Goal: Task Accomplishment & Management: Manage account settings

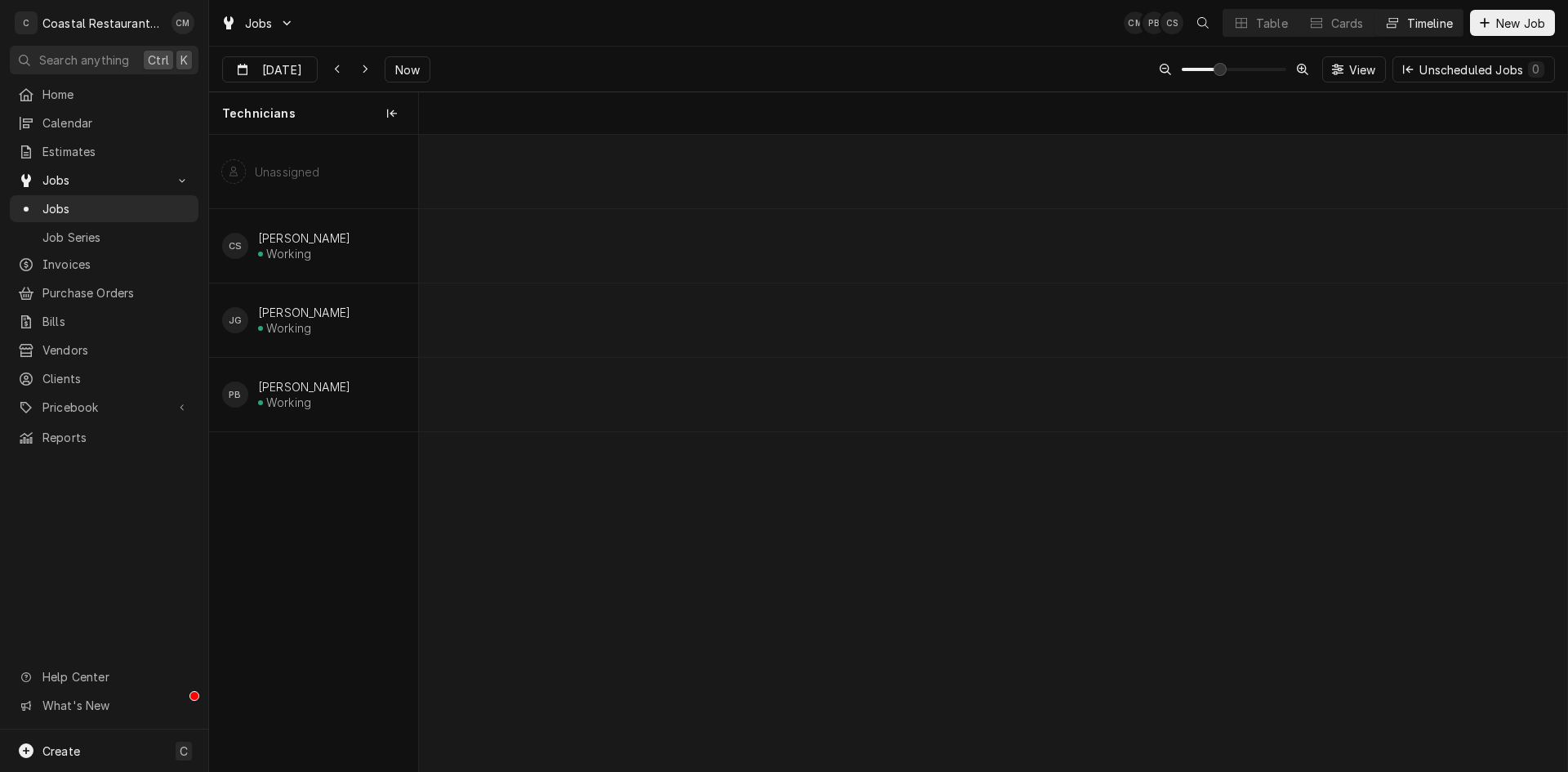
scroll to position [0, 30635]
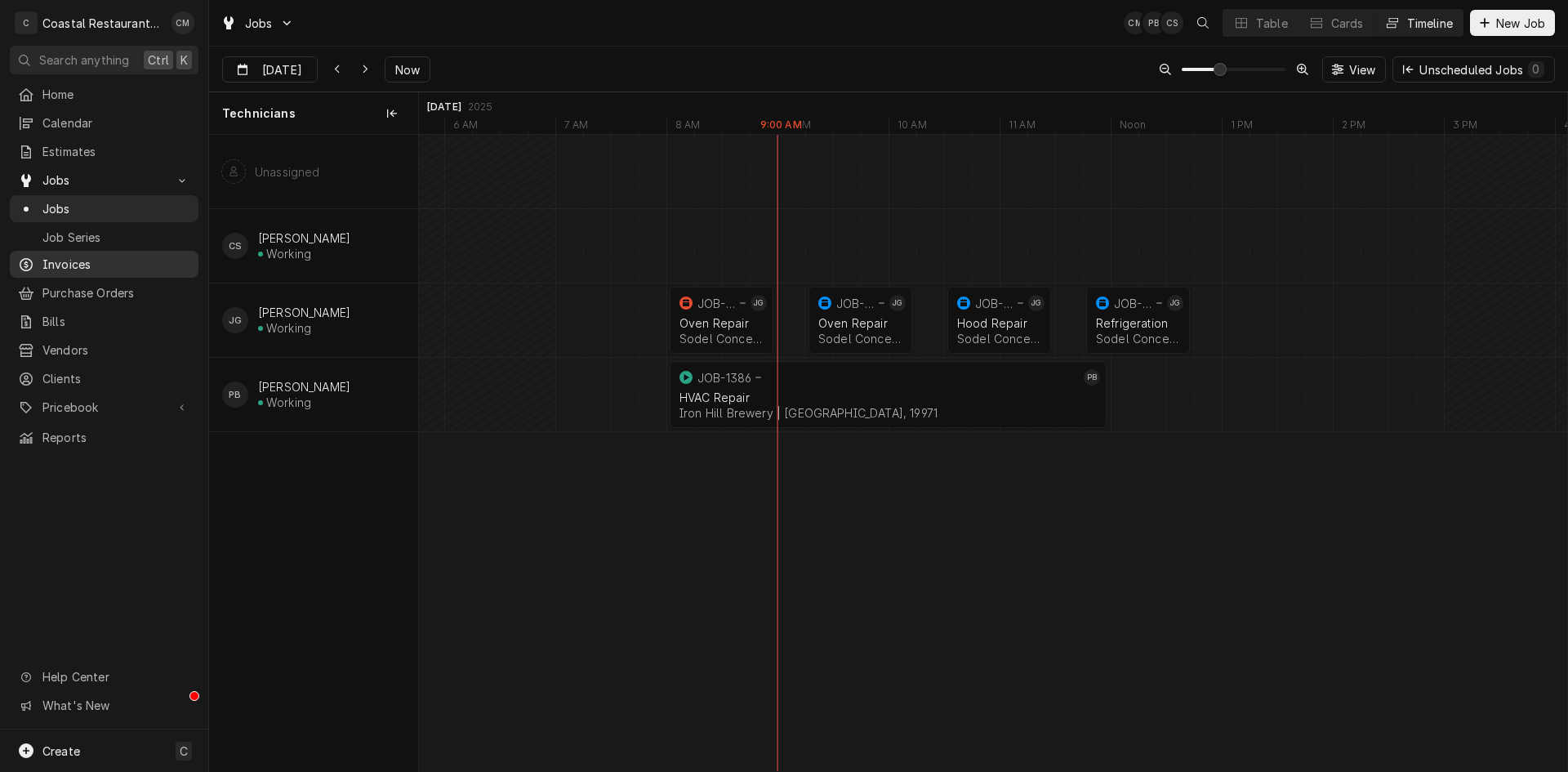
click at [88, 254] on div "Invoices" at bounding box center [104, 264] width 182 height 21
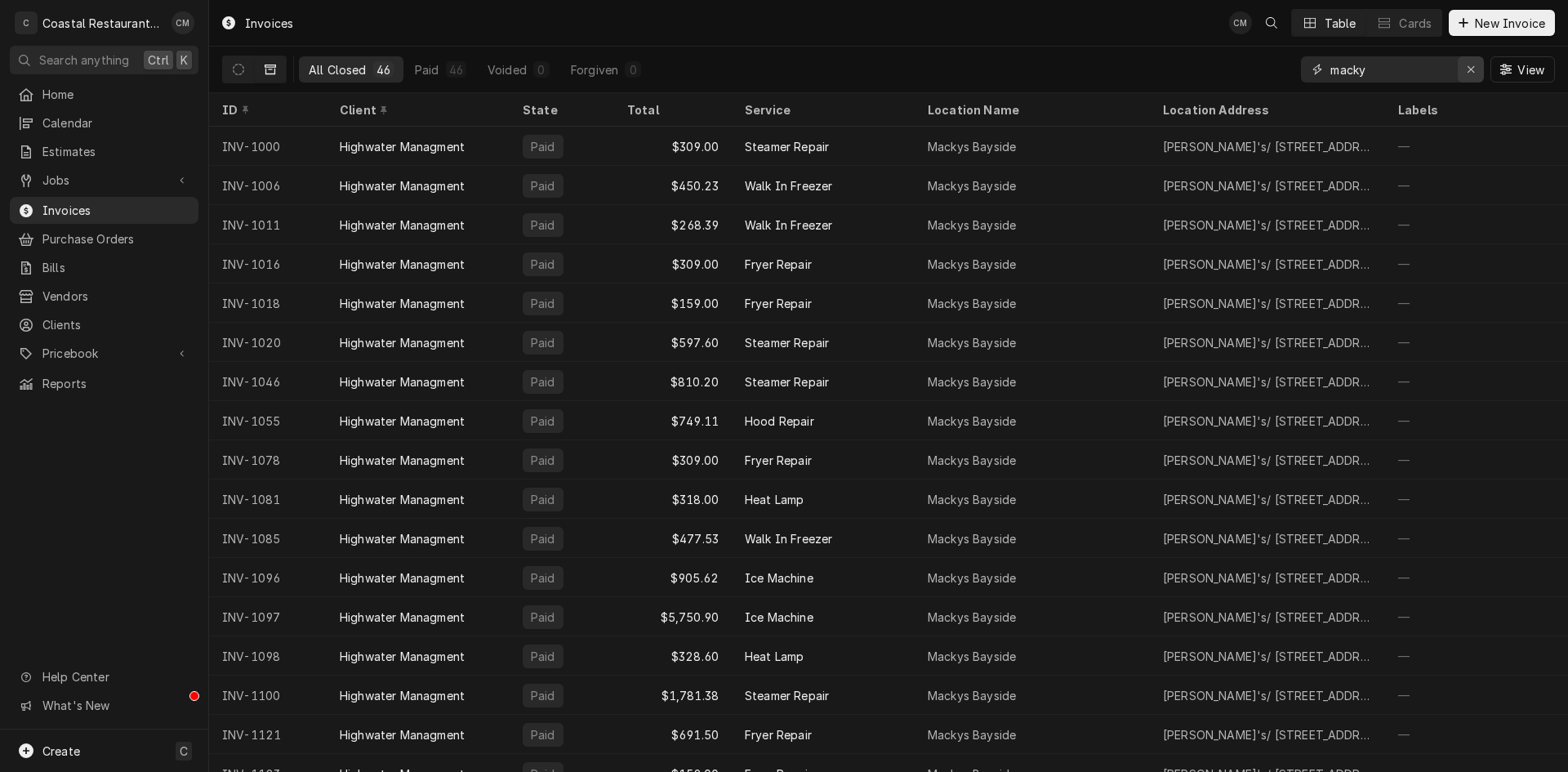
click at [1464, 64] on div "Erase input" at bounding box center [1471, 69] width 16 height 16
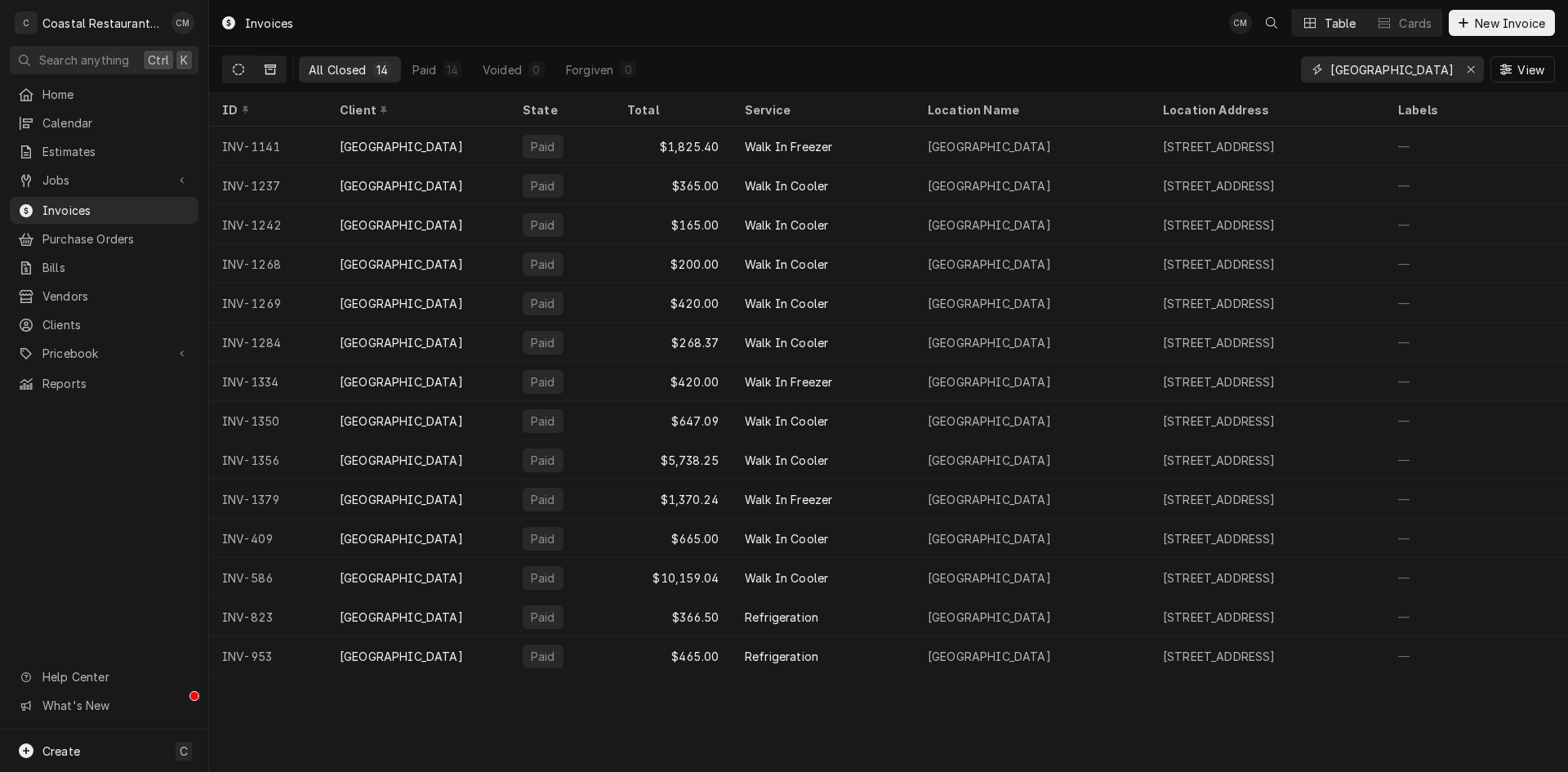
type input "milford school district"
click at [239, 69] on icon "Dynamic Content Wrapper" at bounding box center [238, 69] width 11 height 11
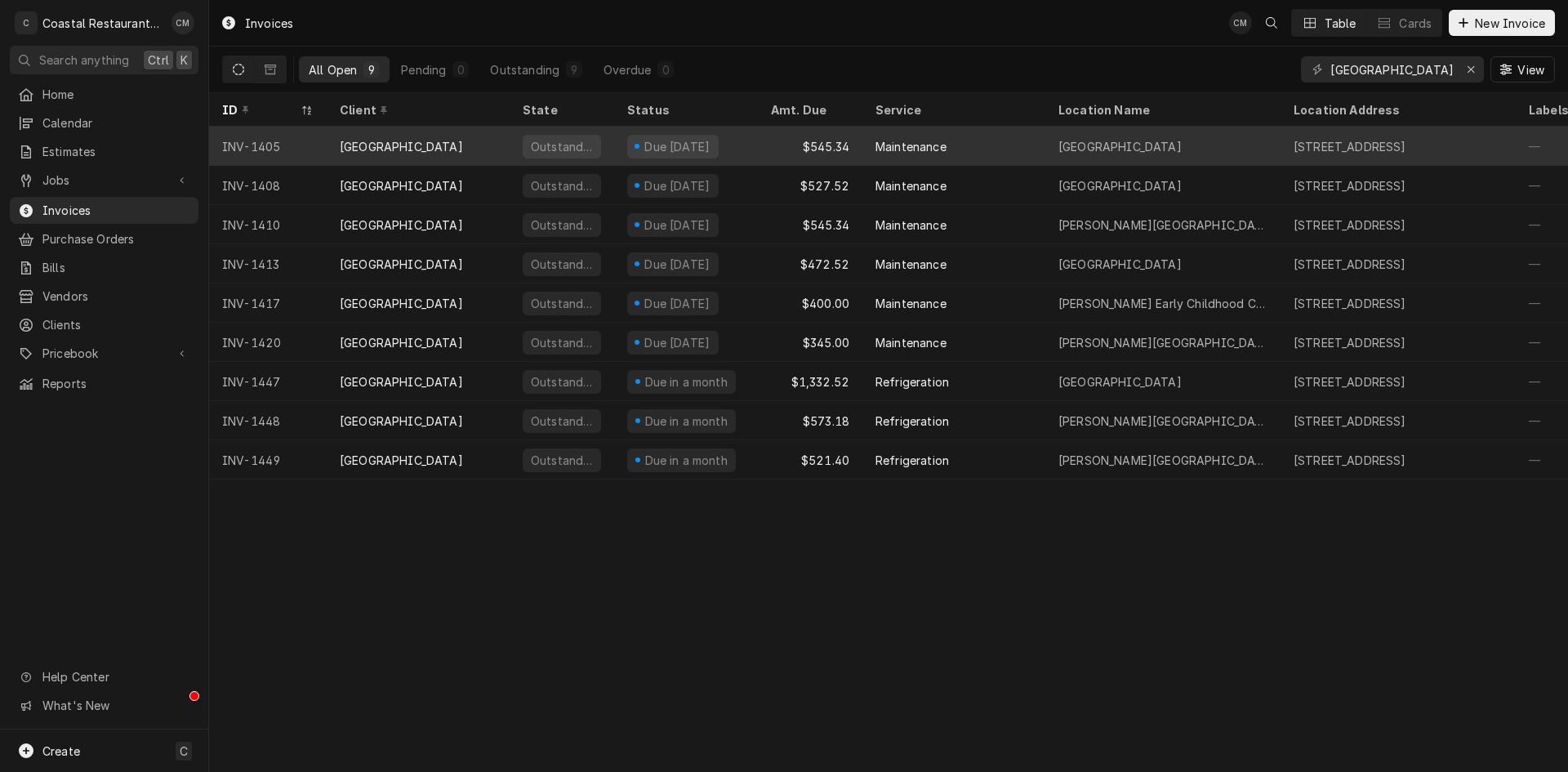
click at [479, 155] on div "[GEOGRAPHIC_DATA]" at bounding box center [418, 147] width 183 height 40
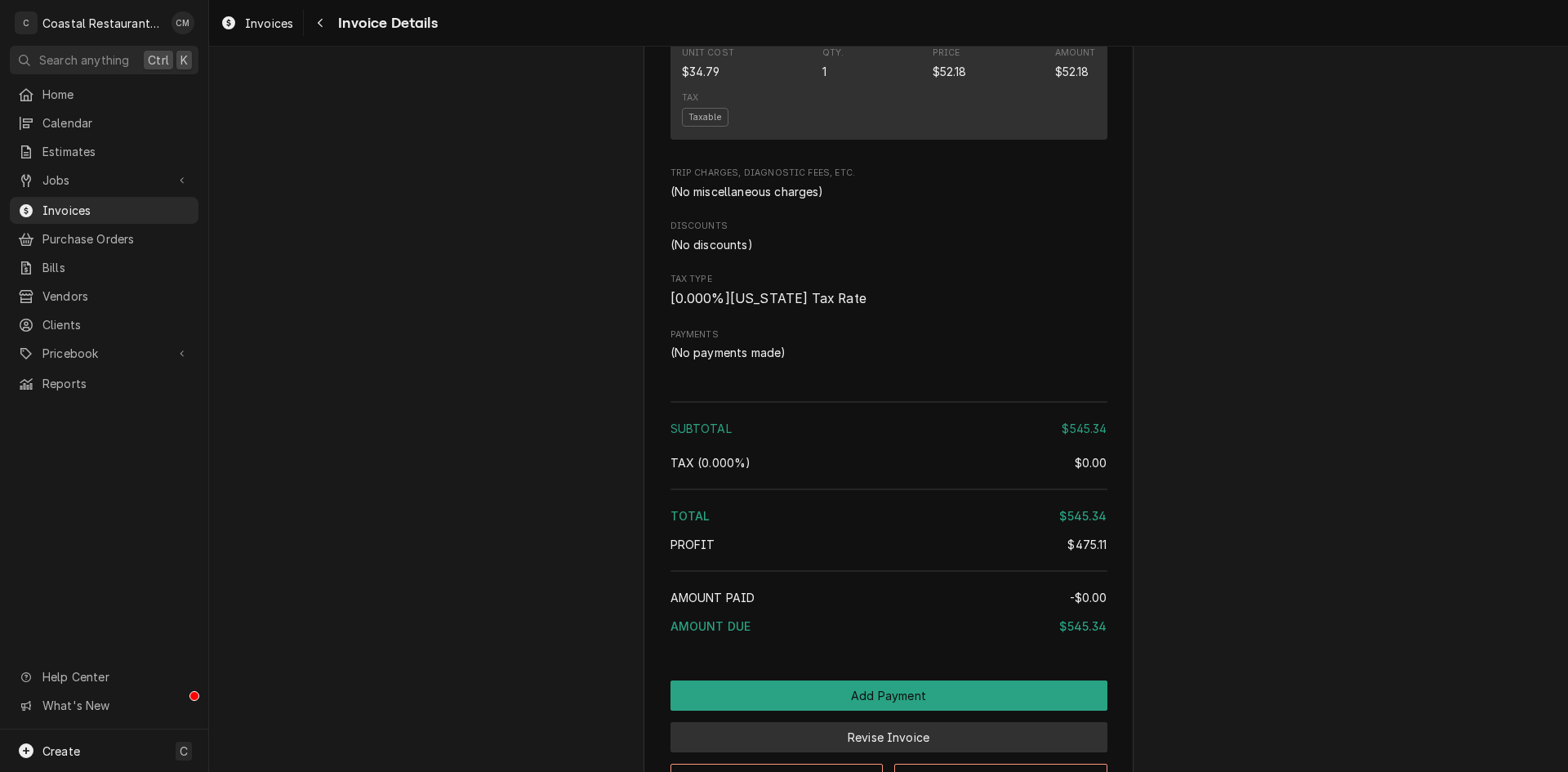
scroll to position [2118, 0]
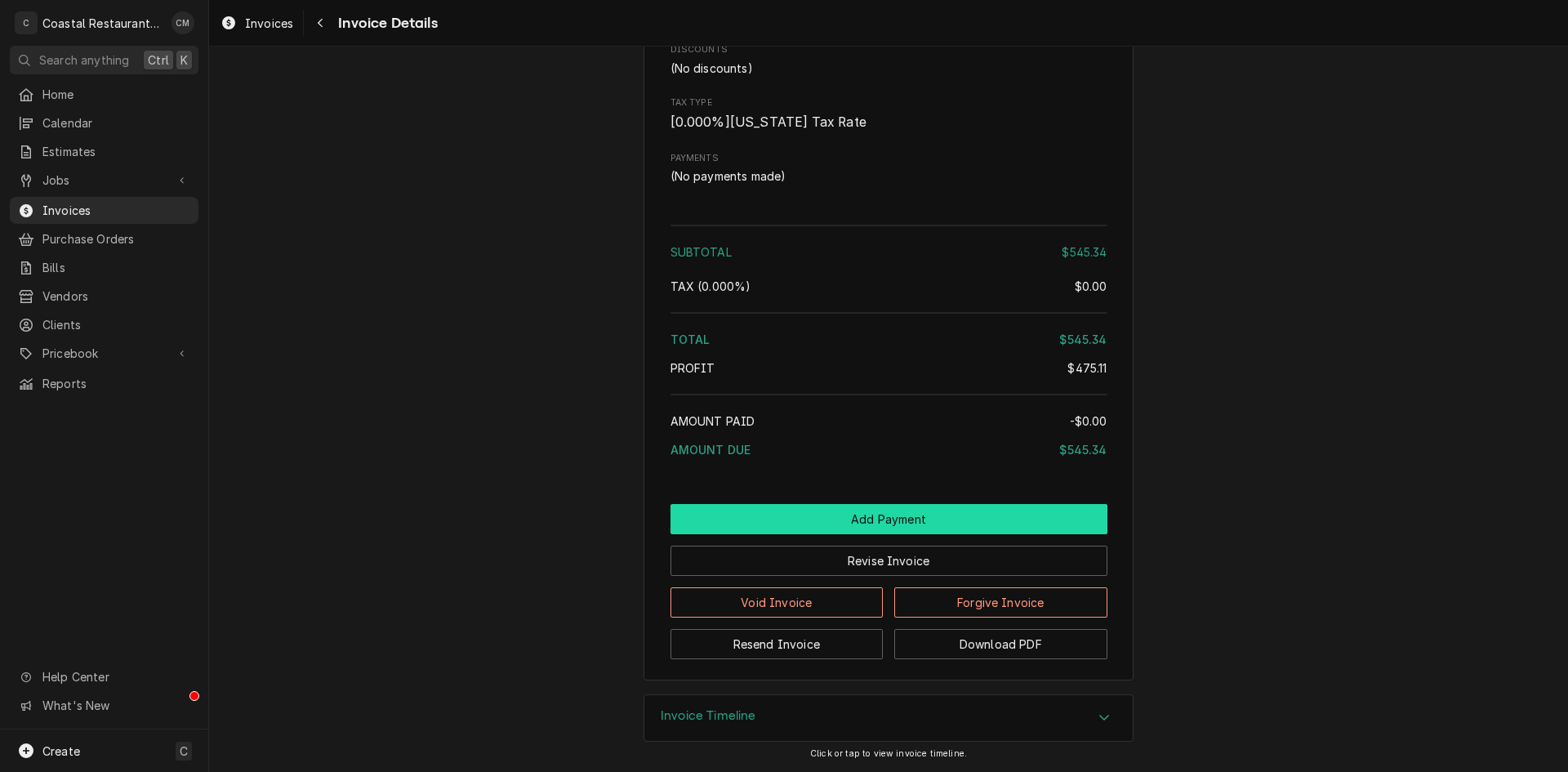
click at [835, 519] on button "Add Payment" at bounding box center [888, 519] width 437 height 30
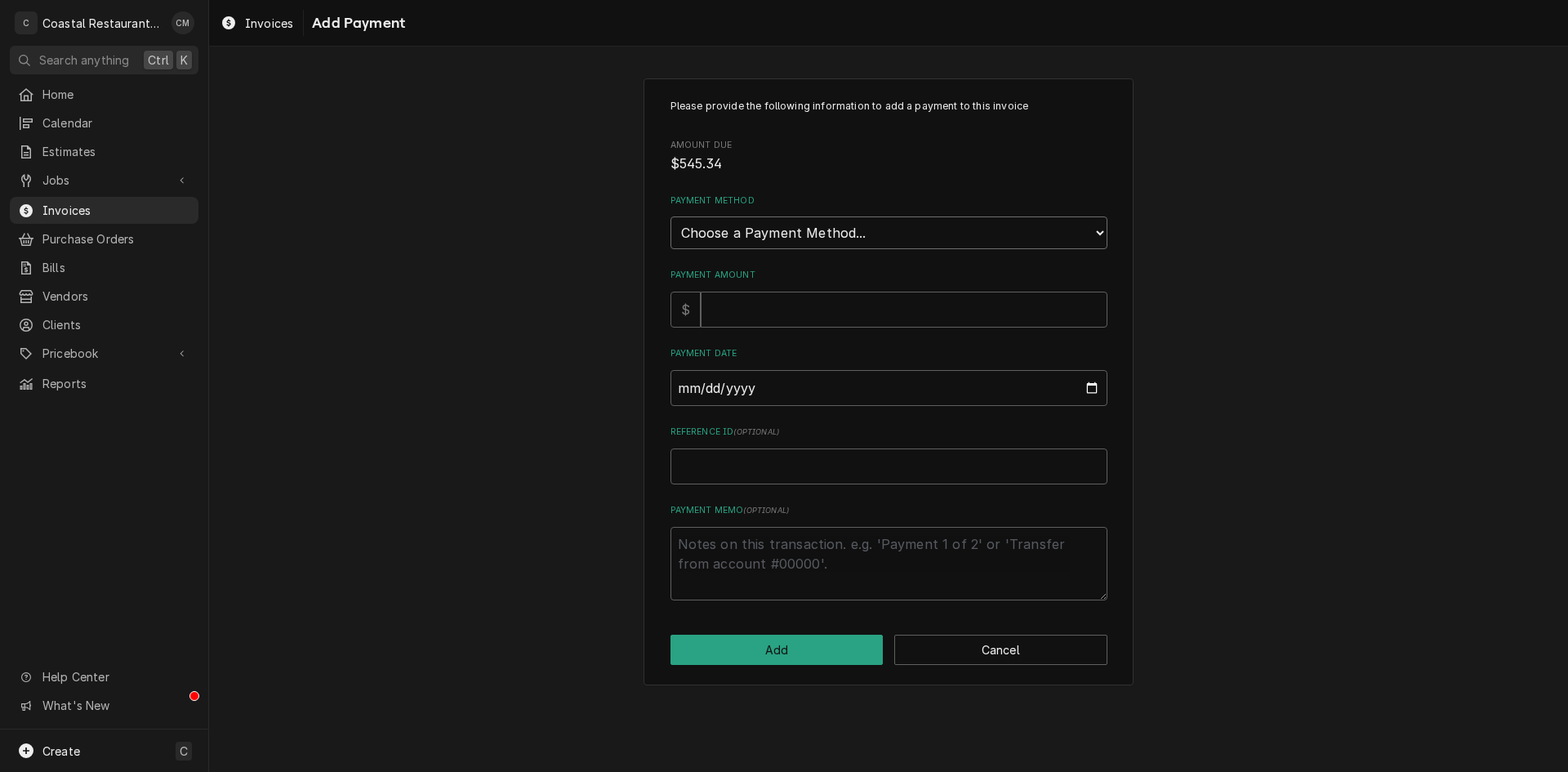
click at [819, 229] on select "Choose a Payment Method... Cash Check Credit/Debit Card ACH/eCheck Other" at bounding box center [888, 233] width 437 height 33
select select "4"
click at [670, 216] on select "Choose a Payment Method... Cash Check Credit/Debit Card ACH/eCheck Other" at bounding box center [888, 233] width 437 height 33
click at [761, 308] on input "Payment Amount" at bounding box center [905, 310] width 407 height 36
type textarea "x"
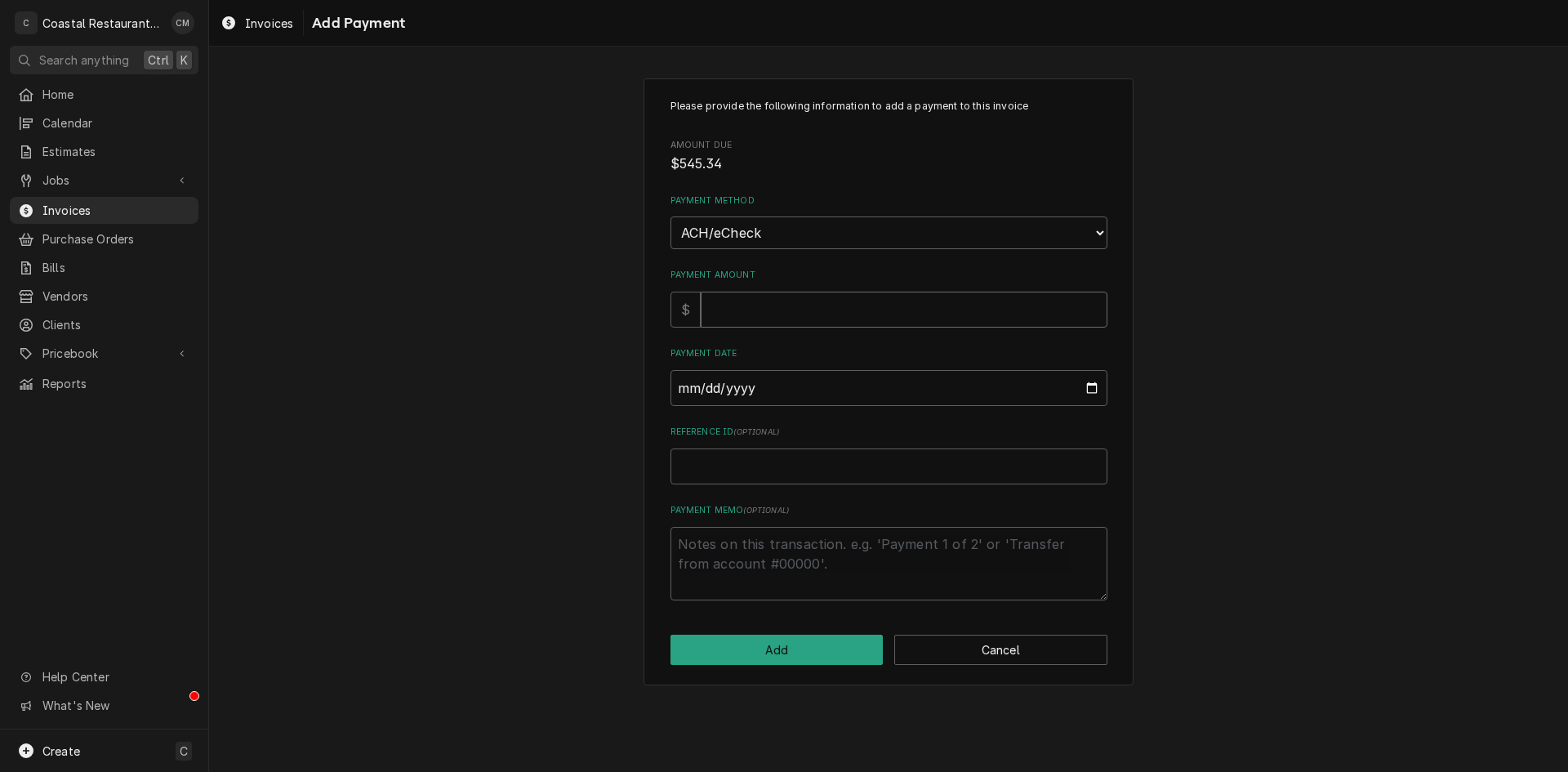
type input "5"
type textarea "x"
type input "54"
type textarea "x"
type input "545"
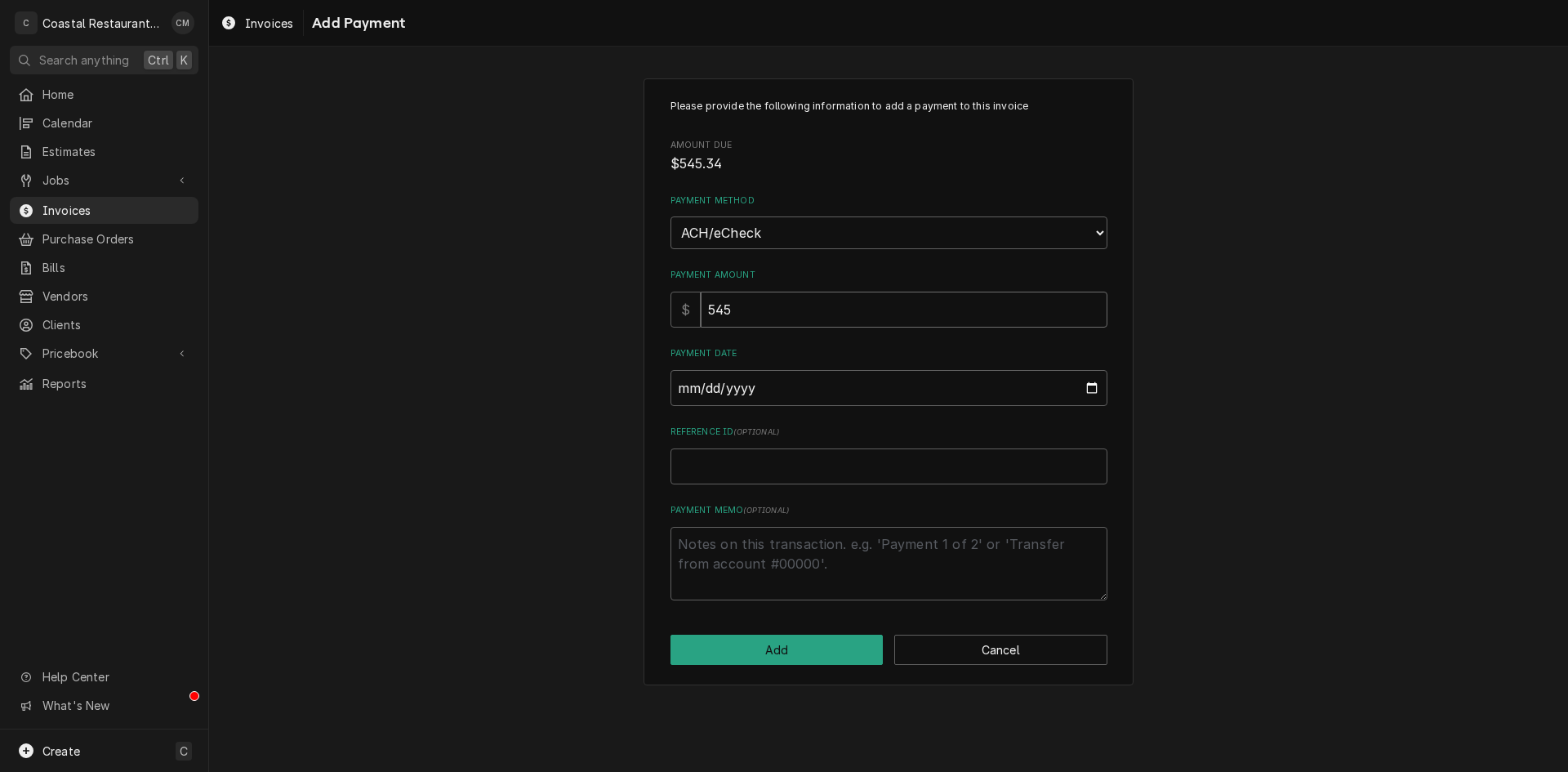
type textarea "x"
type input "545.3"
type textarea "x"
type input "545.34"
type input "0002-08-11"
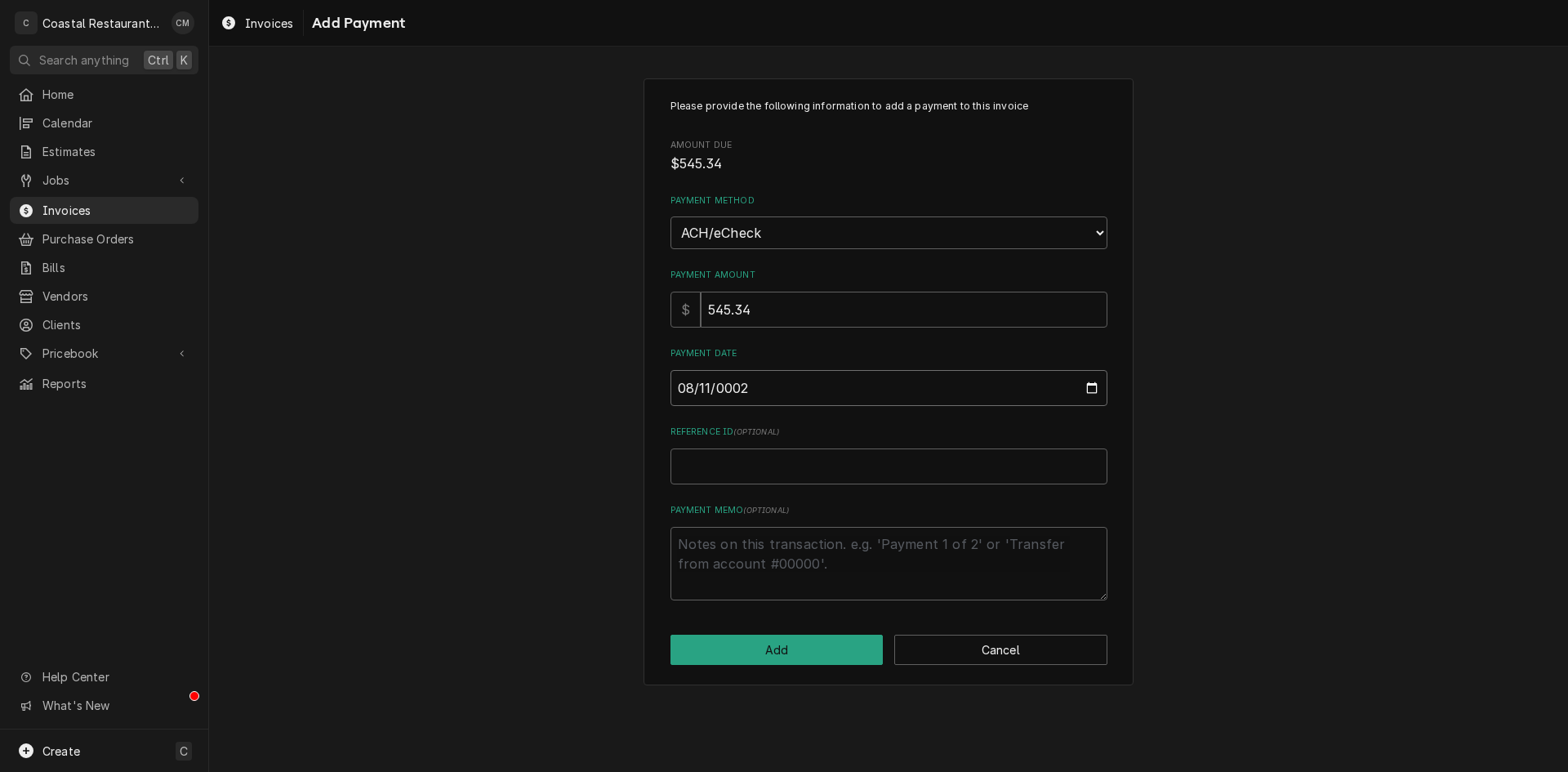
type textarea "x"
type input "0020-08-11"
type textarea "x"
type input "0202-08-11"
type textarea "x"
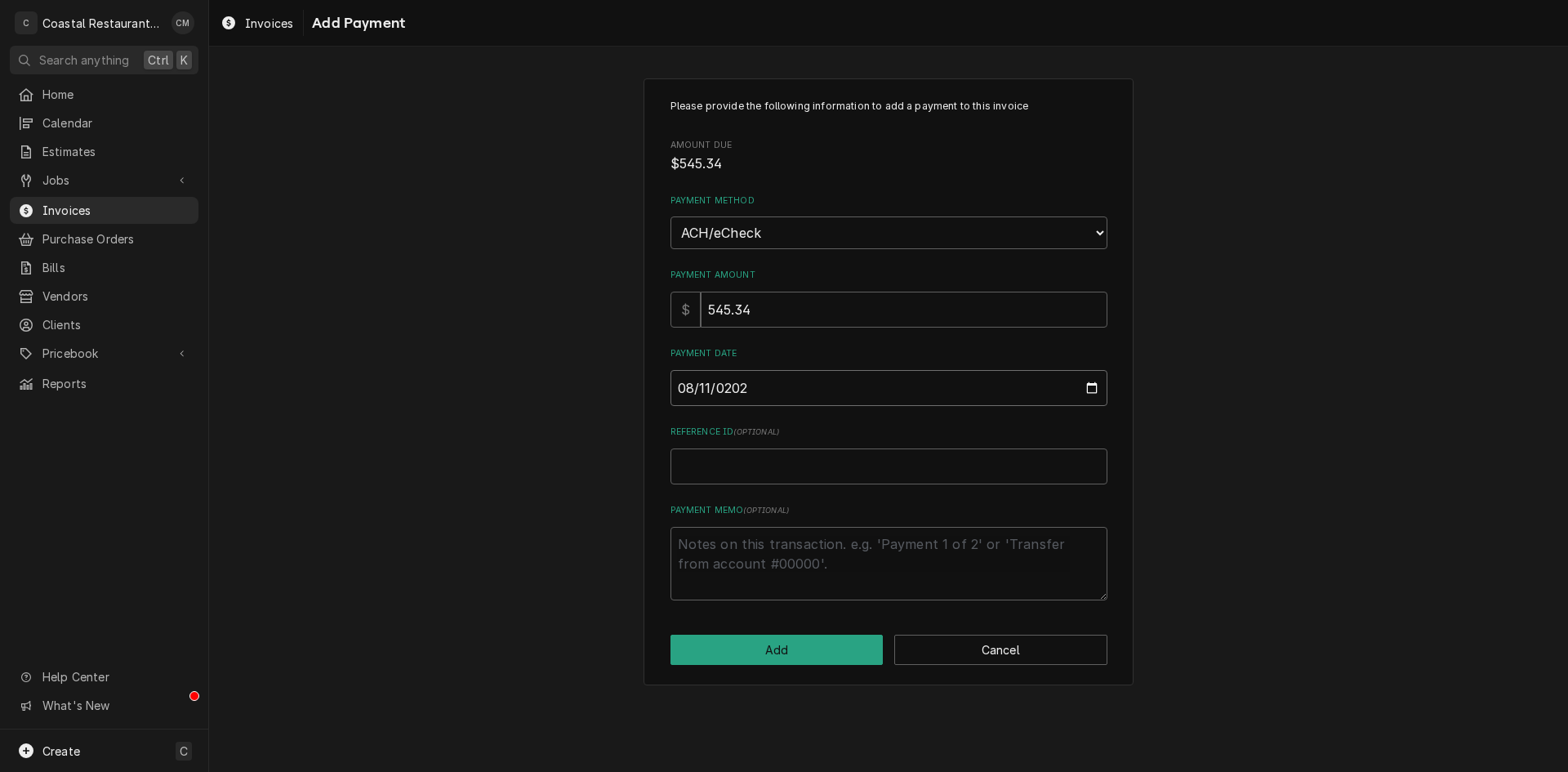
type input "2025-08-11"
type textarea "x"
type input "E"
type textarea "x"
type input "EF"
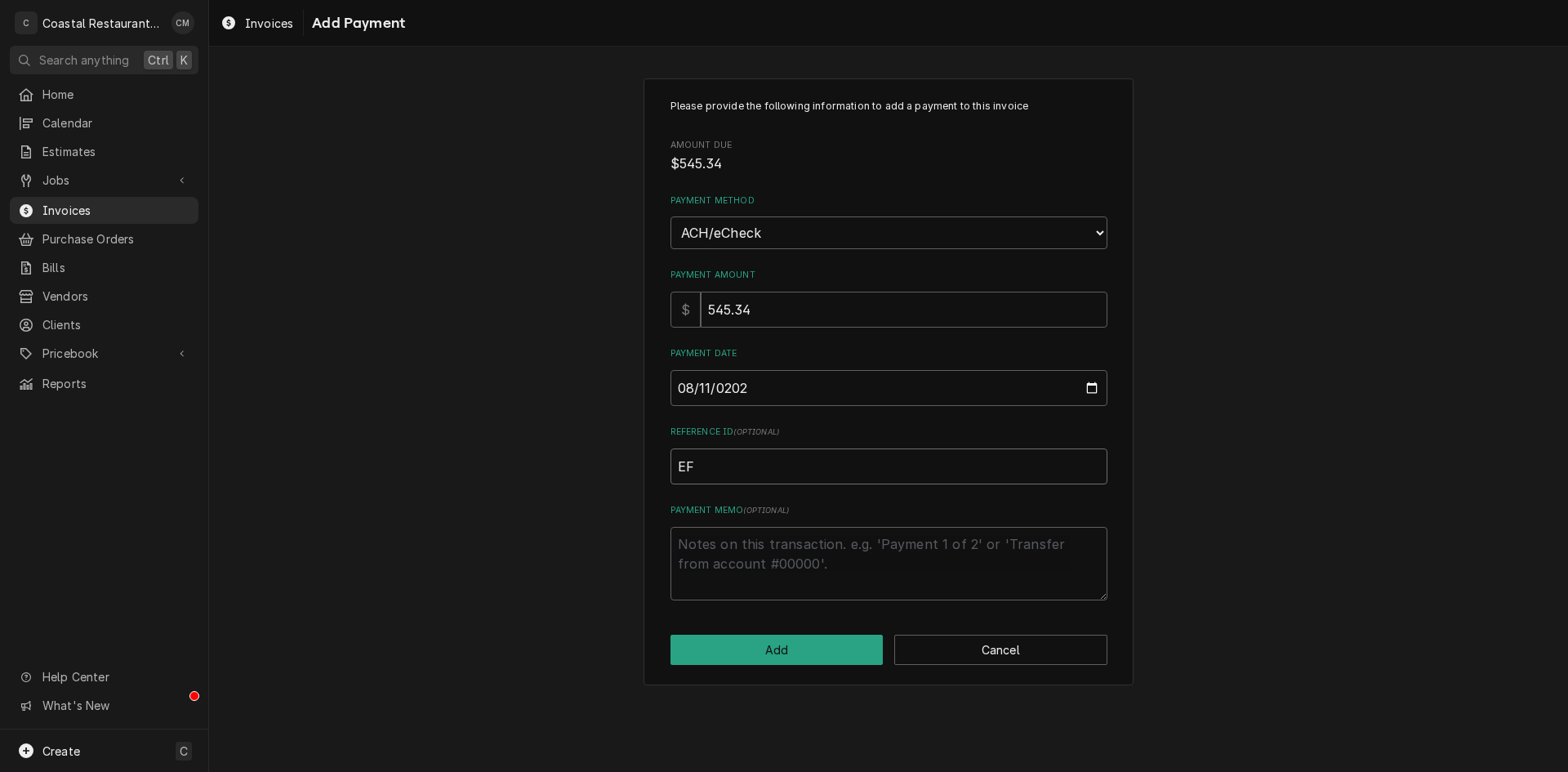
type textarea "x"
type input "EFT"
type textarea "x"
type input "EFT"
type textarea "x"
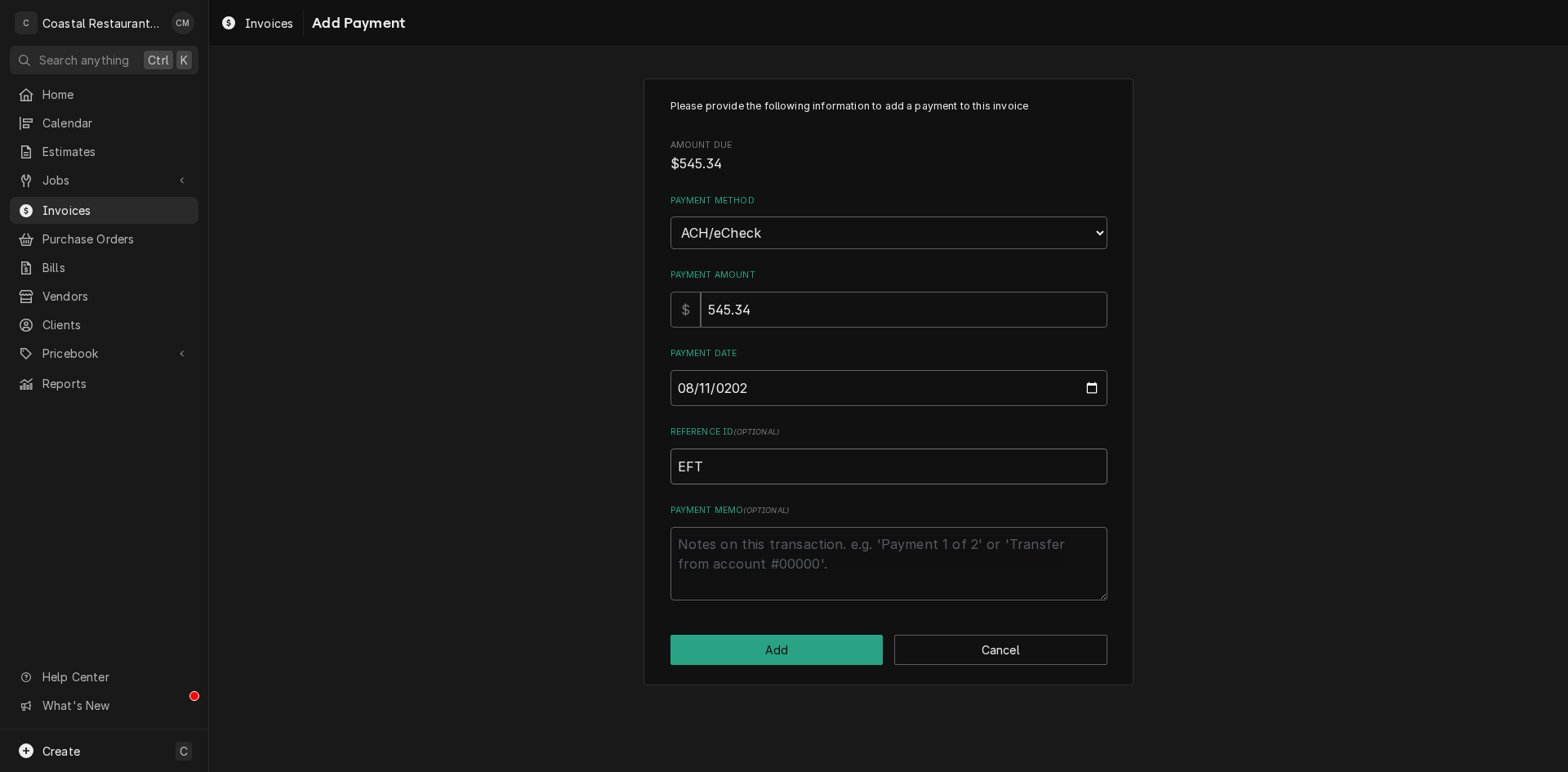
type input "EFT 5"
type textarea "x"
type input "EFT 56"
type textarea "x"
type input "EFT 567"
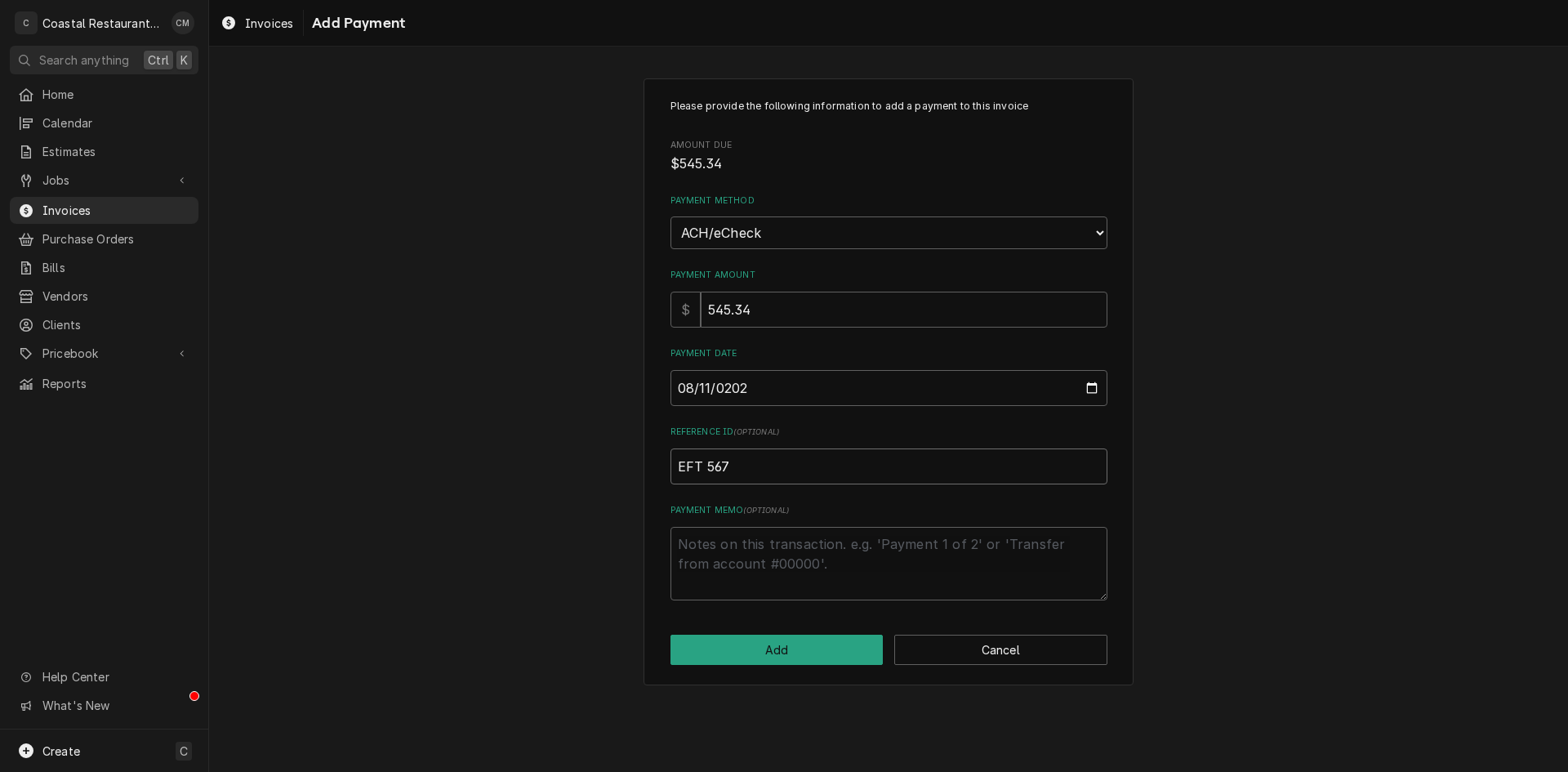
type textarea "x"
type input "EFT 5671"
type textarea "x"
type input "EFT 56716"
type textarea "x"
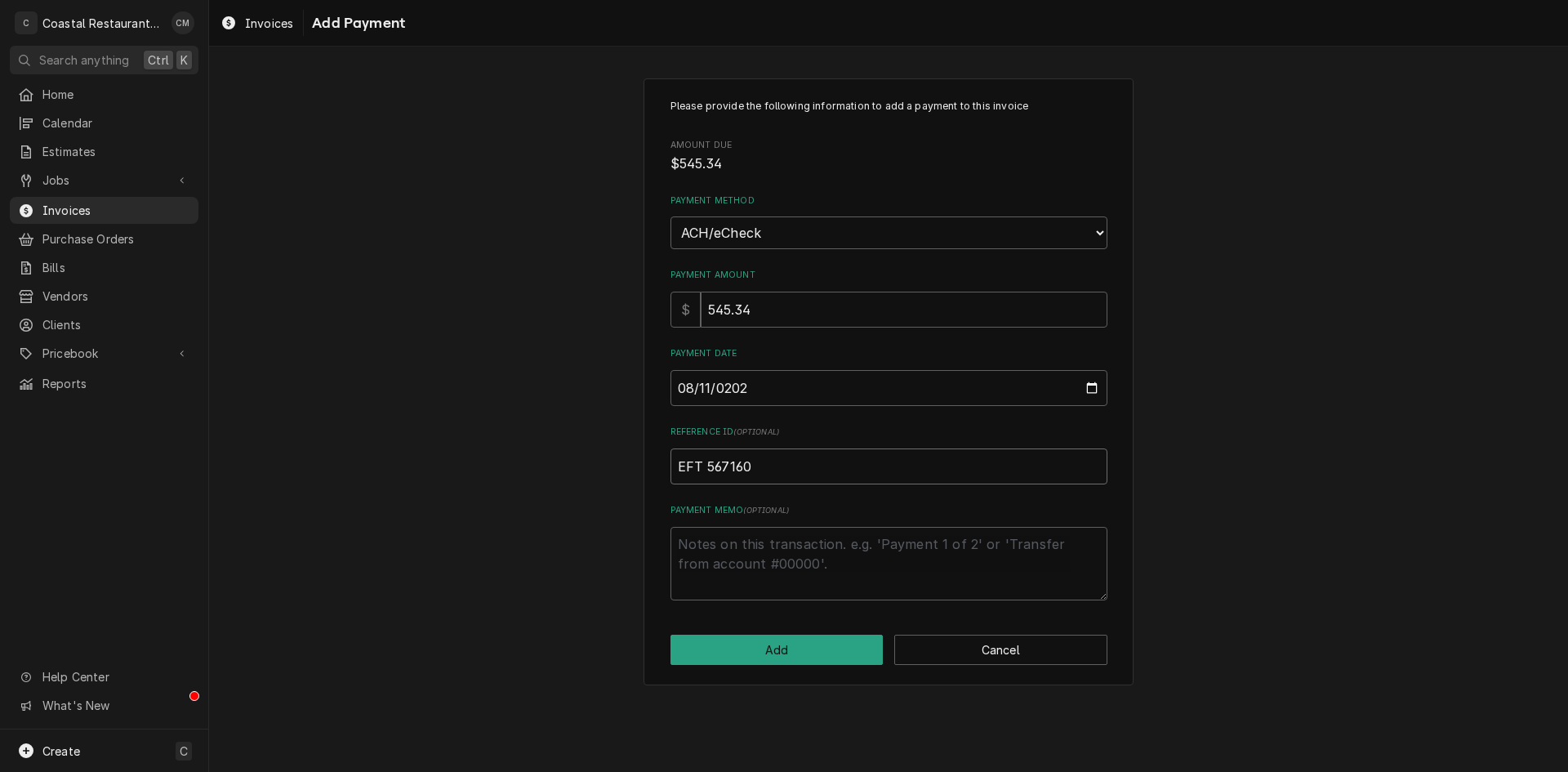
type input "EFT 567160"
click button "Add" at bounding box center [777, 650] width 213 height 30
type textarea "x"
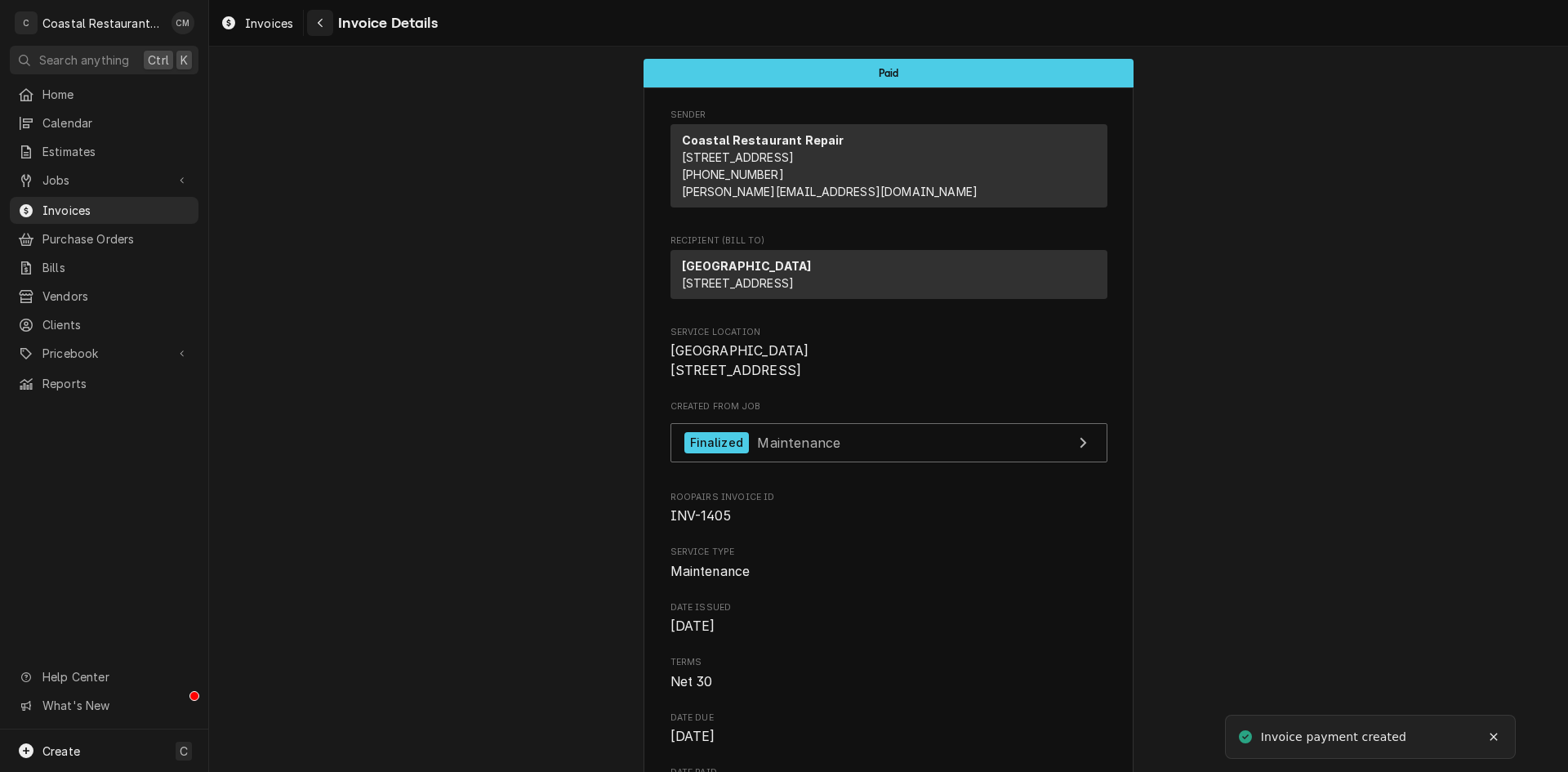
click at [323, 20] on icon "Navigate back" at bounding box center [320, 22] width 8 height 11
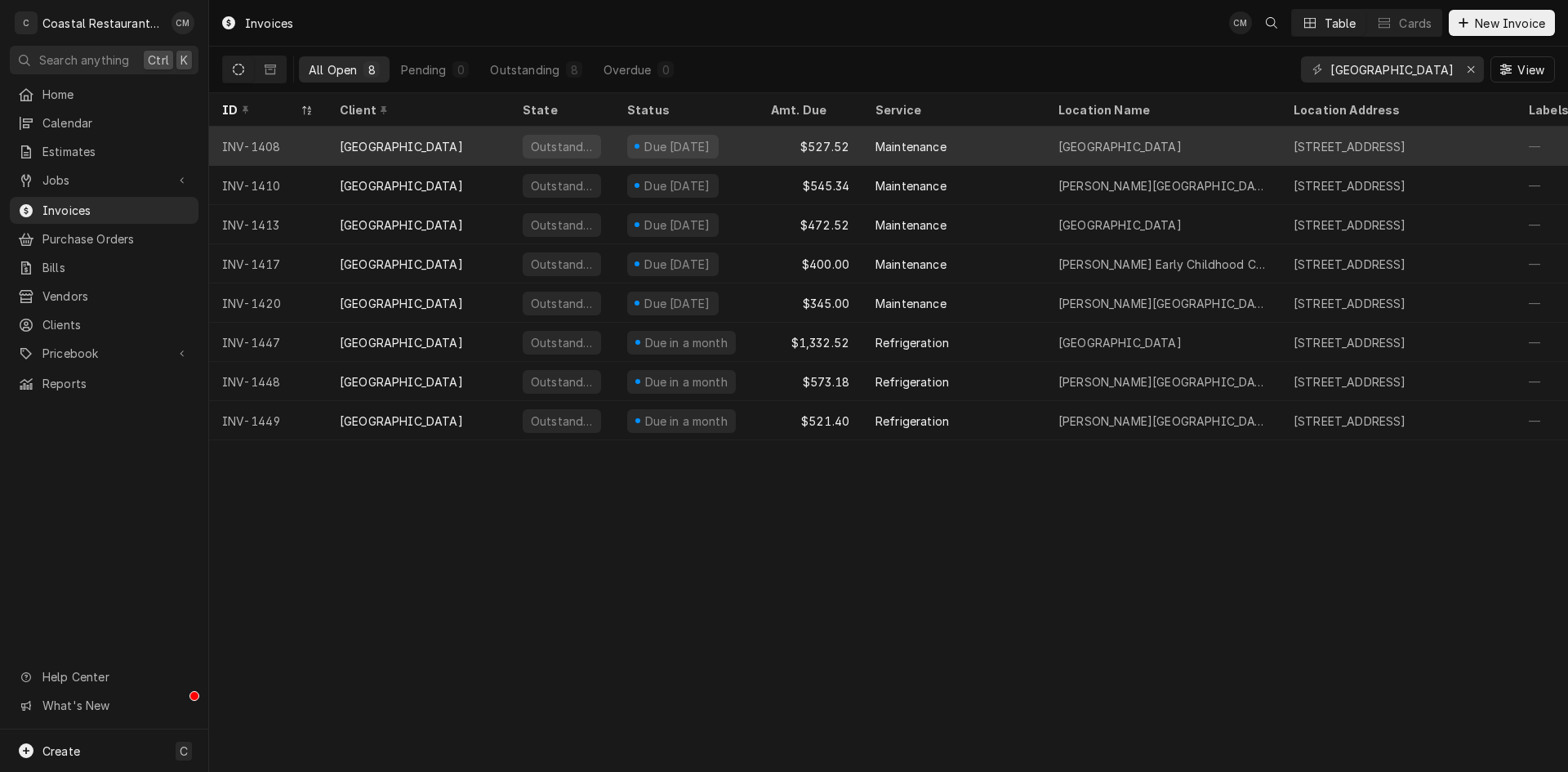
click at [475, 145] on div "[GEOGRAPHIC_DATA]" at bounding box center [418, 147] width 183 height 40
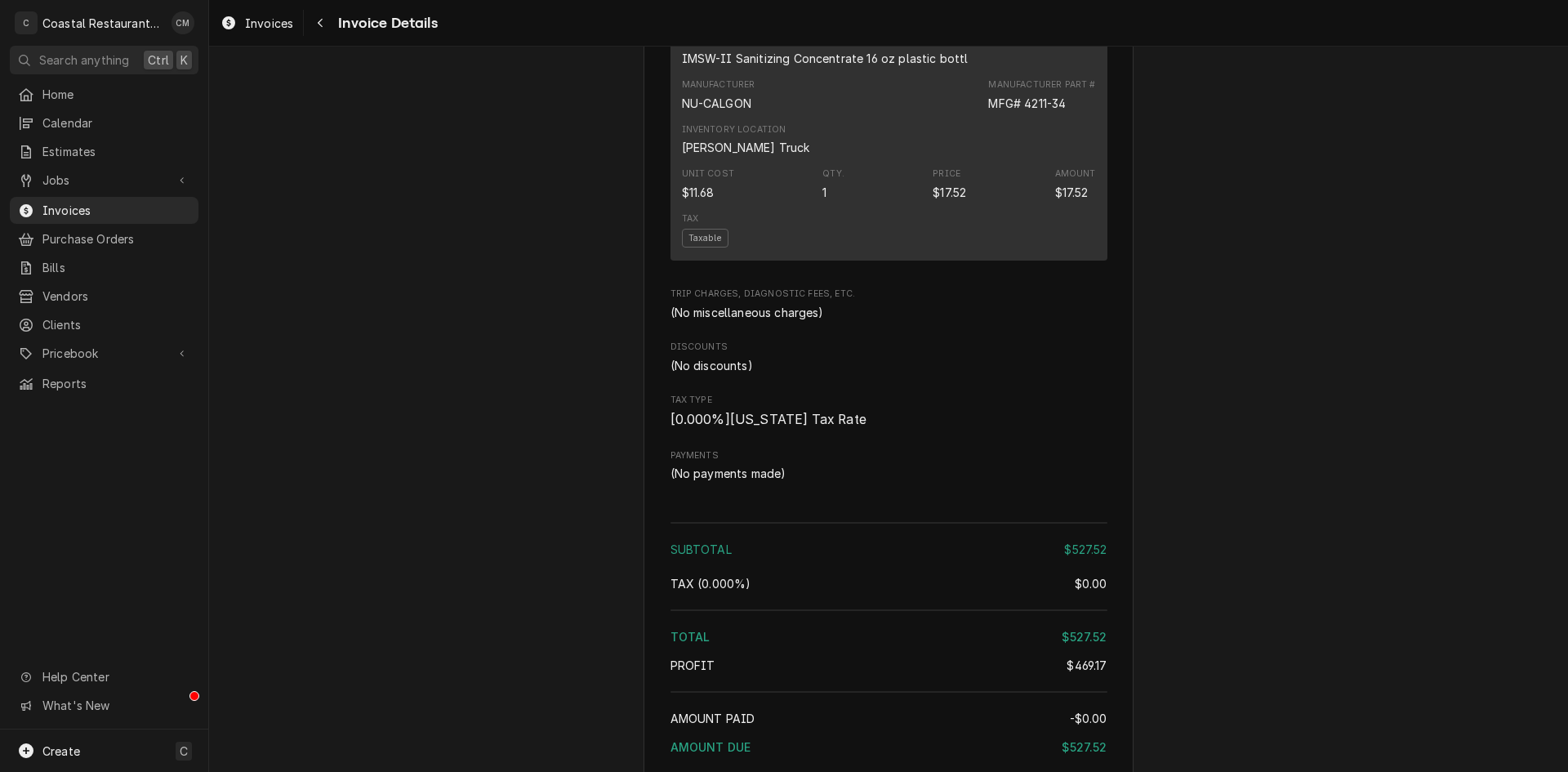
scroll to position [2067, 0]
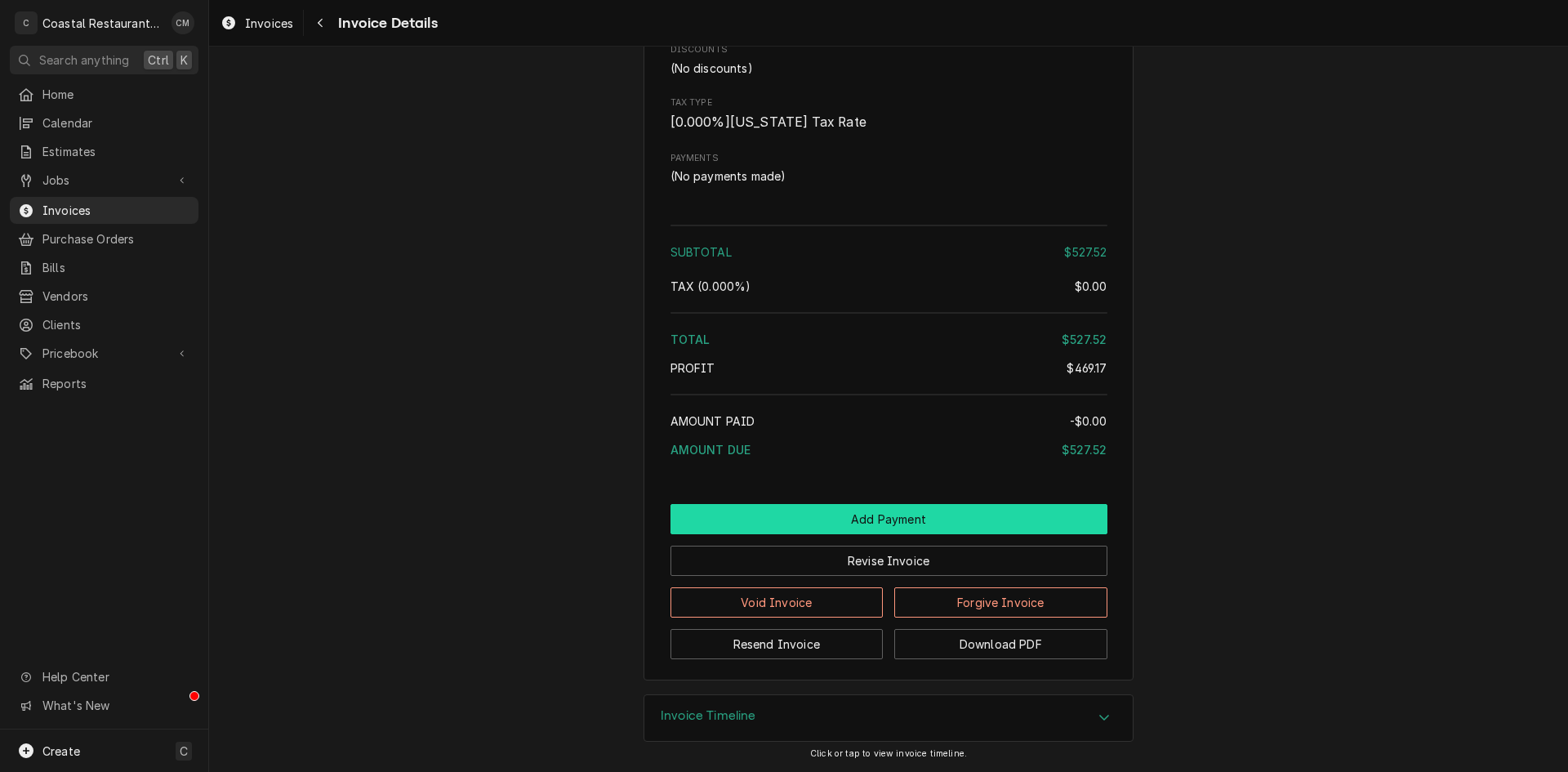
click at [851, 530] on button "Add Payment" at bounding box center [888, 519] width 437 height 30
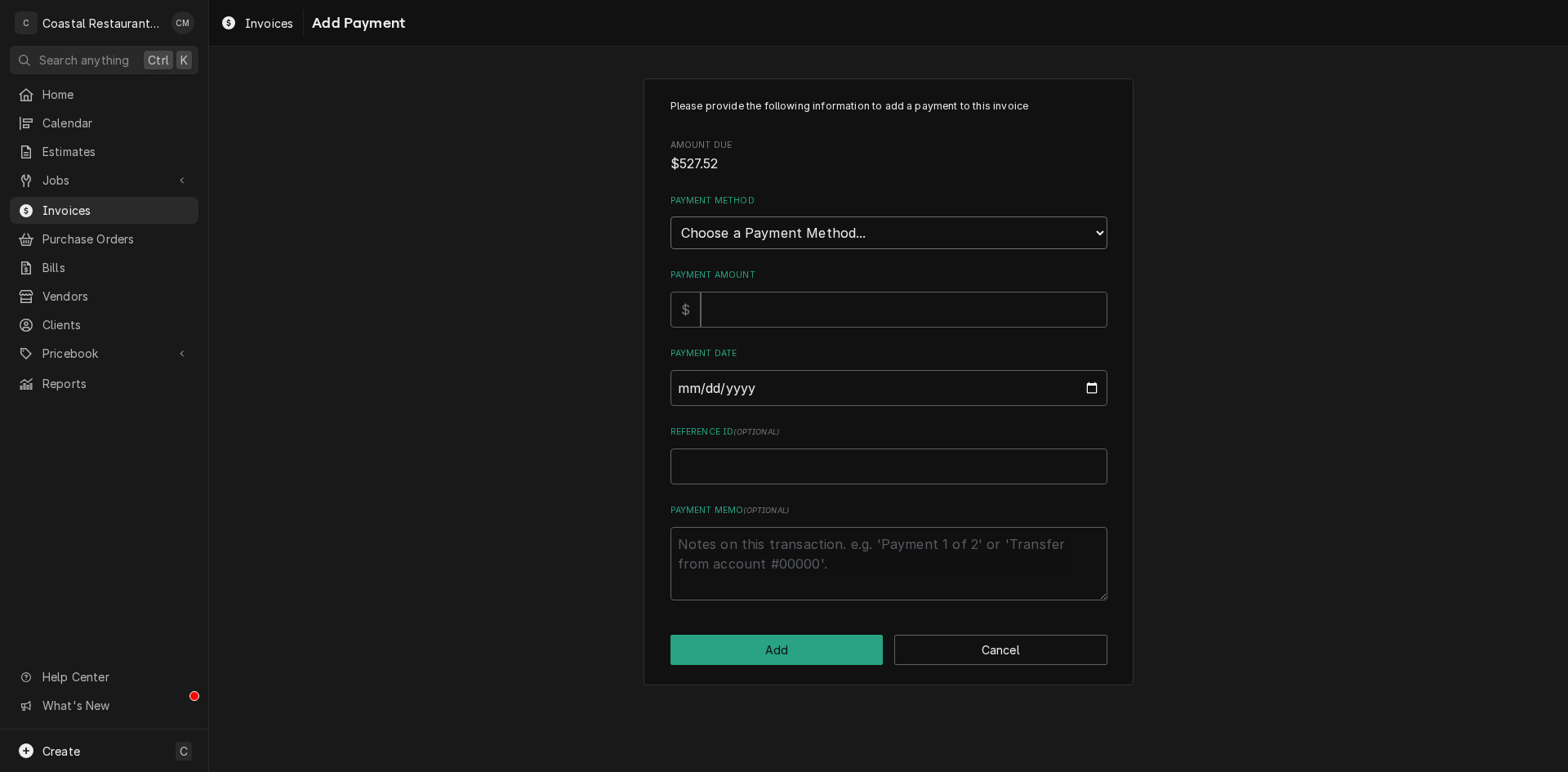
click at [816, 242] on select "Choose a Payment Method... Cash Check Credit/Debit Card ACH/eCheck Other" at bounding box center [888, 233] width 437 height 33
select select "4"
click at [670, 216] on select "Choose a Payment Method... Cash Check Credit/Debit Card ACH/eCheck Other" at bounding box center [888, 233] width 437 height 33
click at [759, 322] on input "Payment Amount" at bounding box center [905, 310] width 407 height 36
type textarea "x"
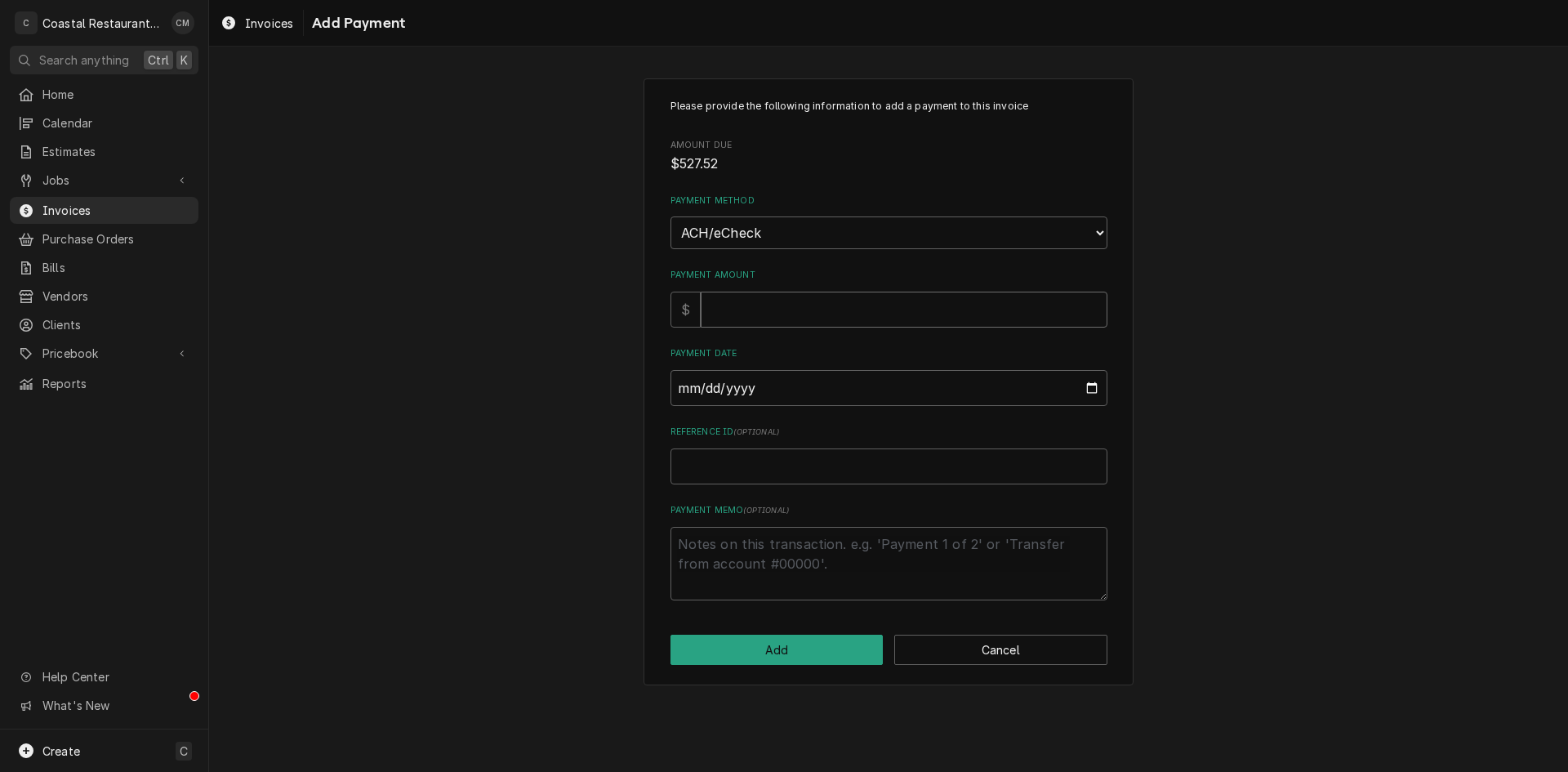
type input "5"
type textarea "x"
type input "52"
type textarea "x"
type input "527"
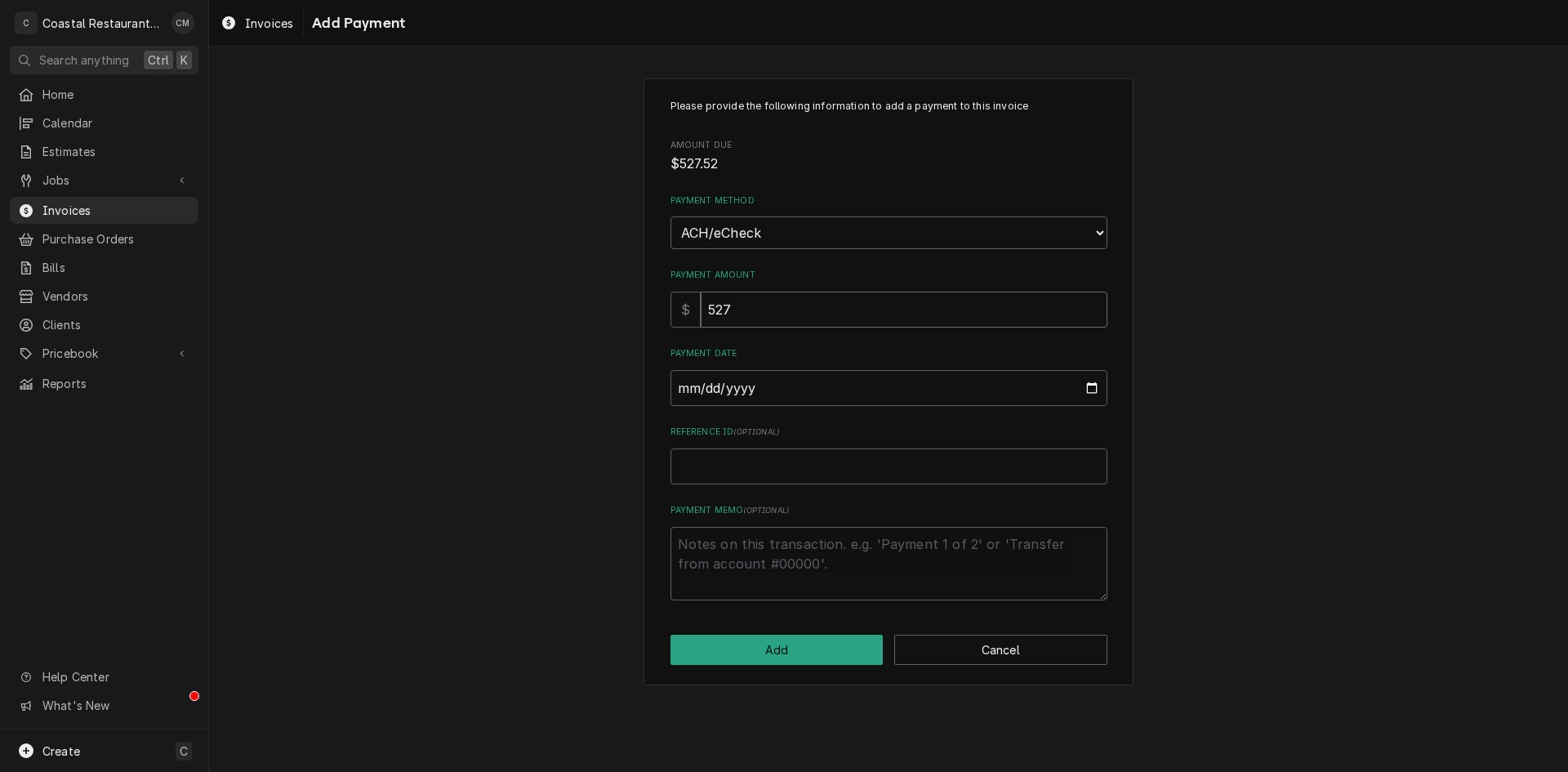
type textarea "x"
type input "527.5"
type textarea "x"
type input "527.52"
type input "0002-08-11"
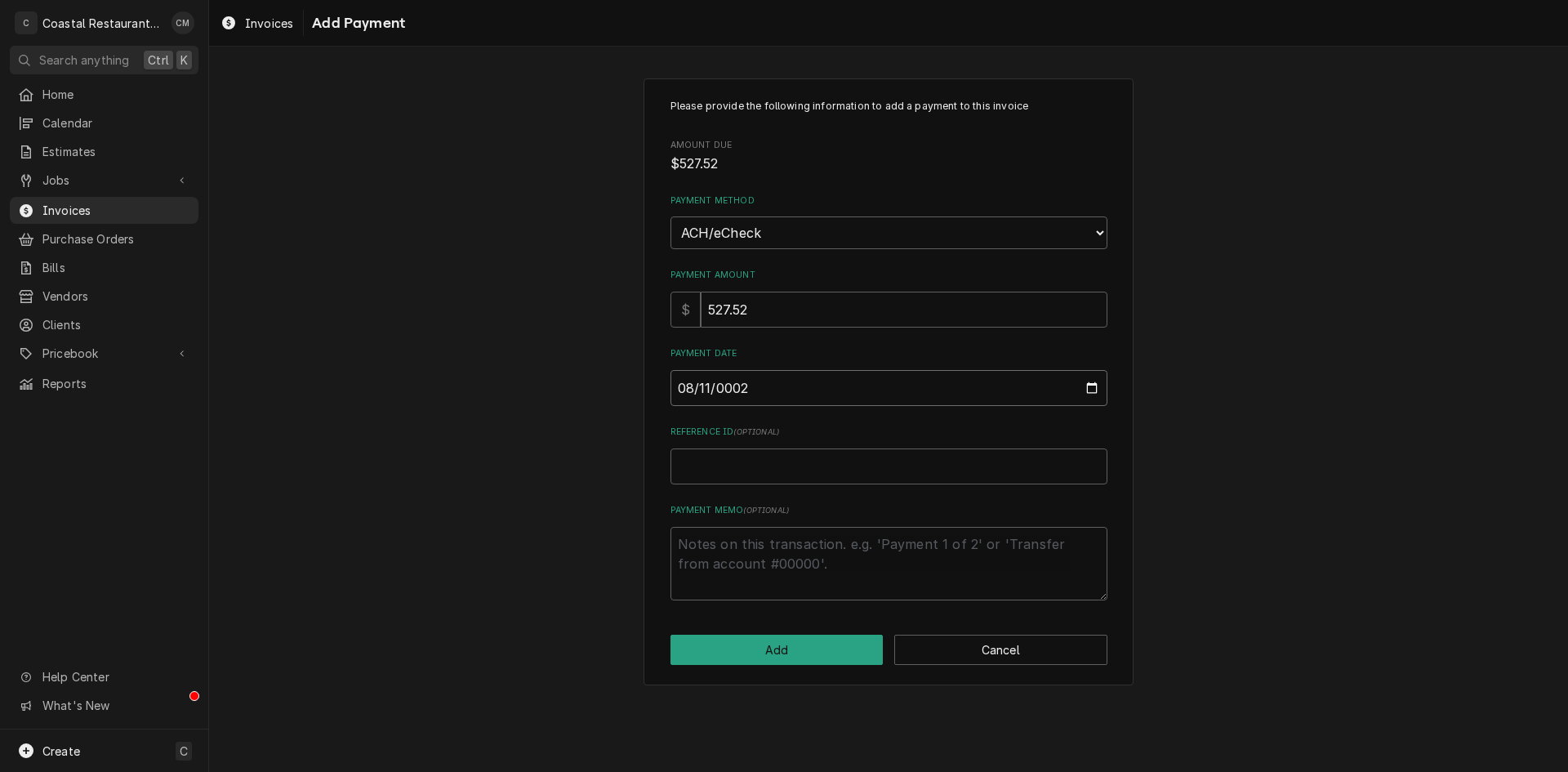
type textarea "x"
type input "0020-08-11"
type textarea "x"
type input "0202-08-11"
type textarea "x"
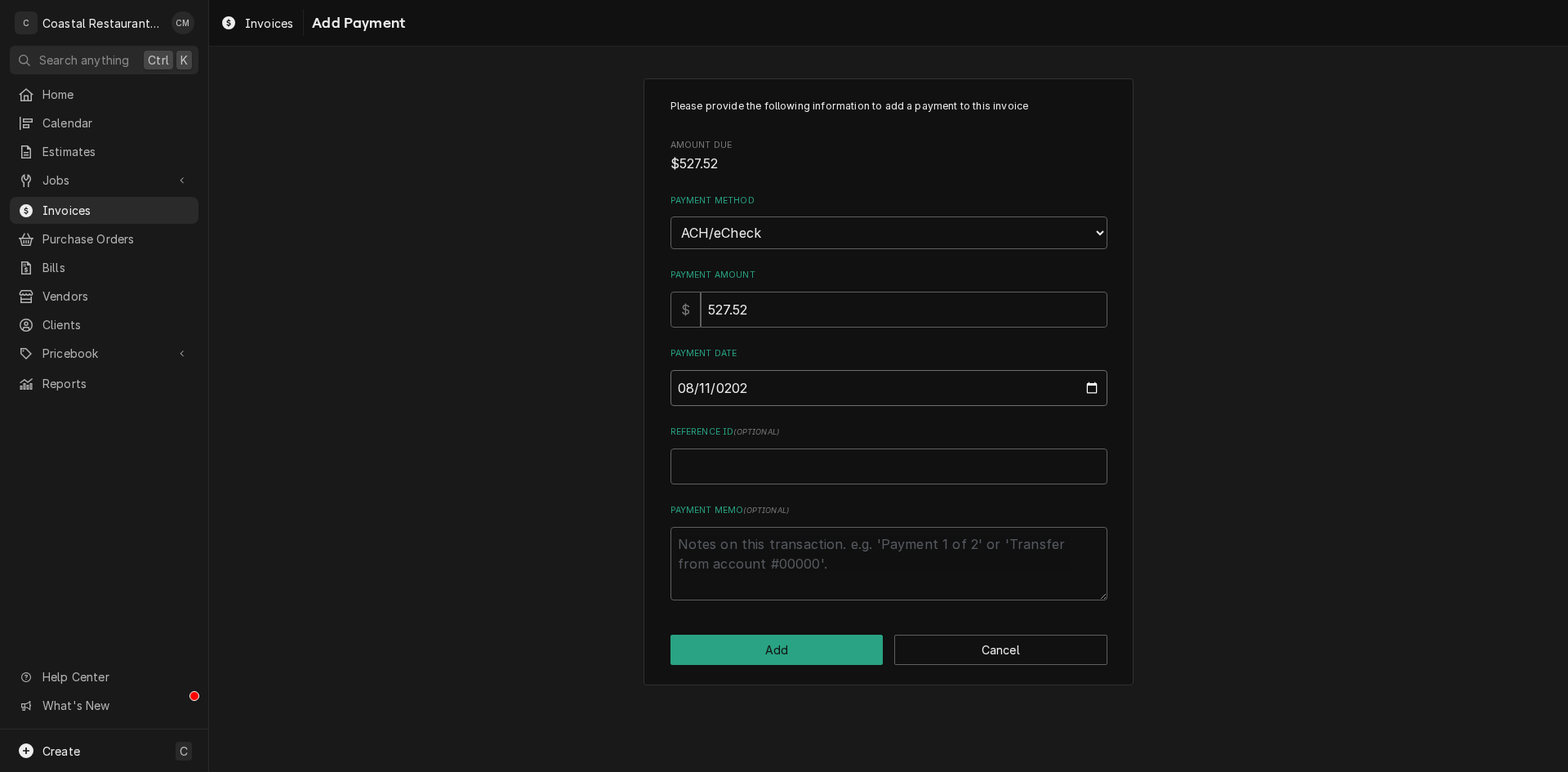
type input "2025-08-11"
type textarea "x"
type input "E"
type textarea "x"
type input "EF"
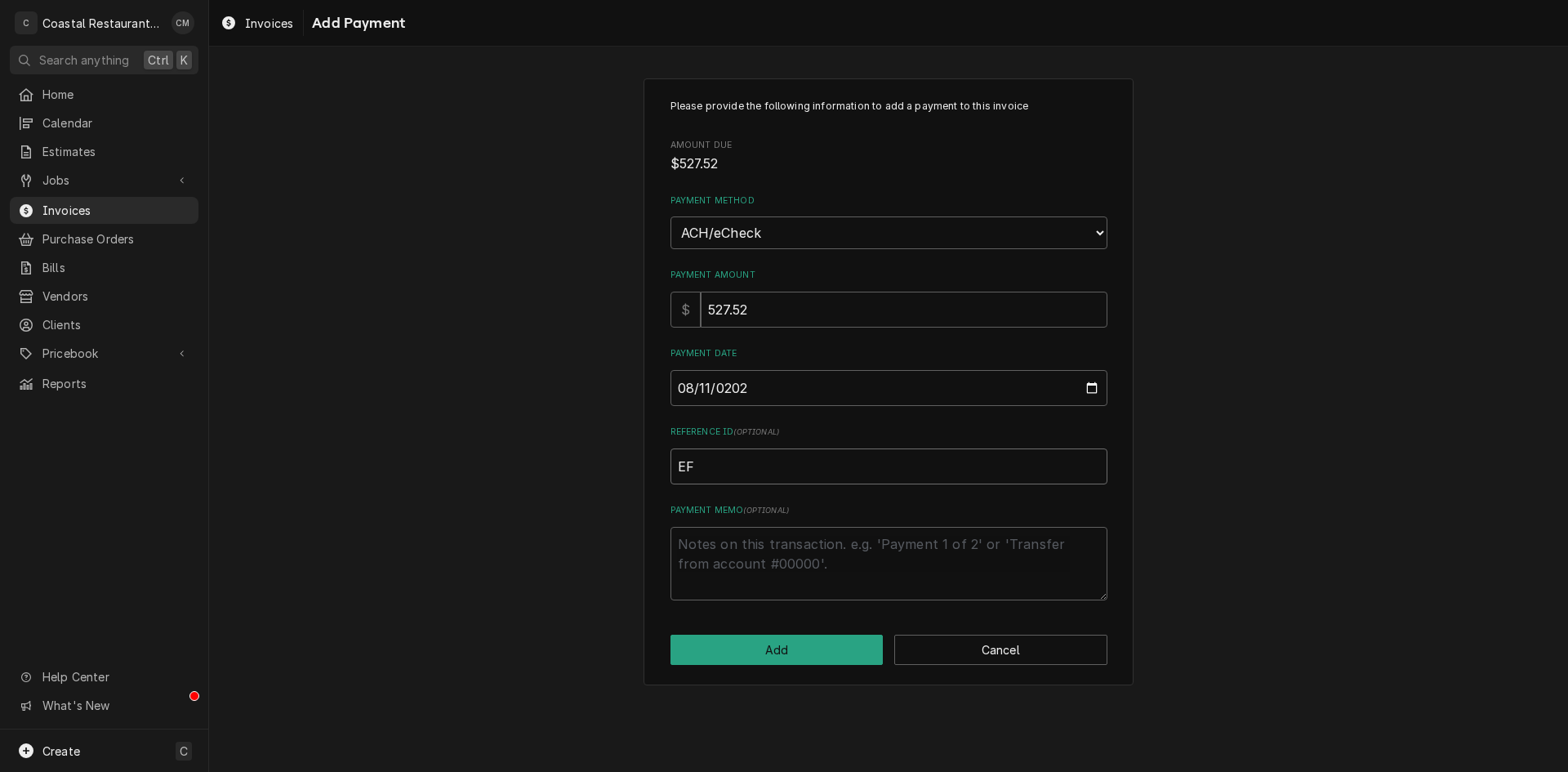
type textarea "x"
type input "EFT"
type textarea "x"
type input "EFT"
type textarea "x"
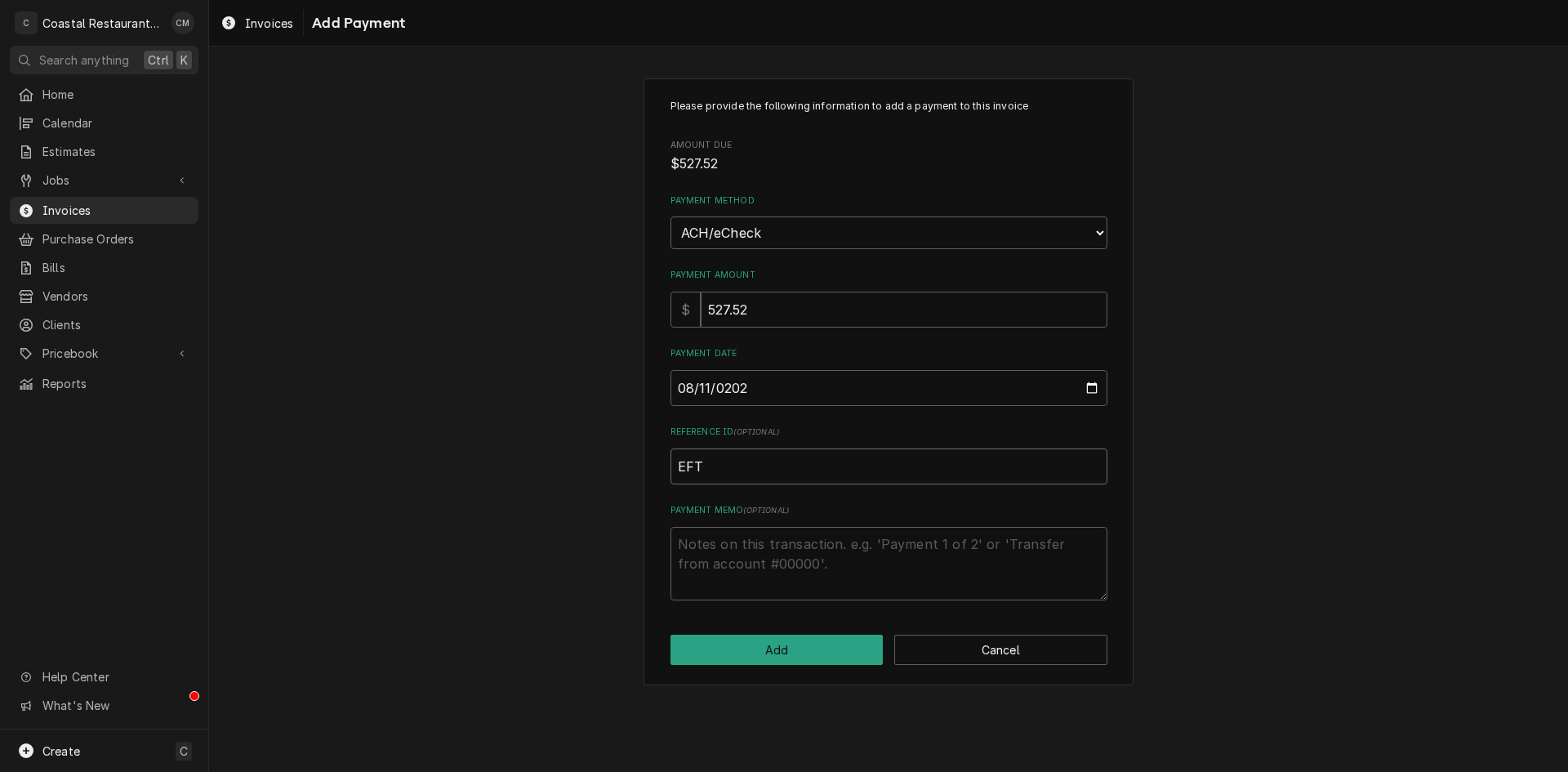
type input "EFT 5"
type textarea "x"
type input "EFT 56"
type textarea "x"
type input "EFT 567"
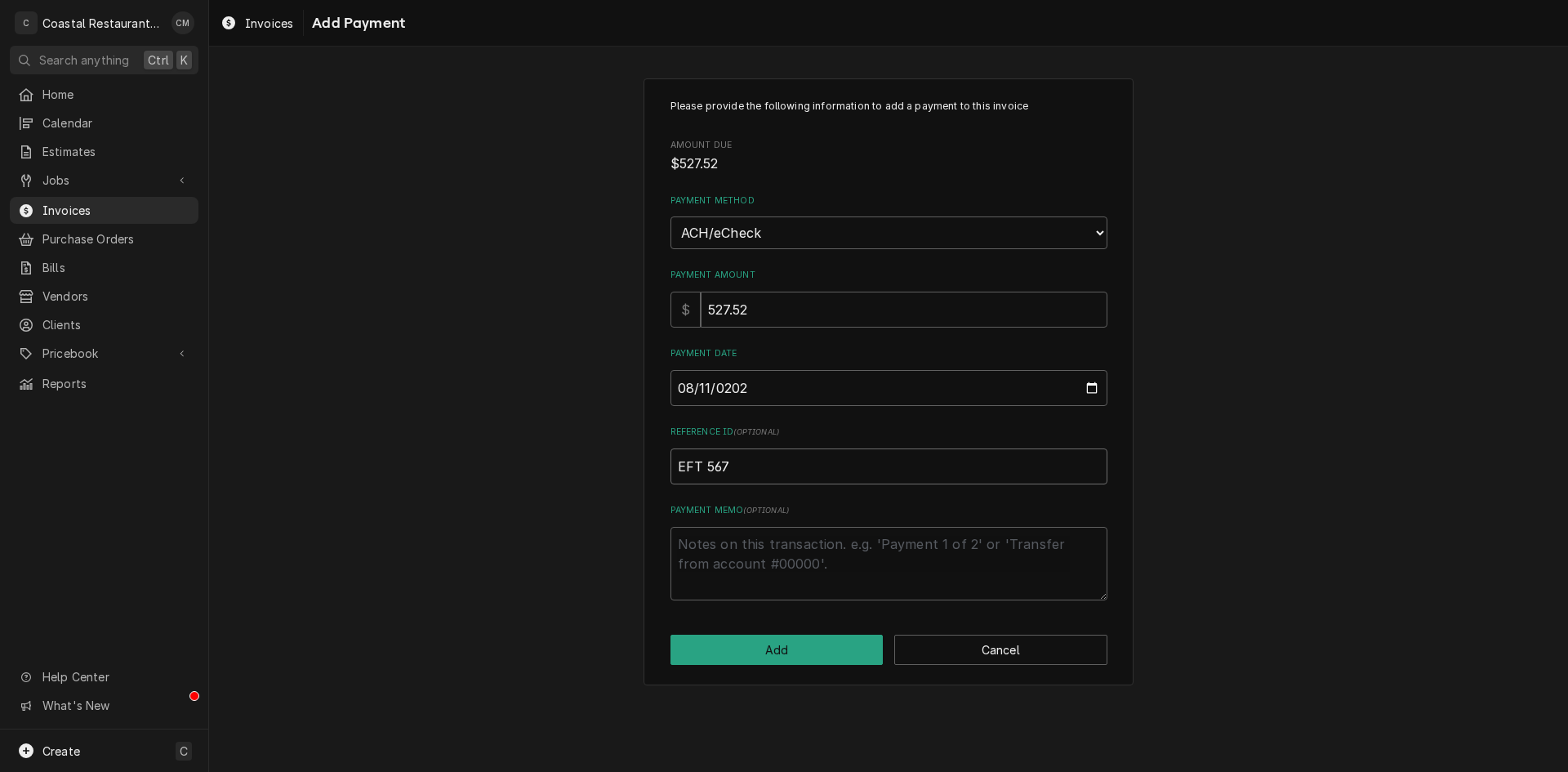
type textarea "x"
type input "EFT 5671"
type textarea "x"
type input "EFT 56716"
type textarea "x"
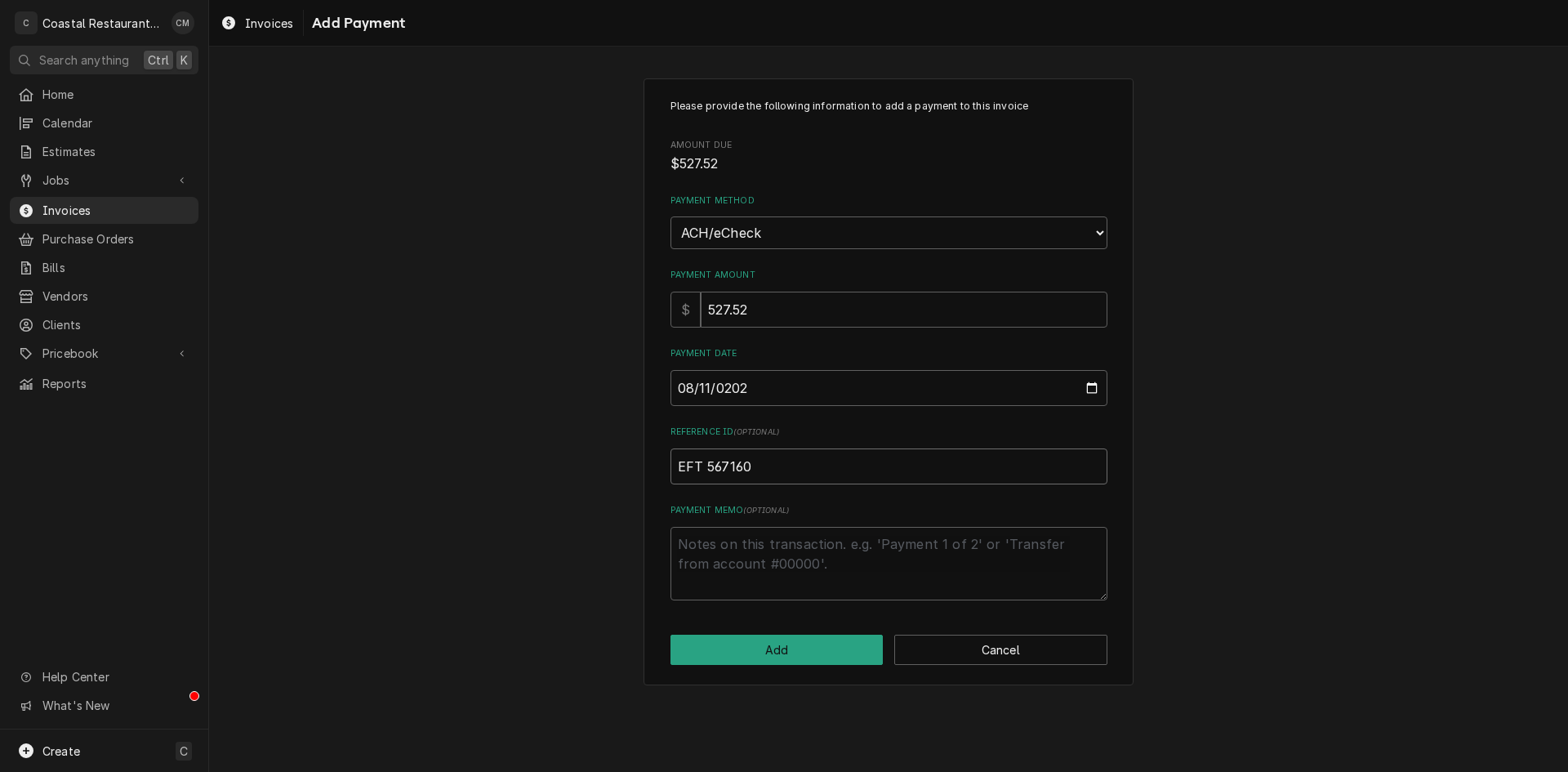
type input "EFT 567160"
click button "Add" at bounding box center [777, 650] width 213 height 30
type textarea "x"
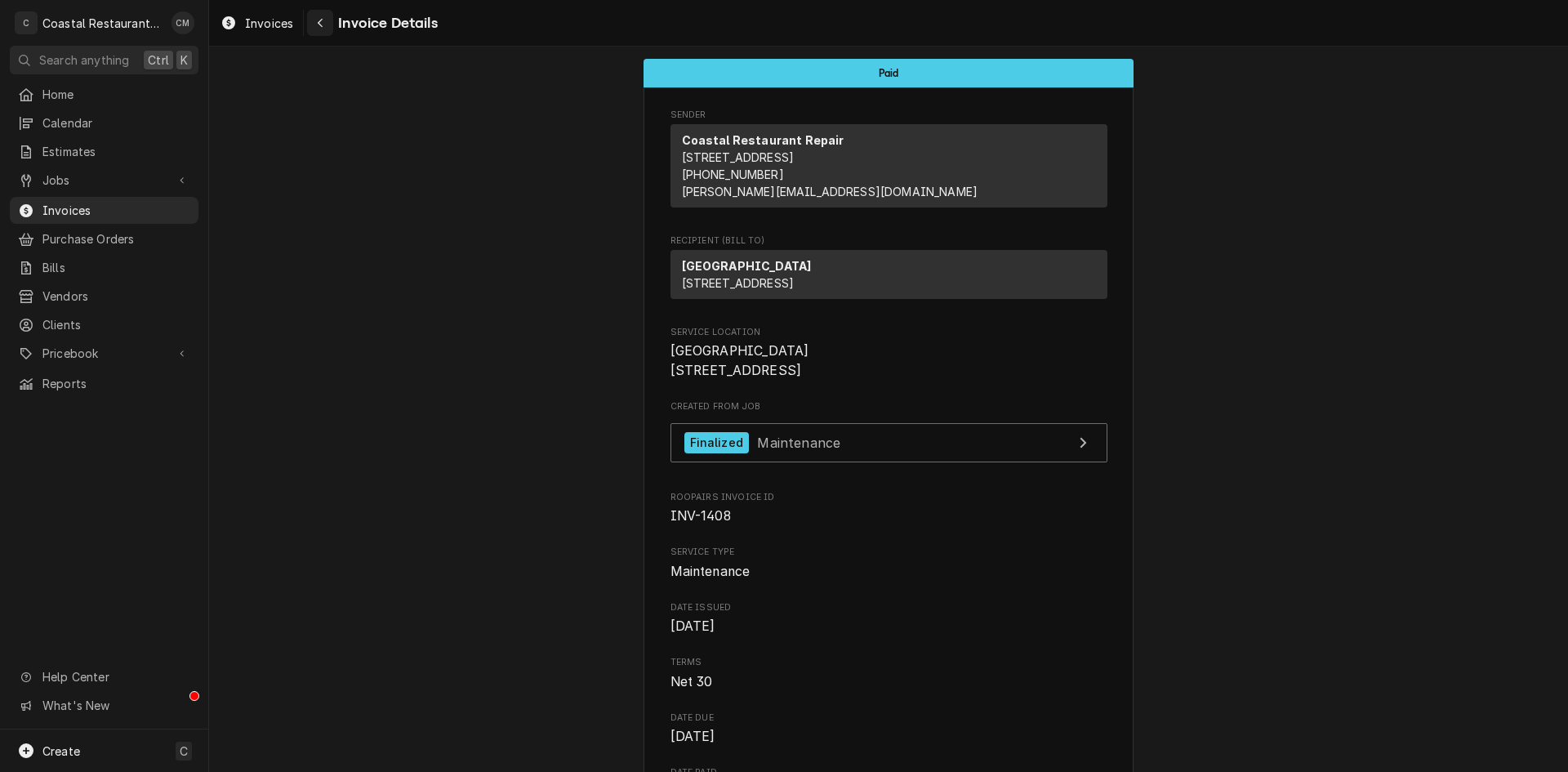
click at [308, 18] on button "Navigate back" at bounding box center [320, 22] width 26 height 26
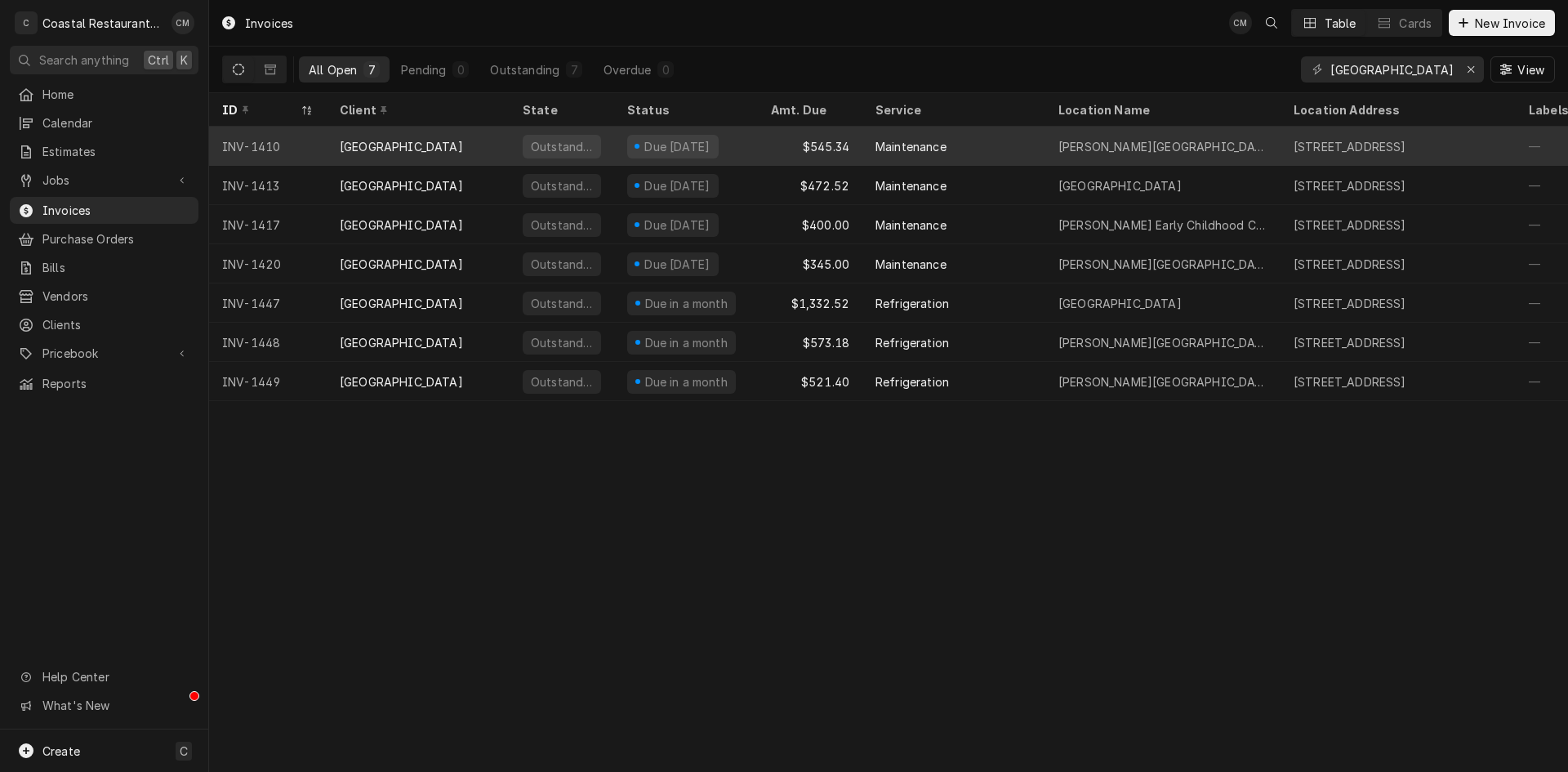
click at [783, 153] on div "$545.34" at bounding box center [810, 147] width 105 height 40
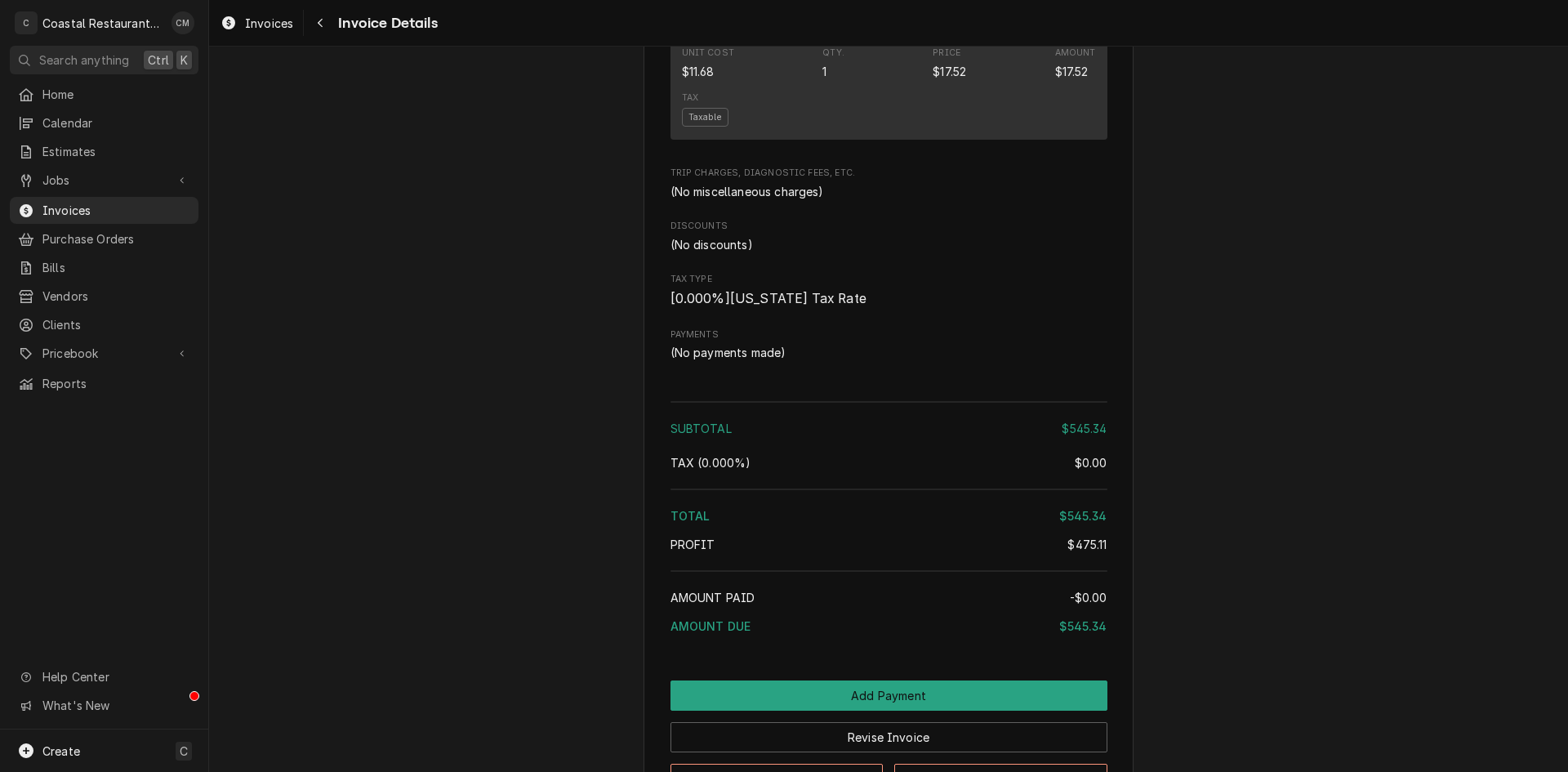
scroll to position [2101, 0]
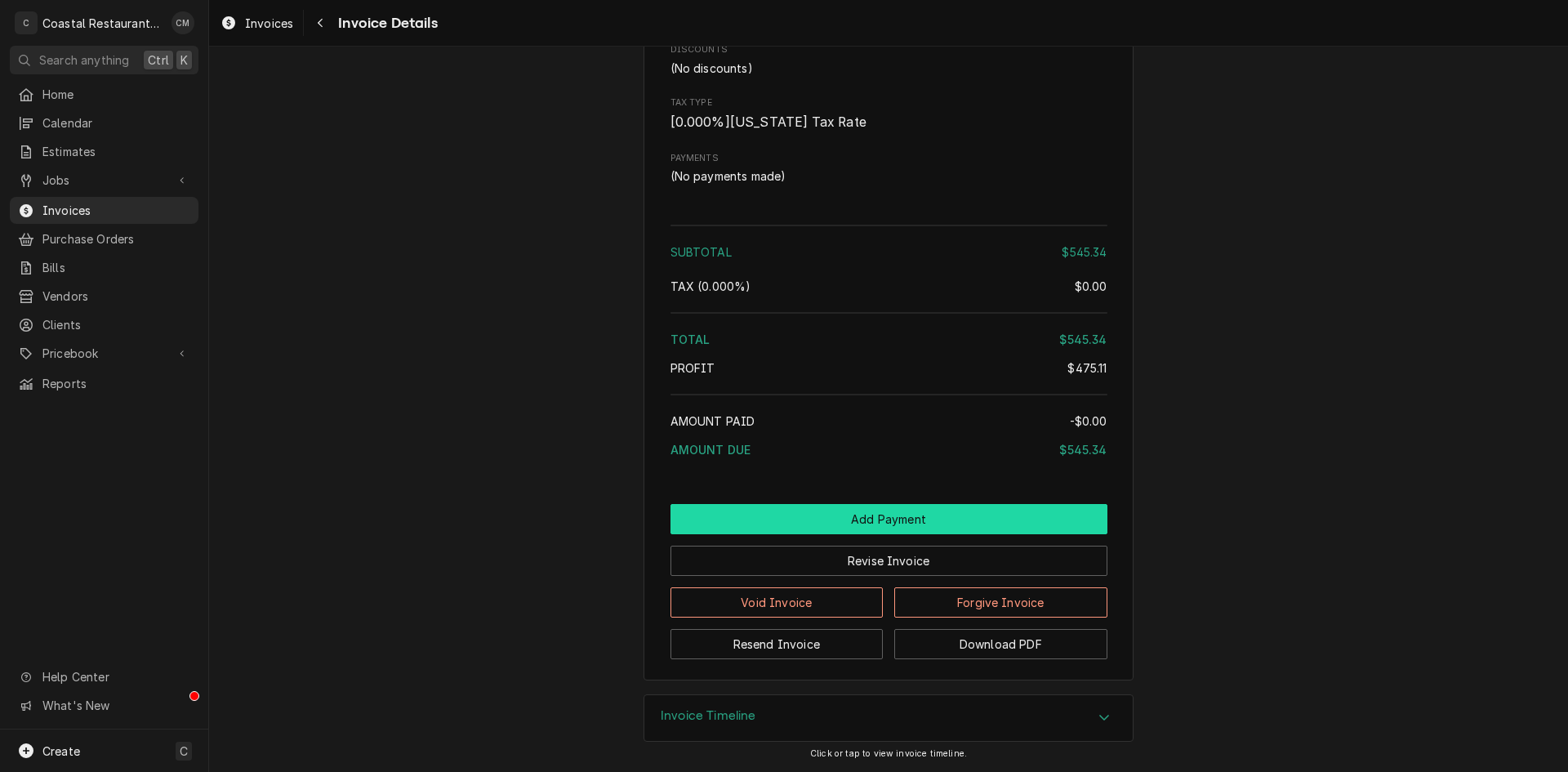
click at [846, 516] on button "Add Payment" at bounding box center [888, 519] width 437 height 30
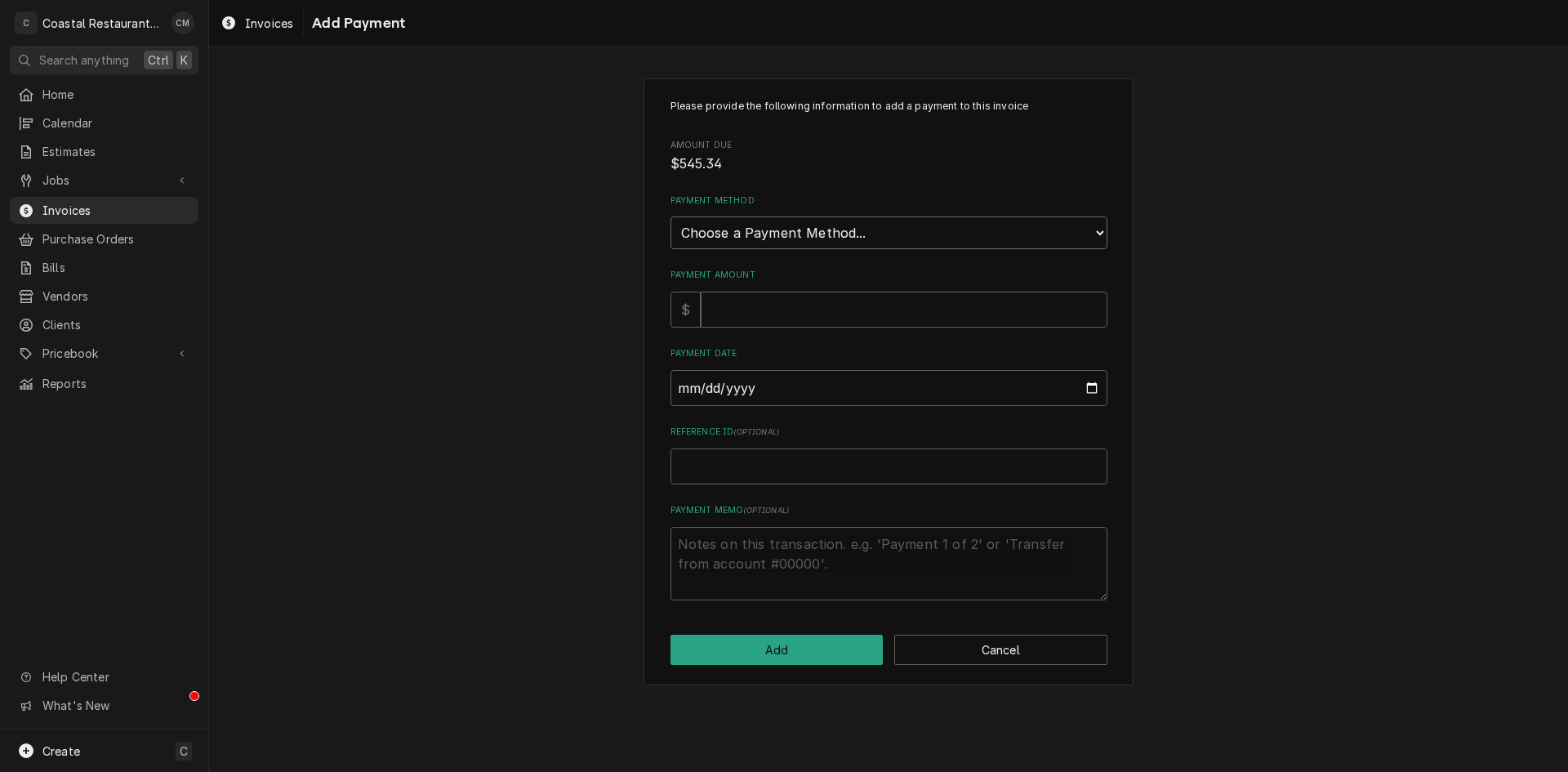
click at [854, 228] on select "Choose a Payment Method... Cash Check Credit/Debit Card ACH/eCheck Other" at bounding box center [888, 233] width 437 height 33
select select "4"
click at [670, 216] on select "Choose a Payment Method... Cash Check Credit/Debit Card ACH/eCheck Other" at bounding box center [888, 233] width 437 height 33
click at [767, 308] on input "Payment Amount" at bounding box center [905, 310] width 407 height 36
type textarea "x"
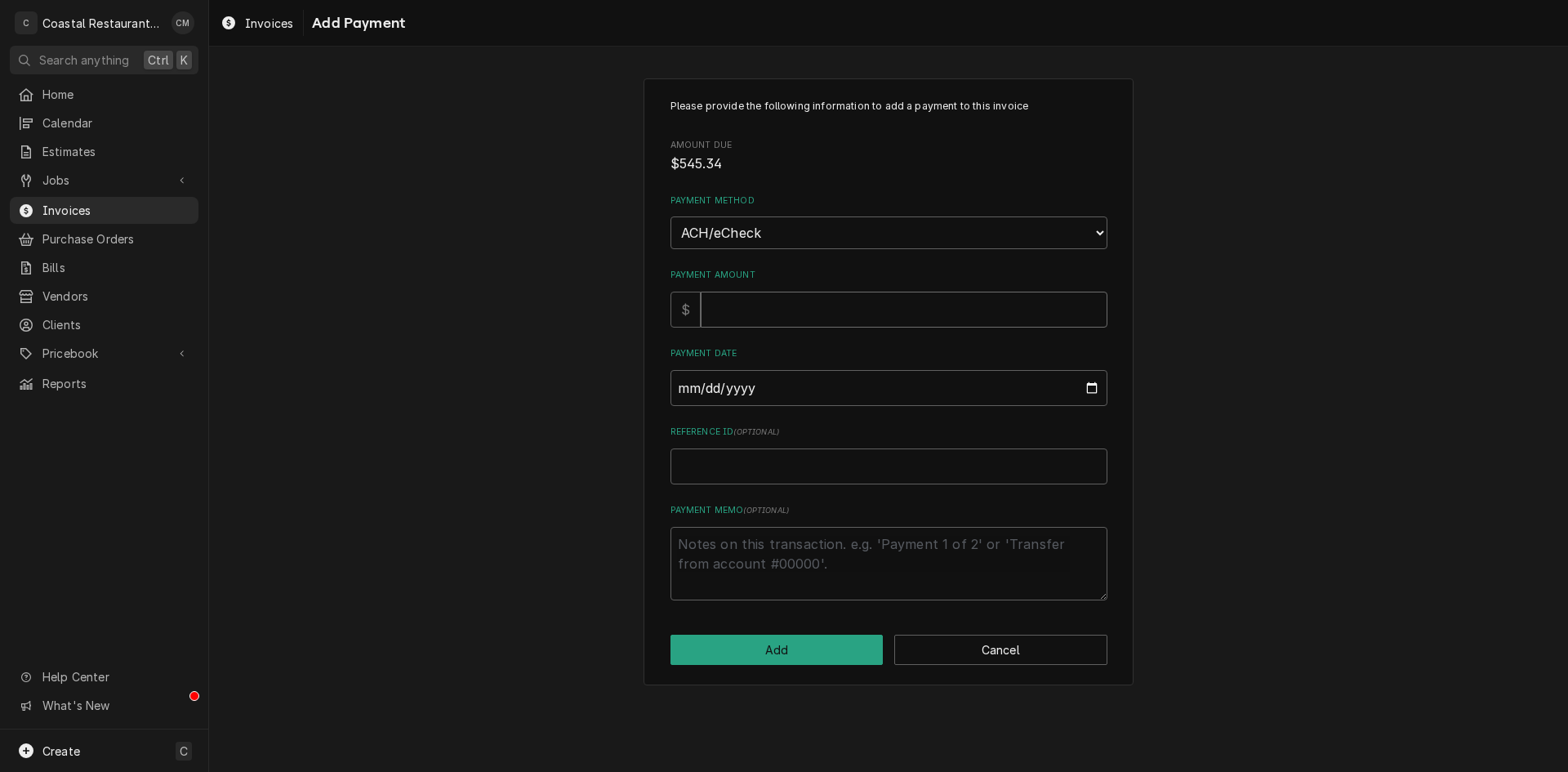
type input "5"
type textarea "x"
type input "54"
type textarea "x"
type input "545"
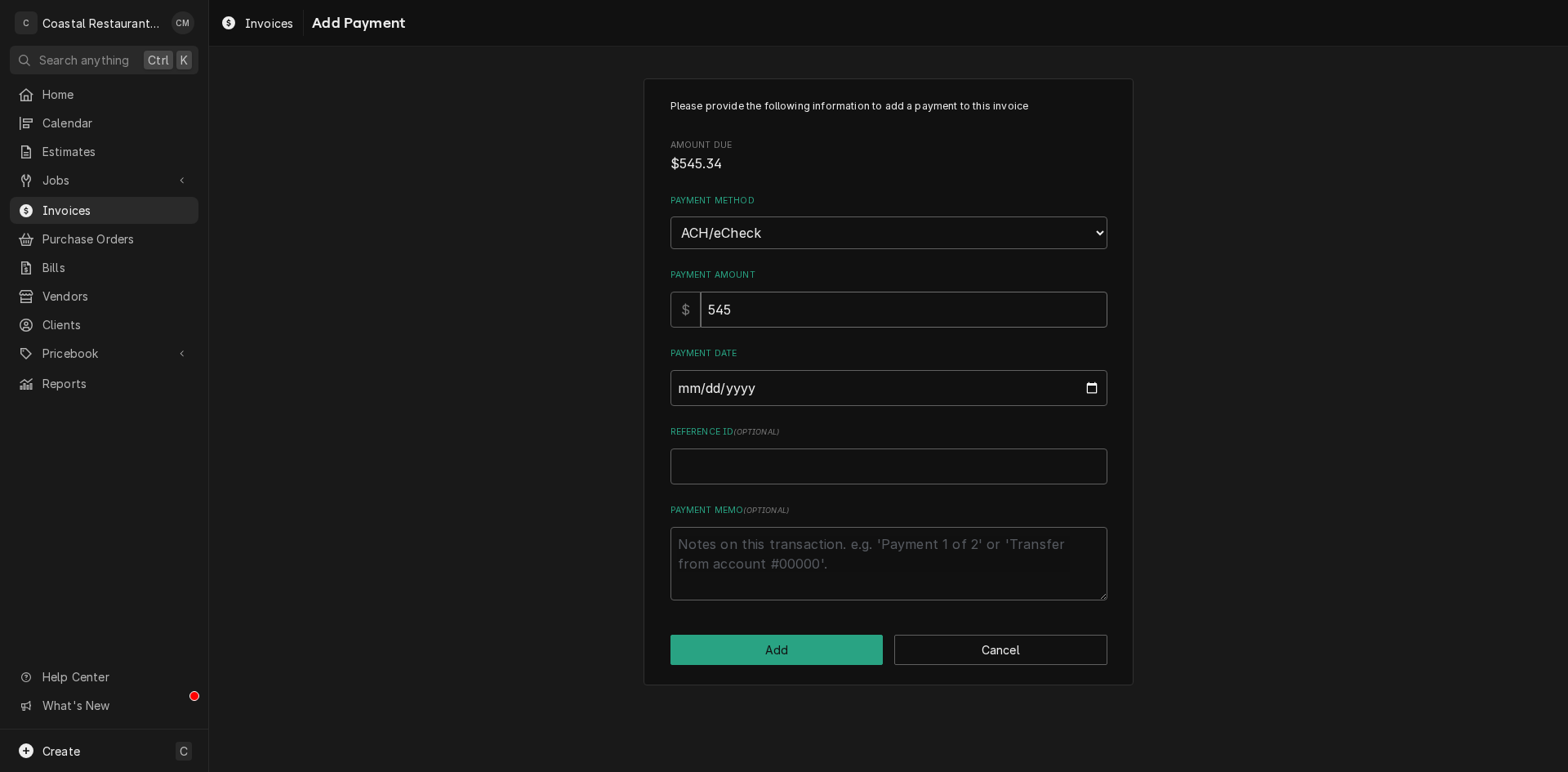
type textarea "x"
type input "545.3"
type textarea "x"
type input "545.34"
type input "0002-08-11"
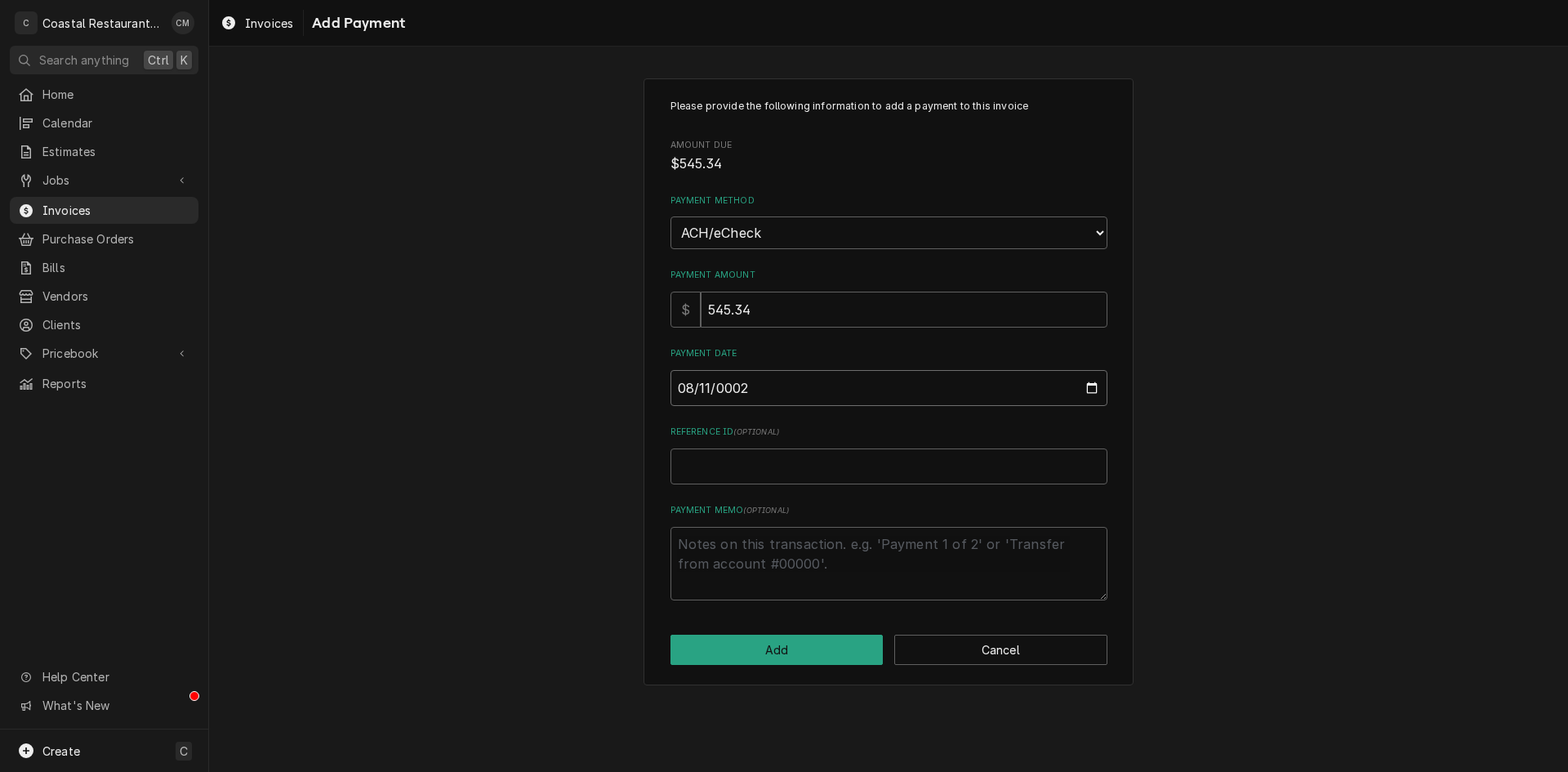
type textarea "x"
type input "0020-08-11"
type textarea "x"
type input "0202-08-11"
type textarea "x"
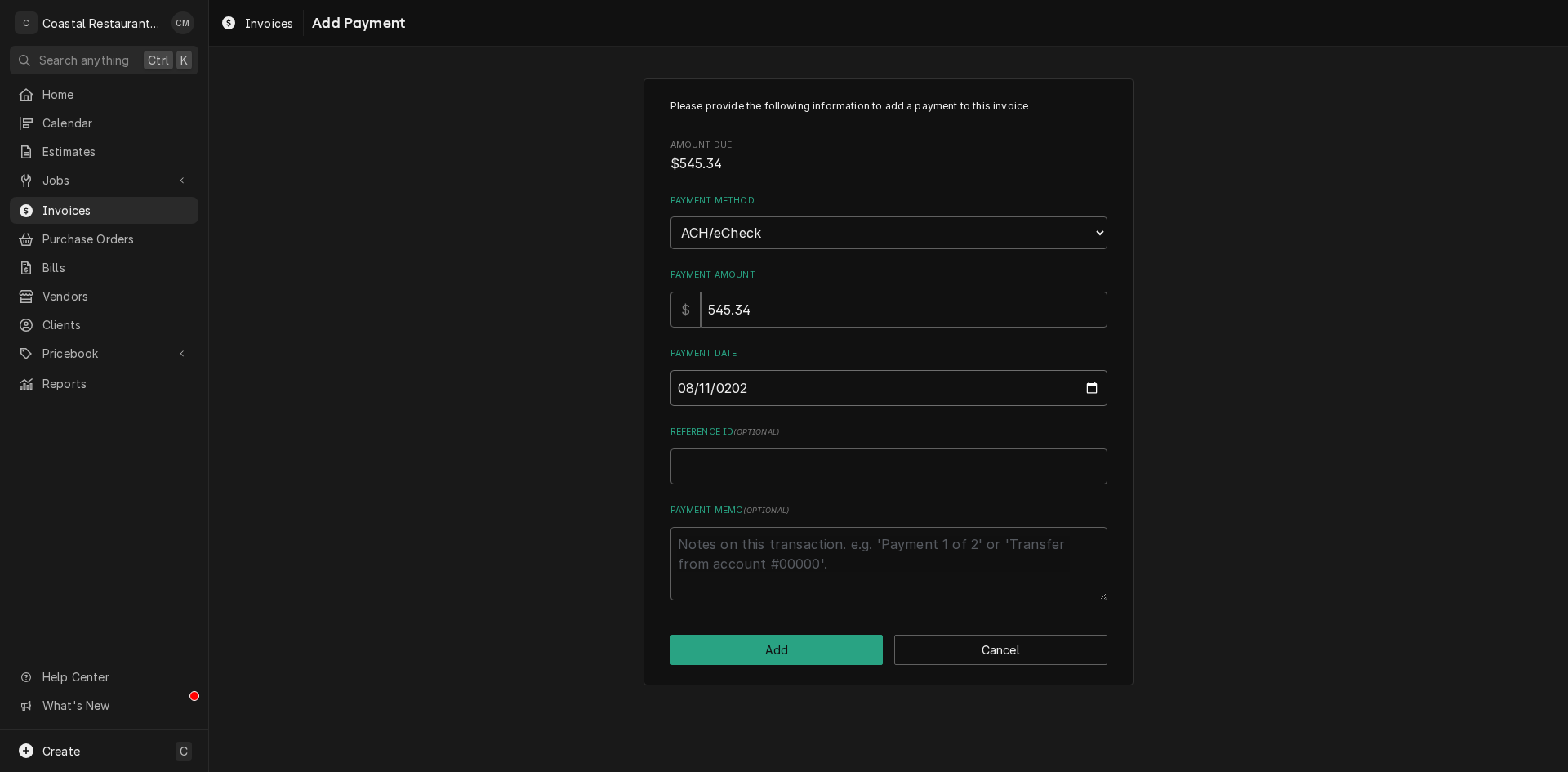
type input "2025-08-11"
type textarea "x"
type input "E"
type textarea "x"
type input "EF"
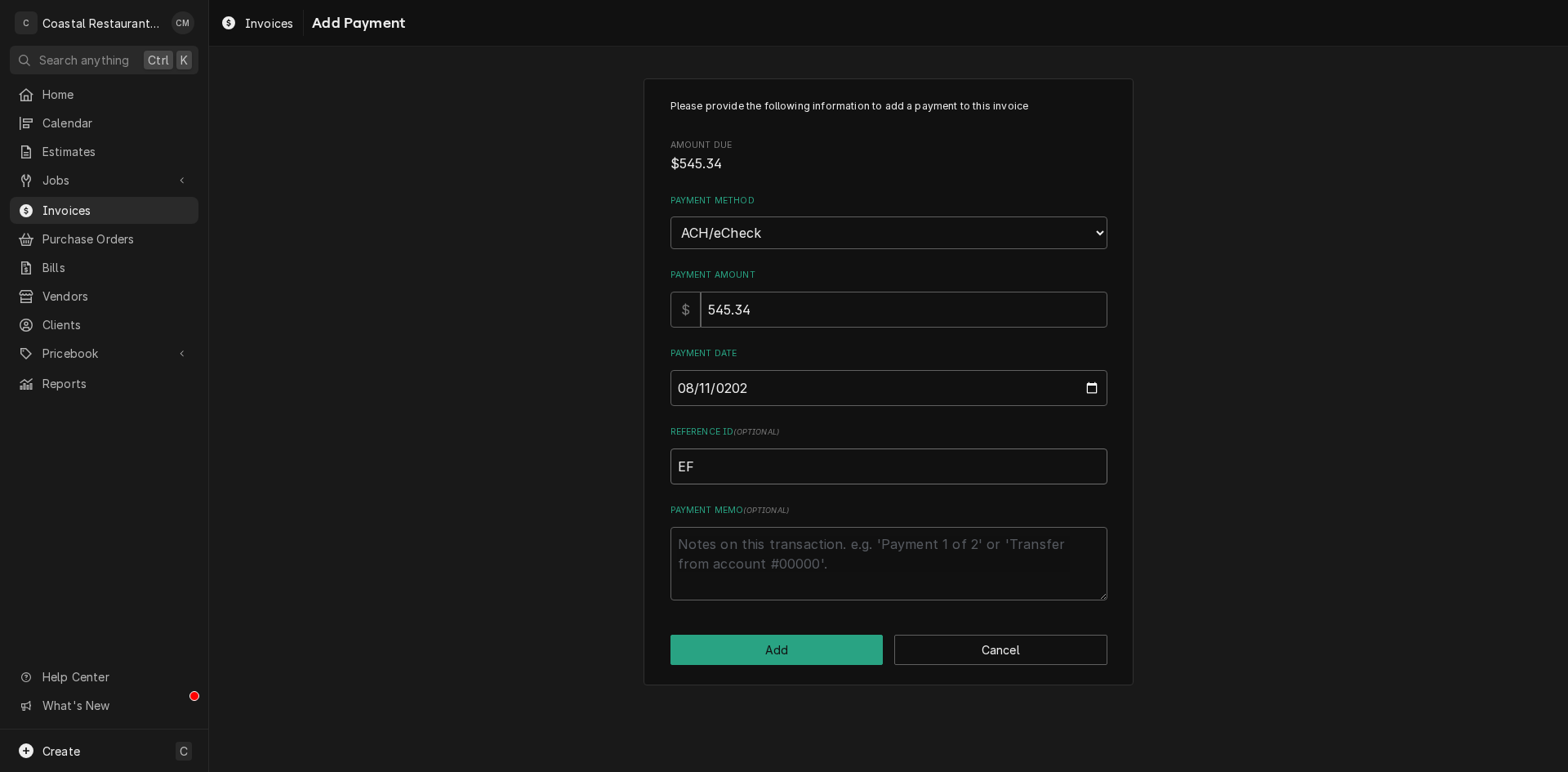
type textarea "x"
type input "EFT"
type textarea "x"
type input "EFT"
type textarea "x"
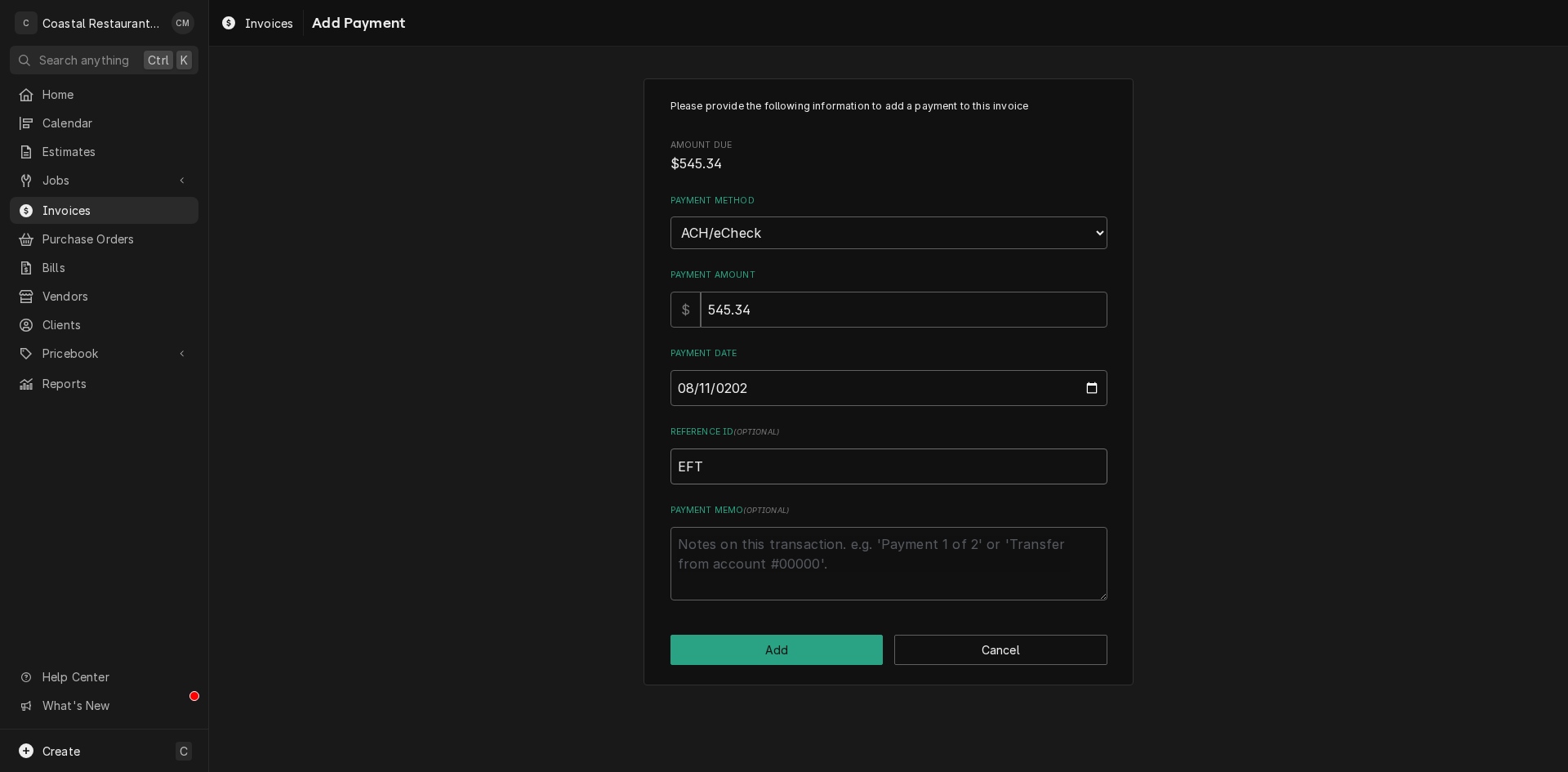
type input "EFT 5"
type textarea "x"
type input "EFT 56"
type textarea "x"
type input "EFT 567"
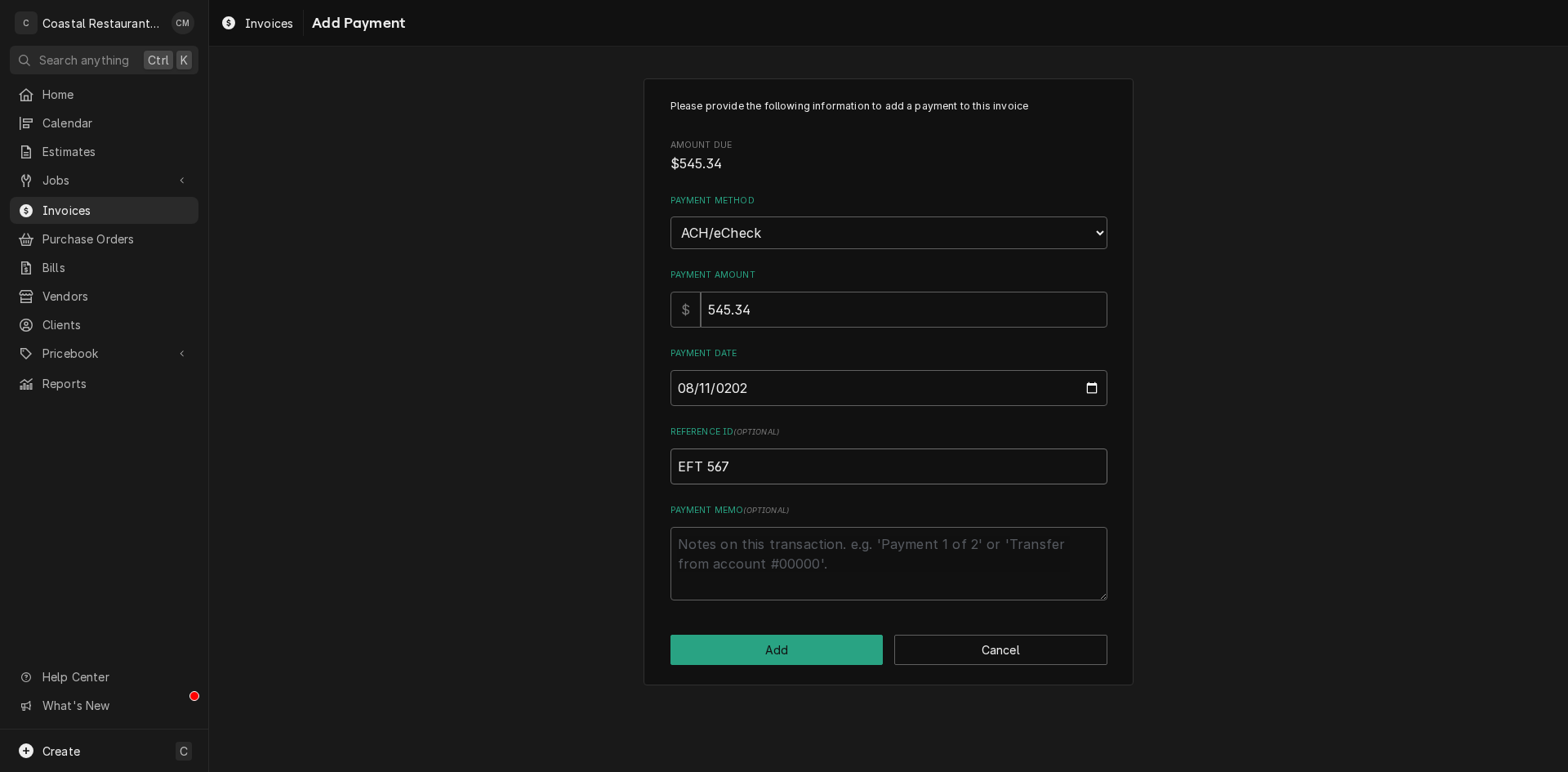
type textarea "x"
type input "EFT 5671"
type textarea "x"
type input "EFT 56716"
type textarea "x"
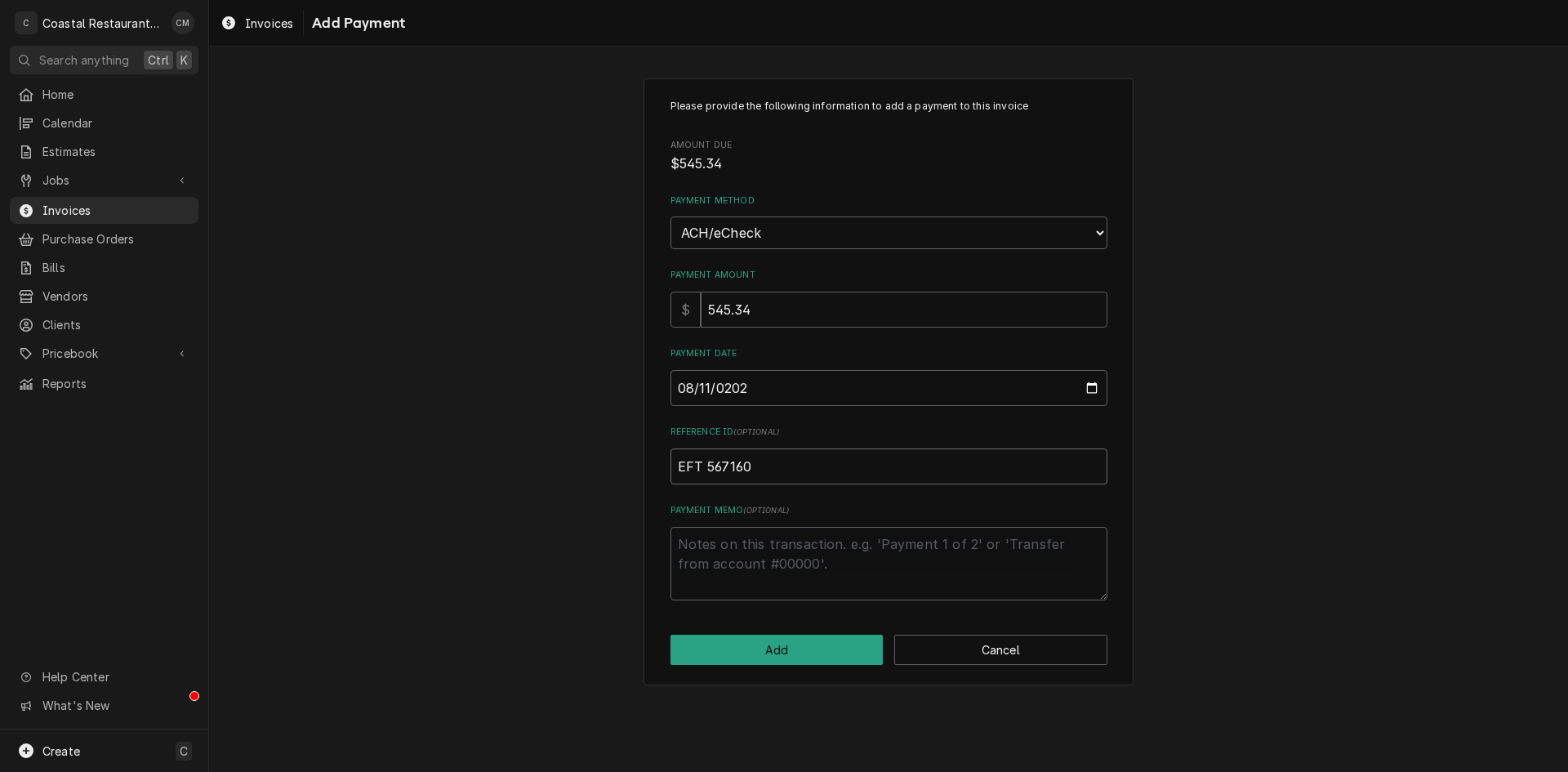
type input "EFT 567160"
click button "Add" at bounding box center [777, 650] width 213 height 30
type textarea "x"
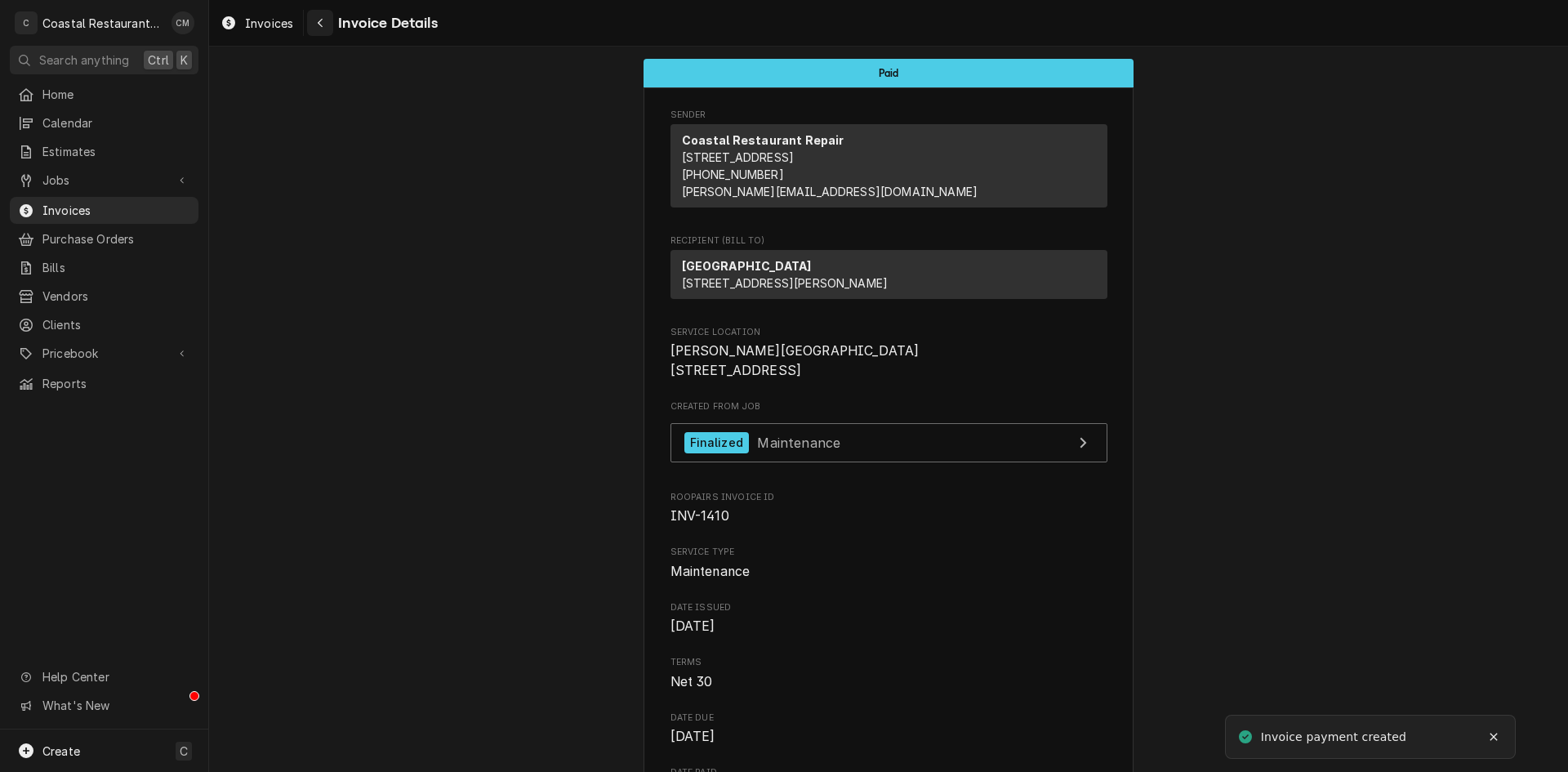
click at [324, 23] on div "Navigate back" at bounding box center [320, 22] width 16 height 16
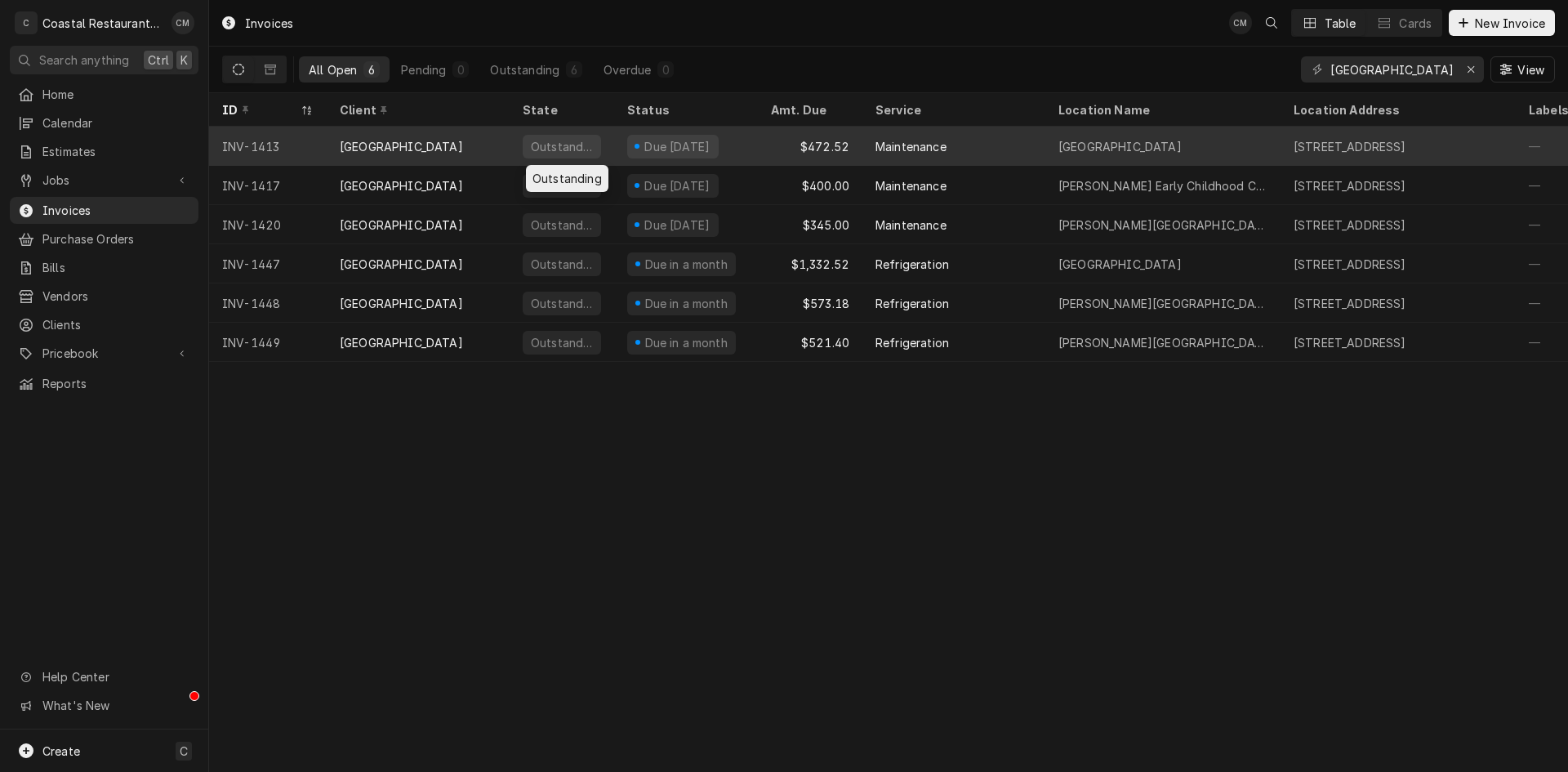
click at [518, 151] on div "Outstanding" at bounding box center [562, 147] width 105 height 40
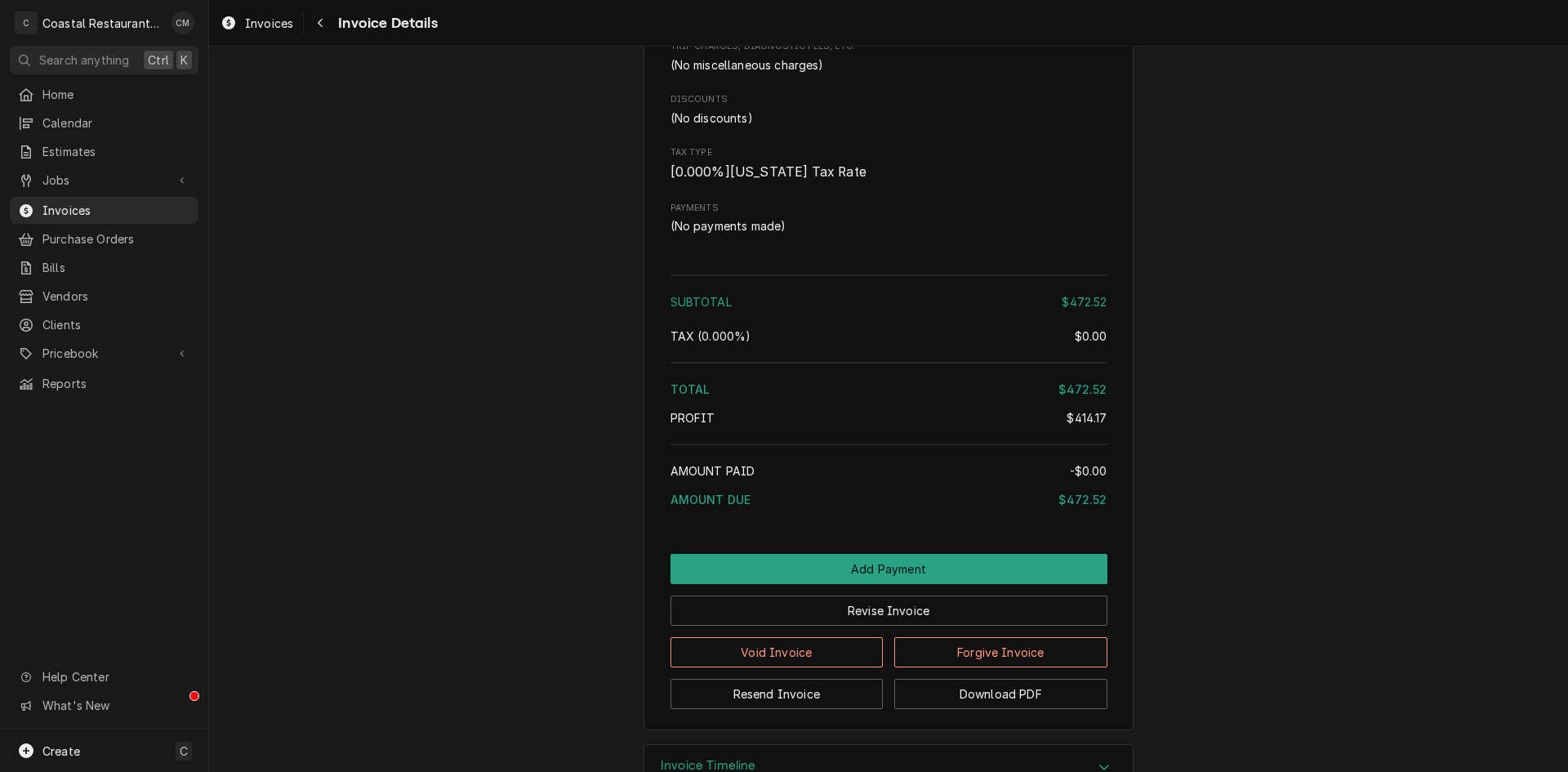
scroll to position [2222, 0]
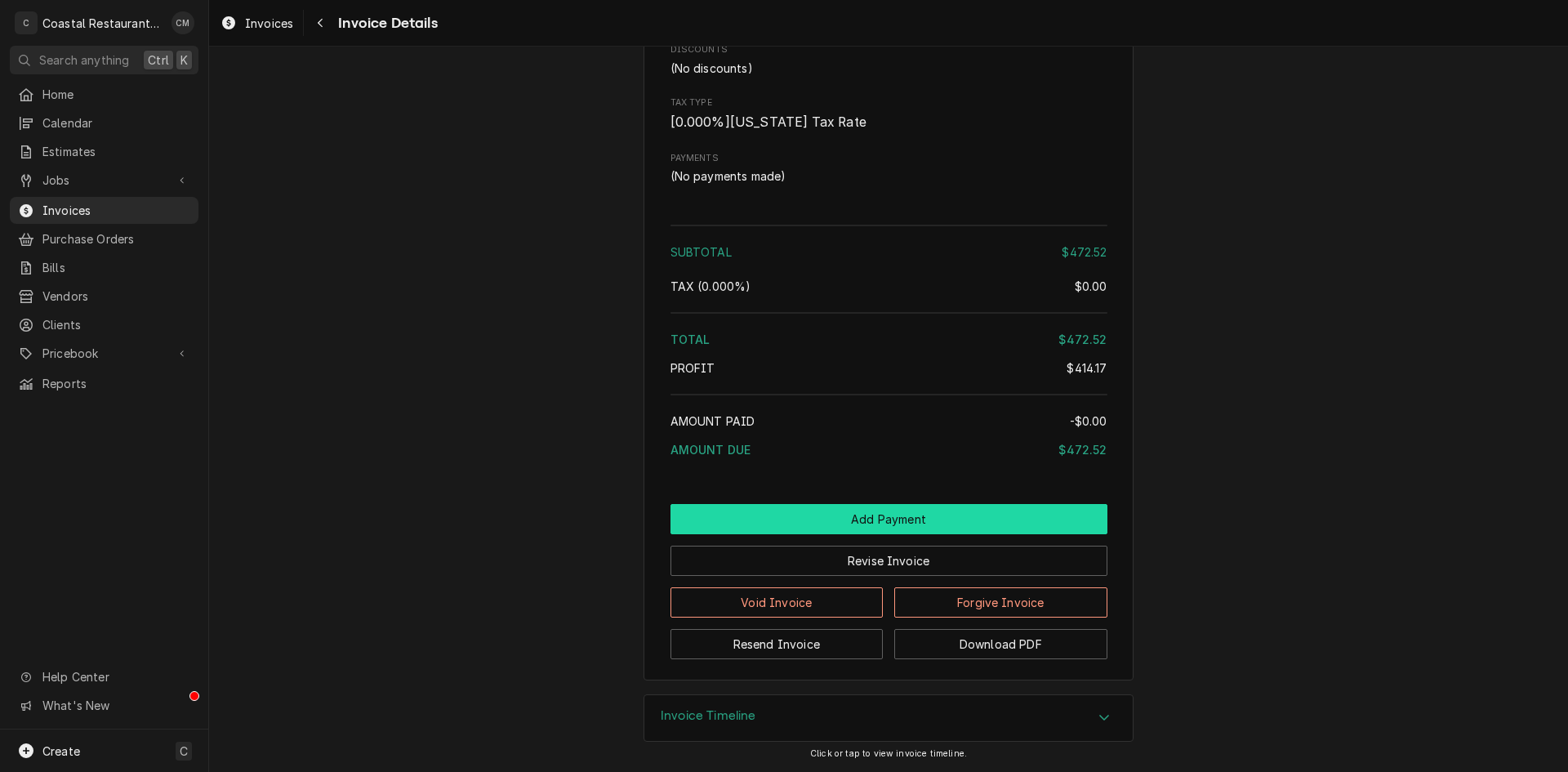
click at [821, 519] on button "Add Payment" at bounding box center [888, 519] width 437 height 30
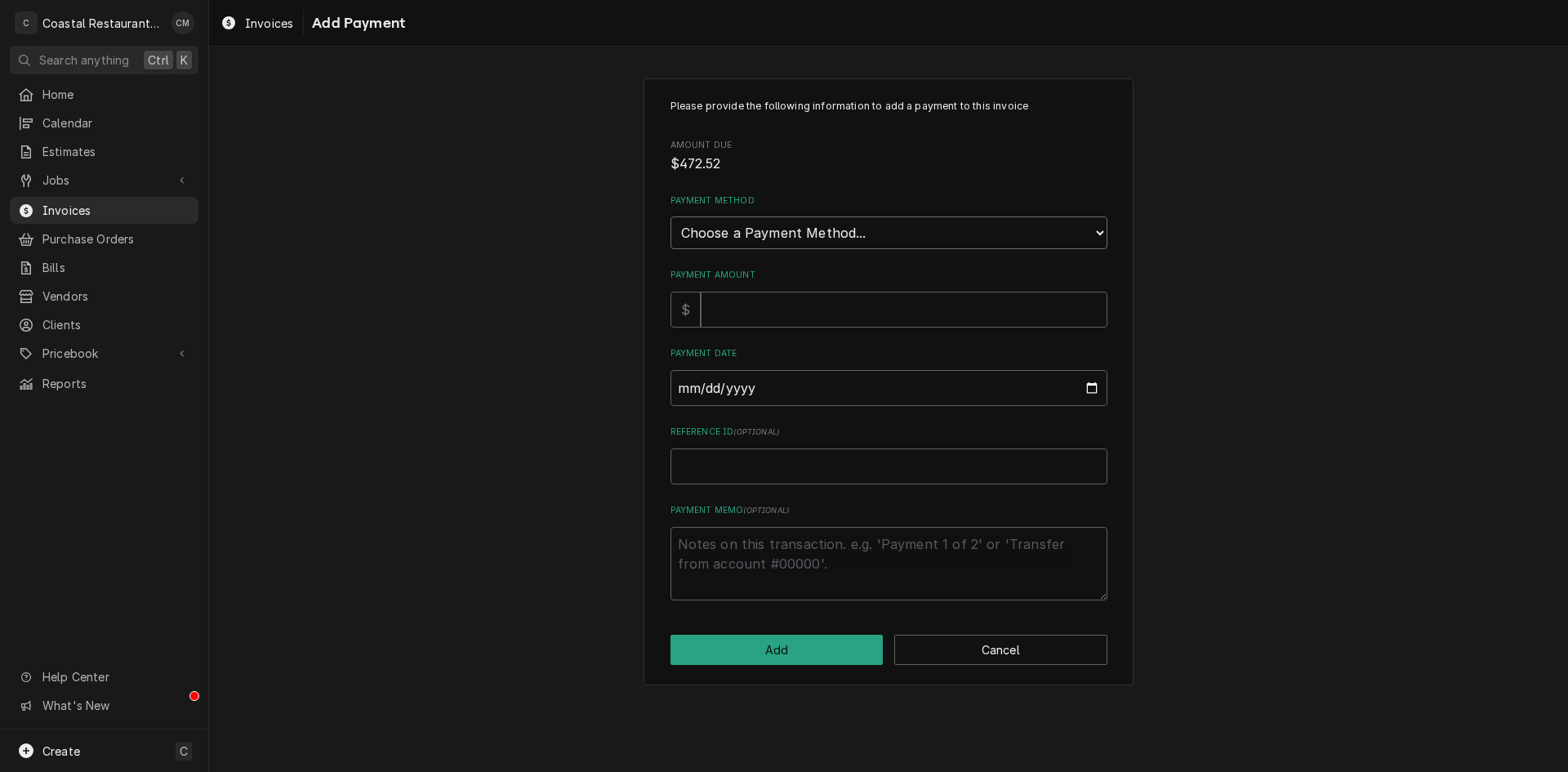
click at [838, 243] on select "Choose a Payment Method... Cash Check Credit/Debit Card ACH/eCheck Other" at bounding box center [888, 233] width 437 height 33
select select "4"
click at [670, 216] on select "Choose a Payment Method... Cash Check Credit/Debit Card ACH/eCheck Other" at bounding box center [888, 233] width 437 height 33
click at [779, 313] on input "Payment Amount" at bounding box center [905, 310] width 407 height 36
type textarea "x"
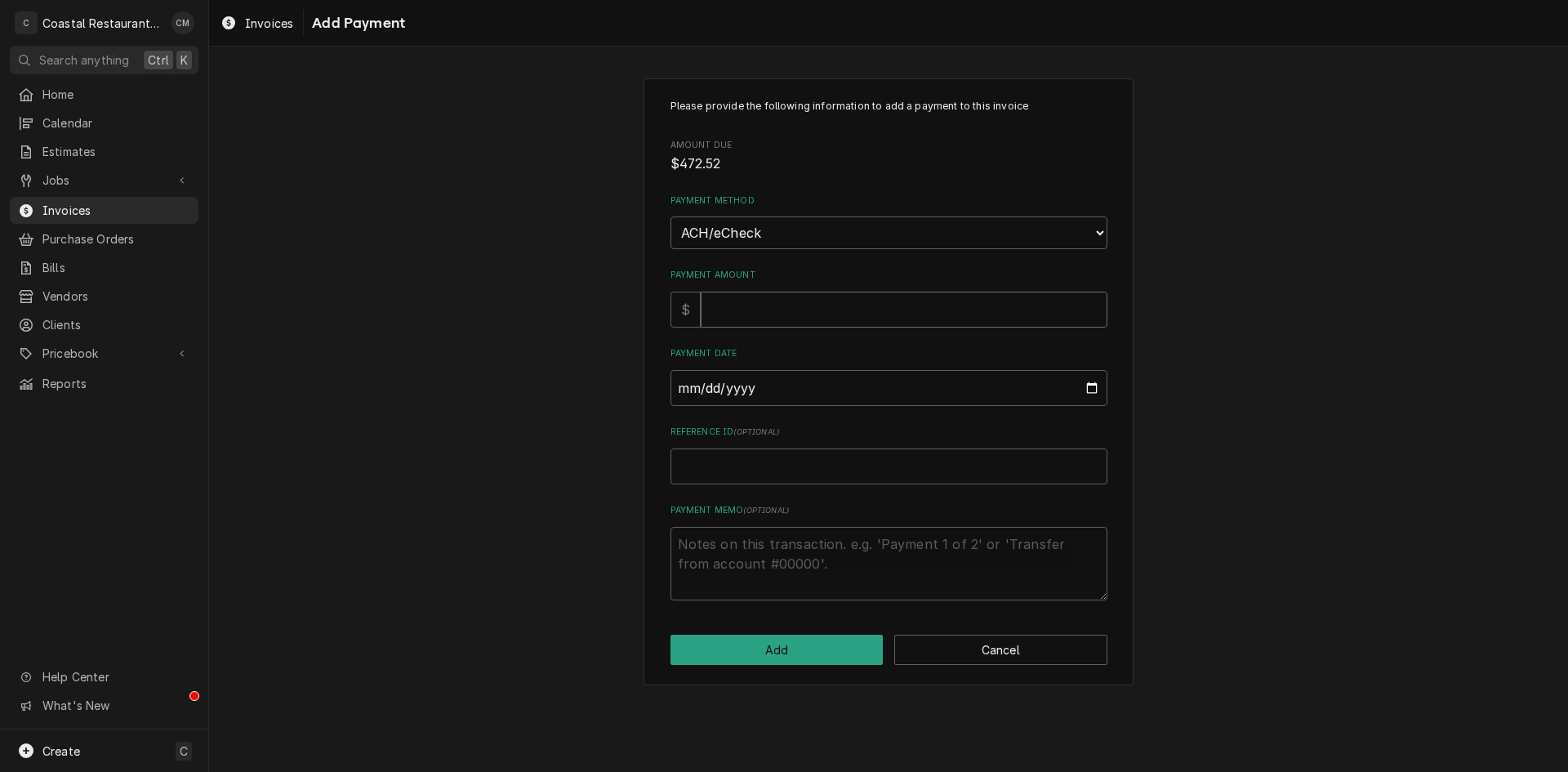
type input "4"
type textarea "x"
type input "47"
type textarea "x"
type input "472"
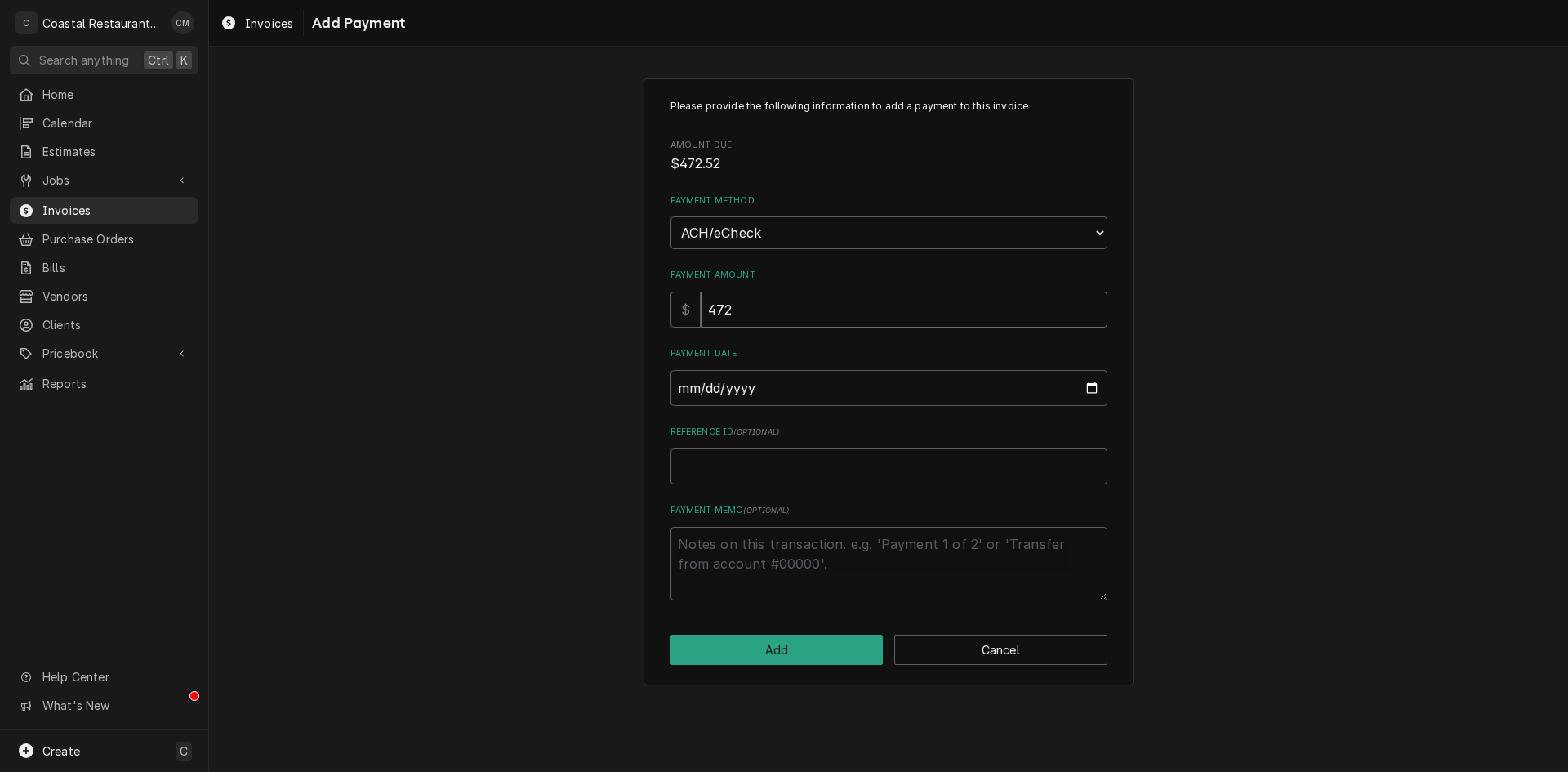
type textarea "x"
type input "472.5"
type textarea "x"
type input "472.52"
type input "0002-08-11"
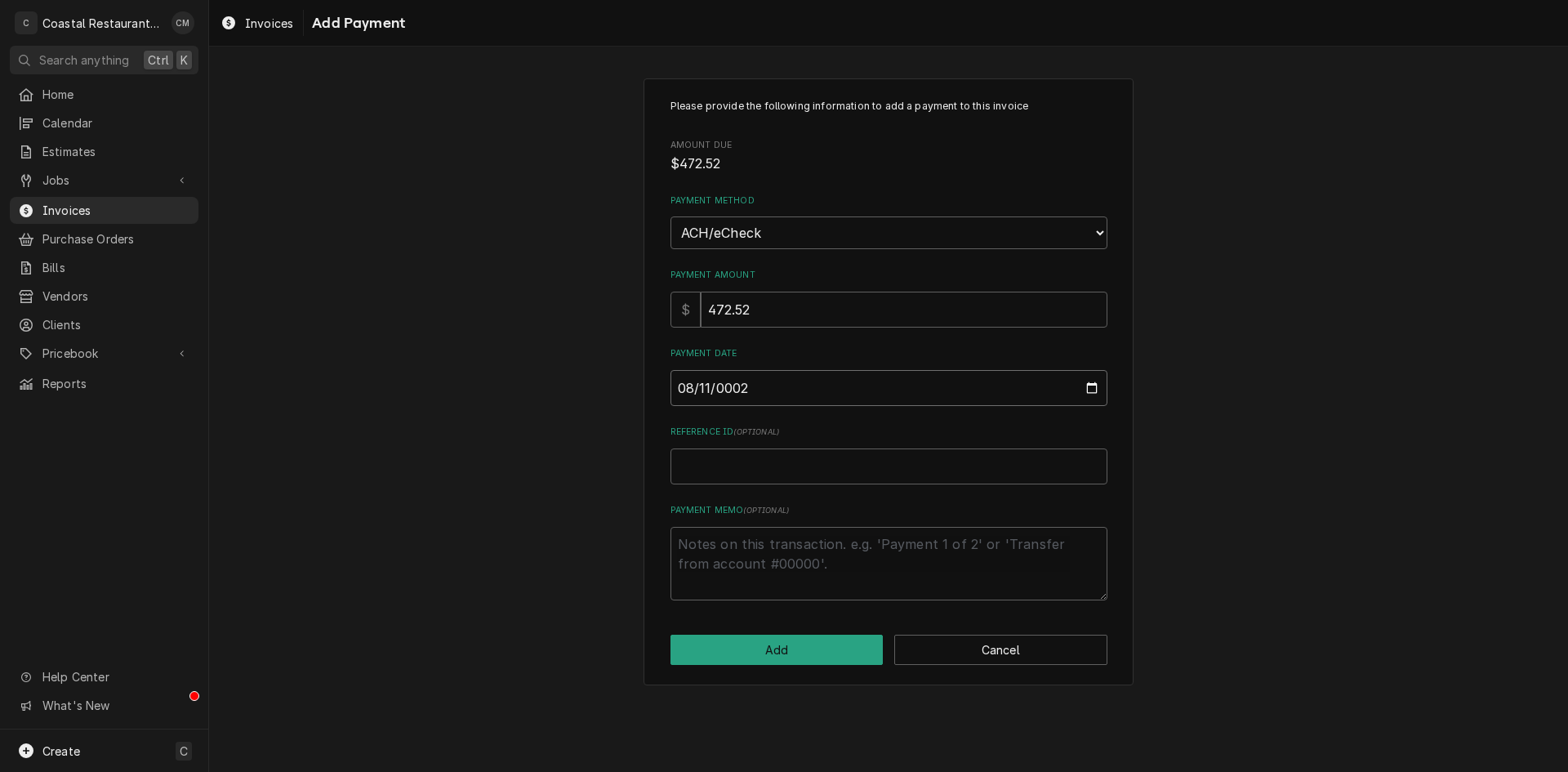
type textarea "x"
type input "0020-08-11"
type textarea "x"
type input "0202-08-11"
type textarea "x"
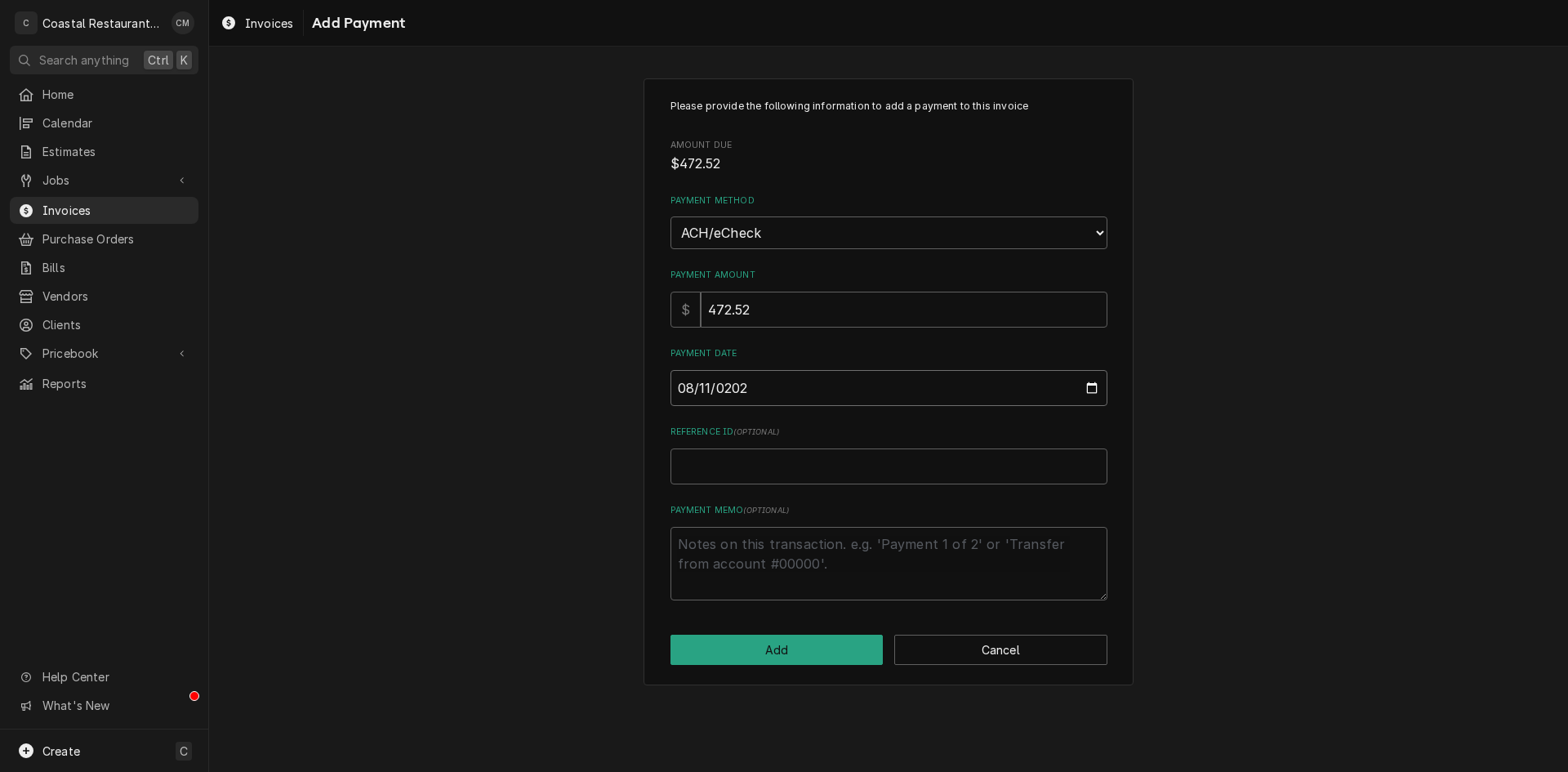
type input "[DATE]"
type textarea "x"
type input "F"
type textarea "x"
type input "FE"
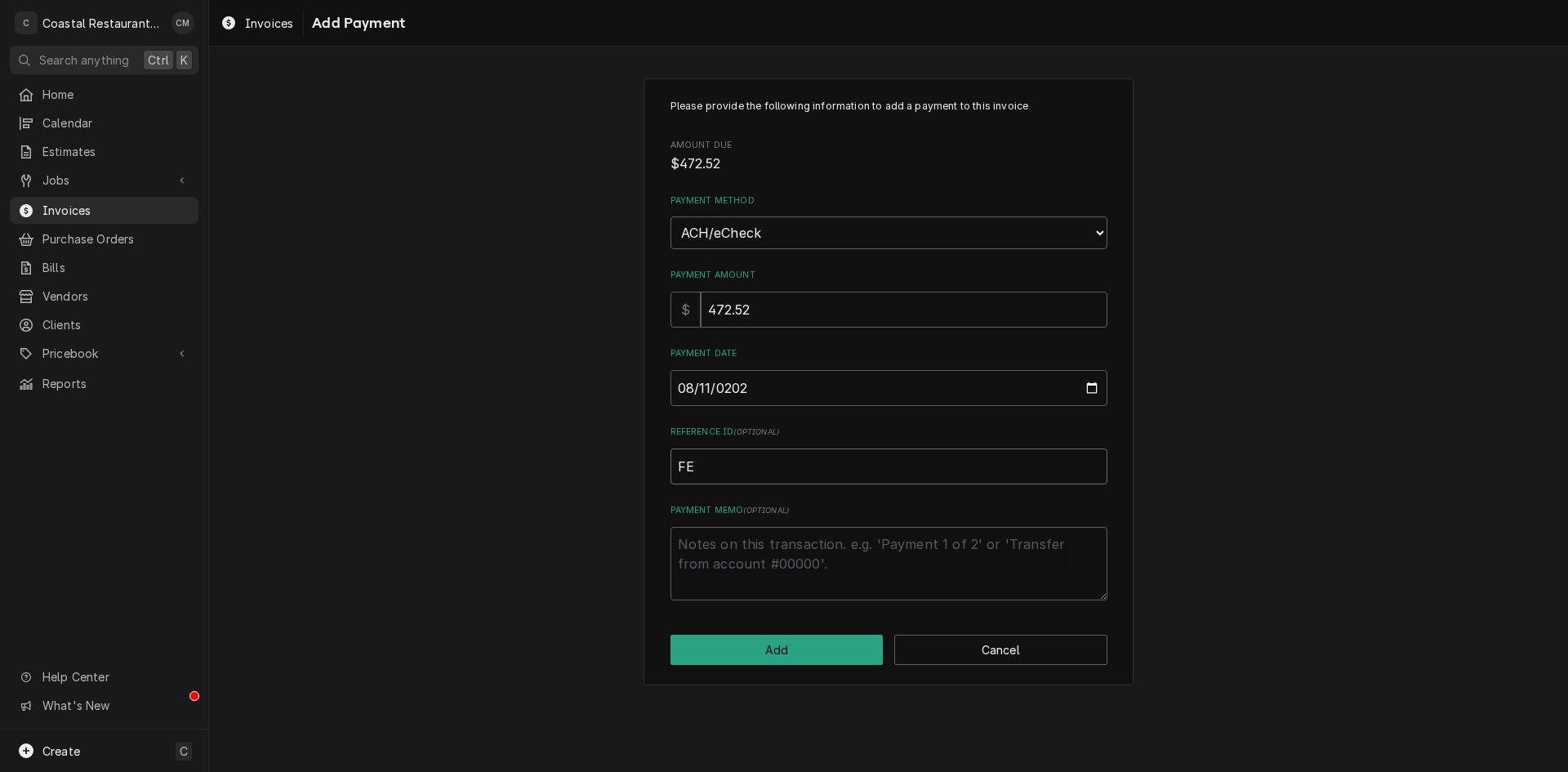
type textarea "x"
type input "F"
type textarea "x"
type input "E"
type textarea "x"
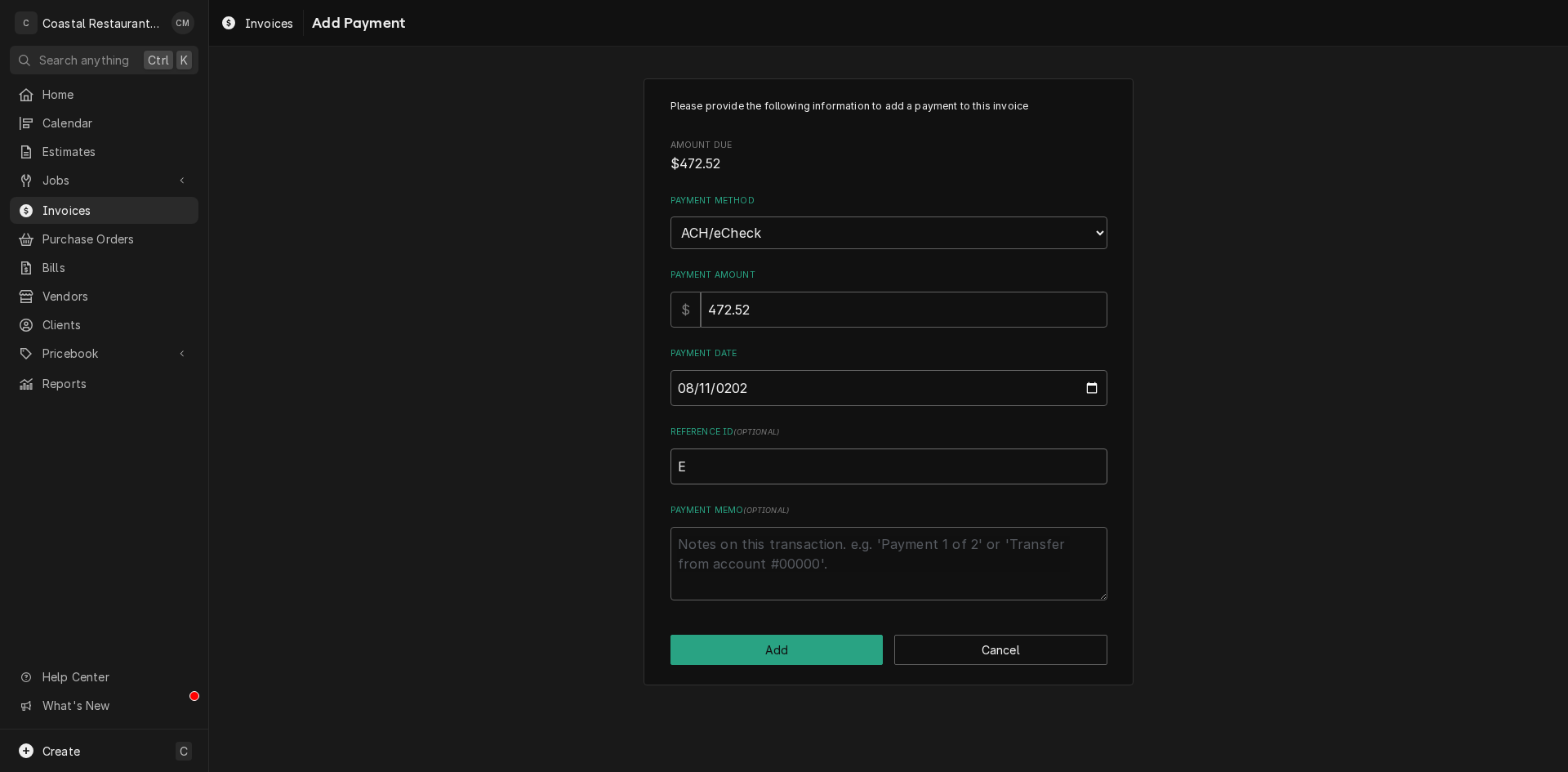
type input "EF"
type textarea "x"
type input "EFT"
type textarea "x"
type input "EFT"
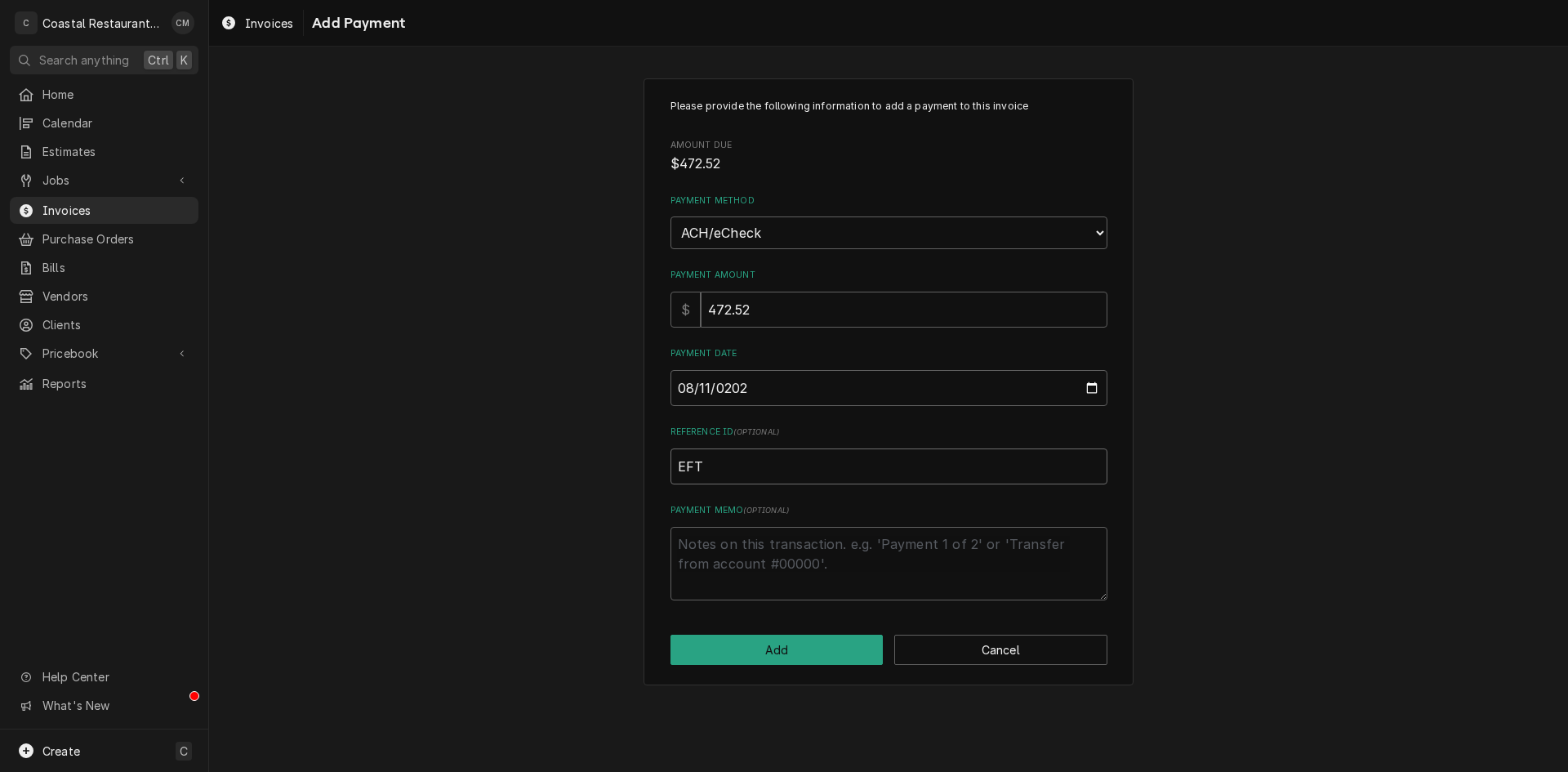
type textarea "x"
type input "EFT 5"
type textarea "x"
type input "EFT 56"
type textarea "x"
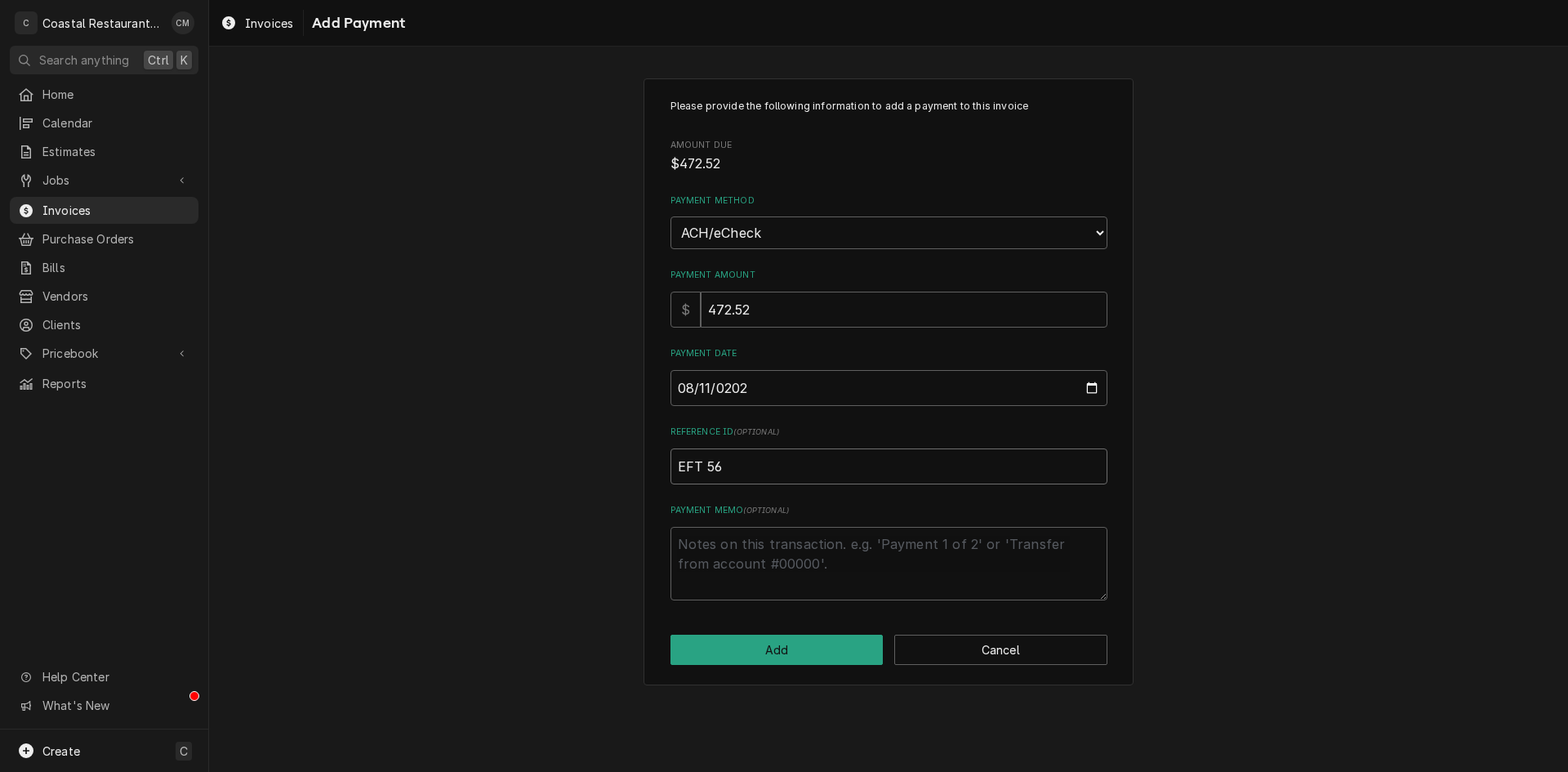
type input "EFT 567"
type textarea "x"
type input "EFT 5671"
type textarea "x"
type input "EFT 56716"
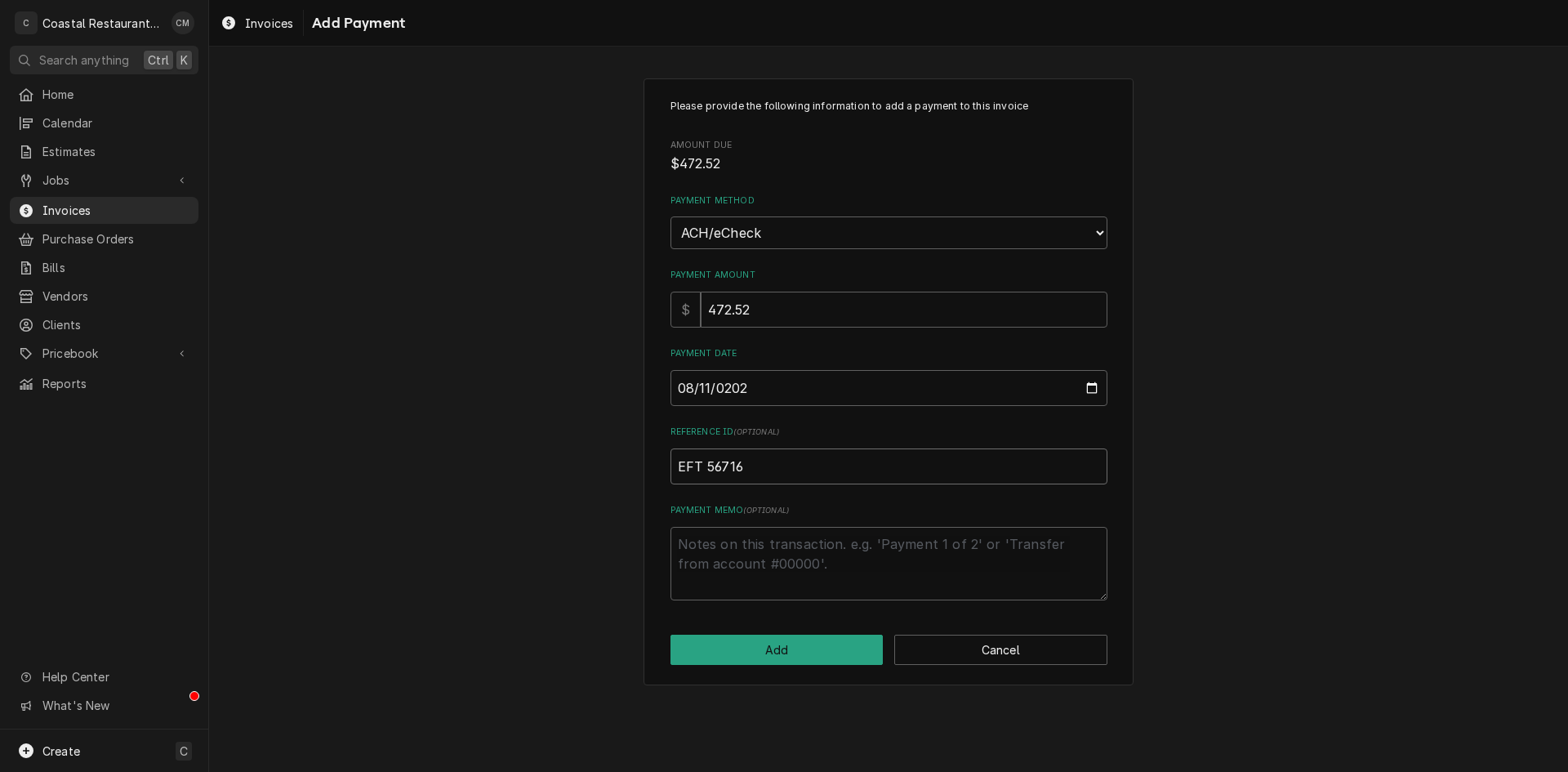
type textarea "x"
type input "EFT 567160"
click button "Add" at bounding box center [777, 650] width 213 height 30
type textarea "x"
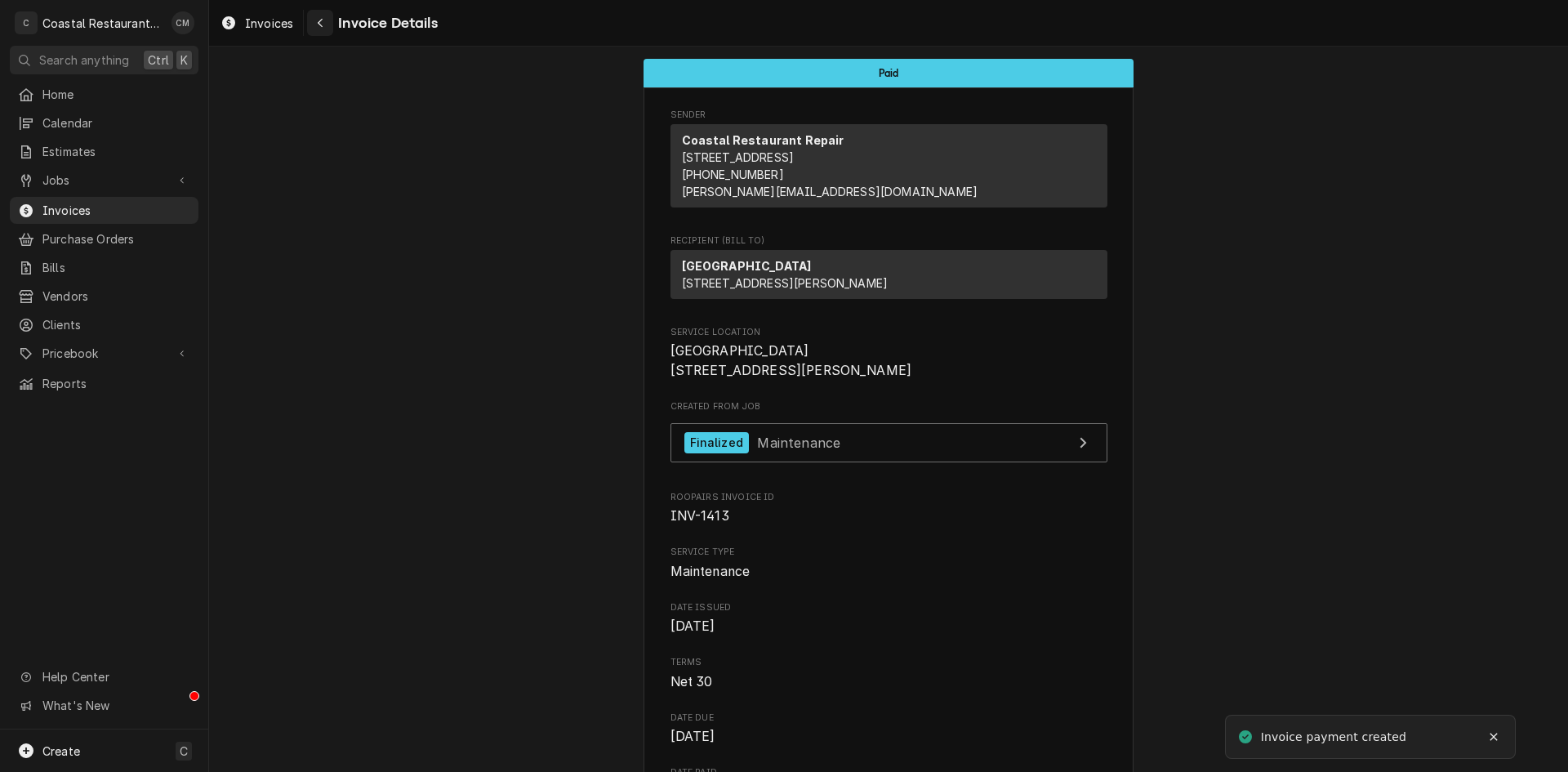
click at [316, 21] on div "Navigate back" at bounding box center [320, 22] width 16 height 16
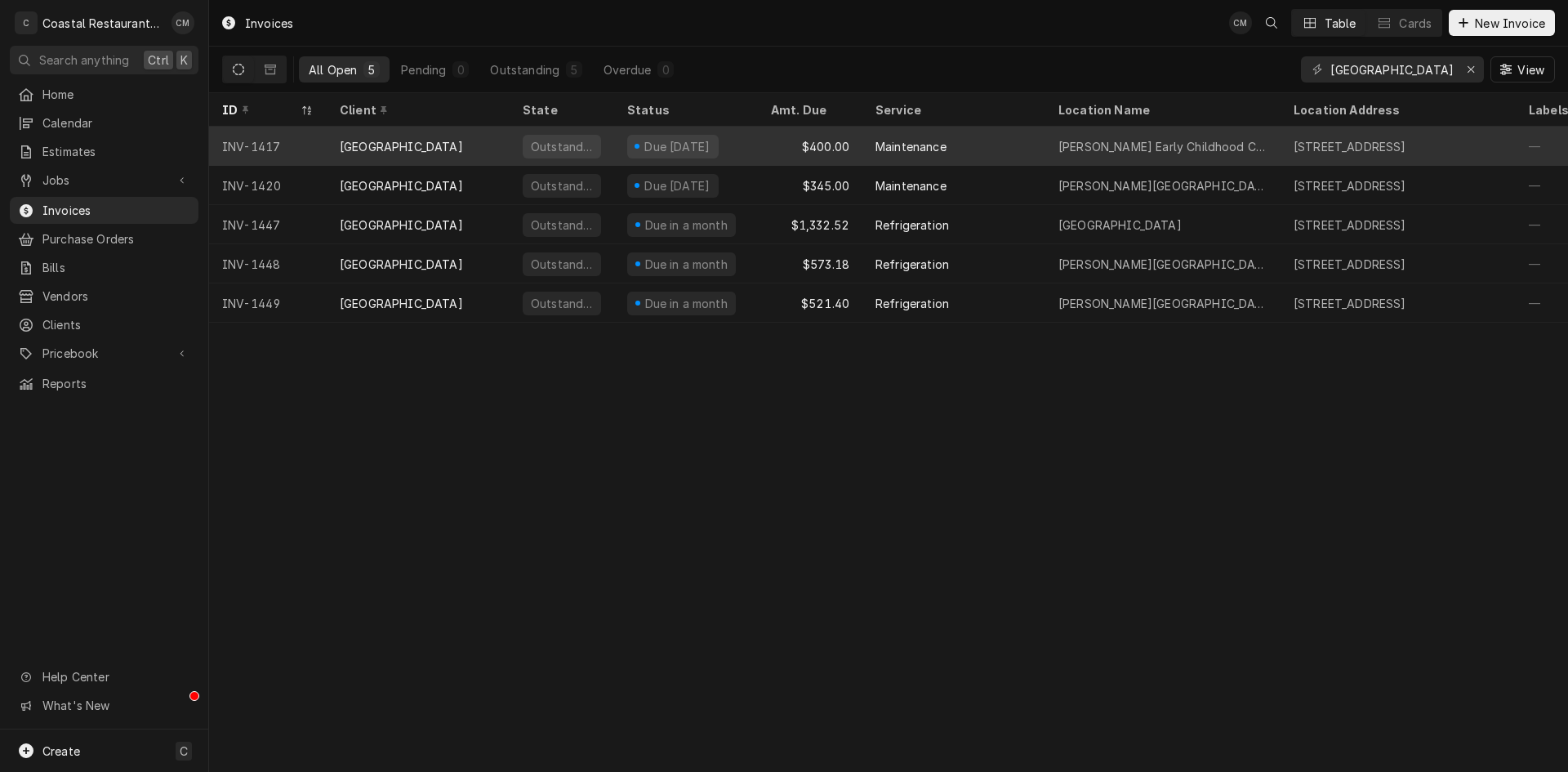
click at [511, 144] on div "Outstanding" at bounding box center [562, 147] width 105 height 40
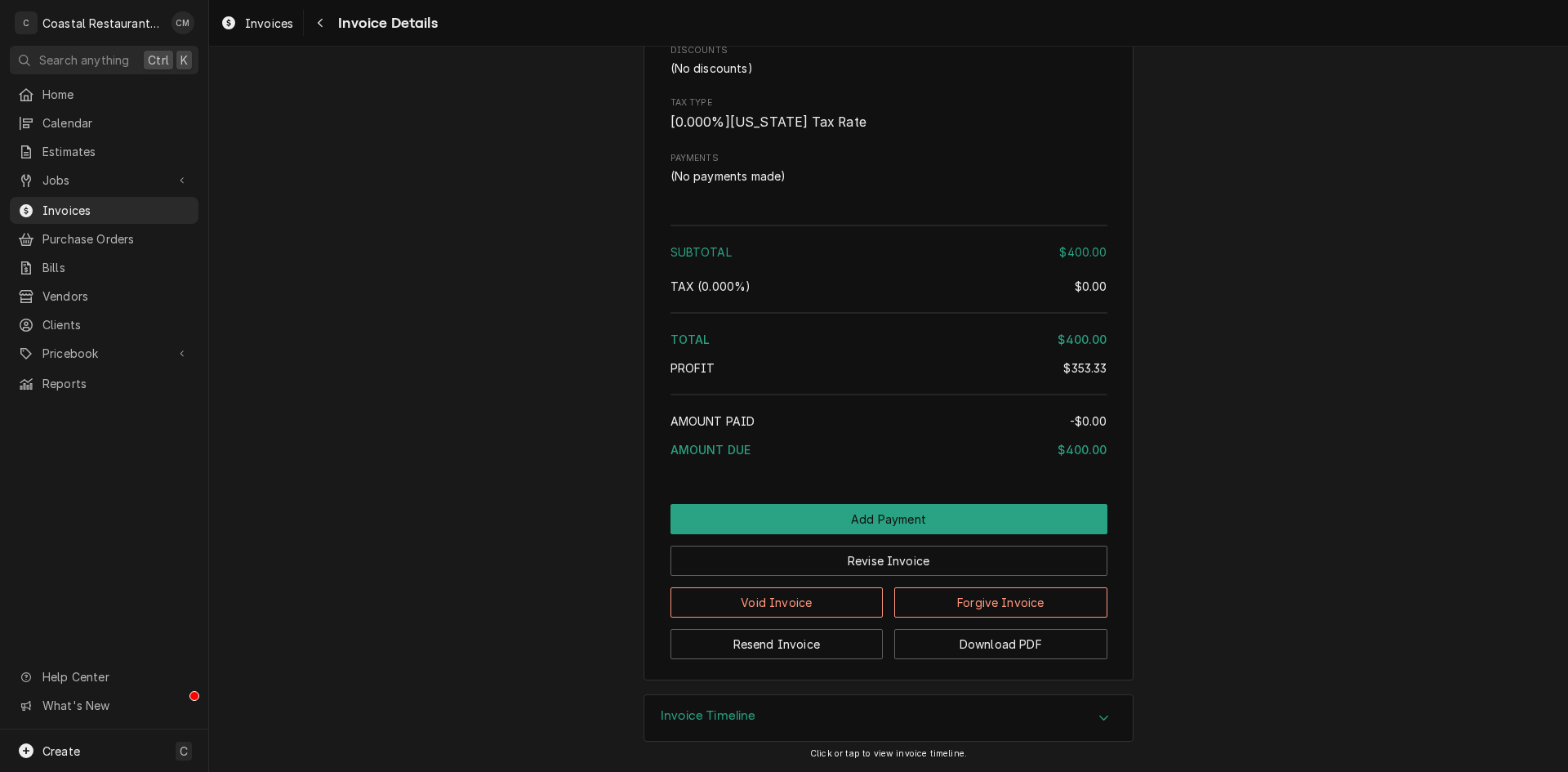
scroll to position [1888, 0]
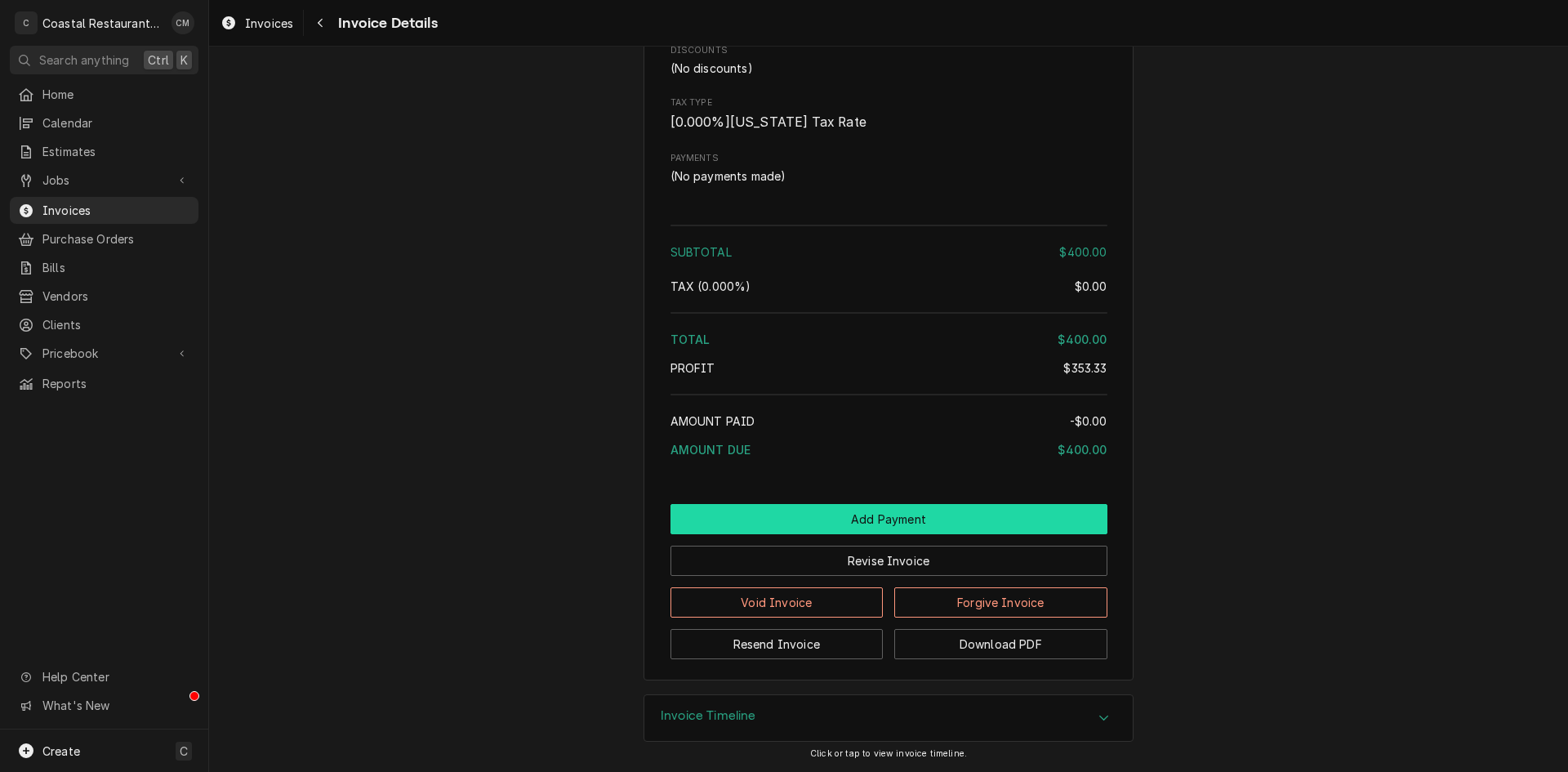
click at [923, 513] on button "Add Payment" at bounding box center [888, 519] width 437 height 30
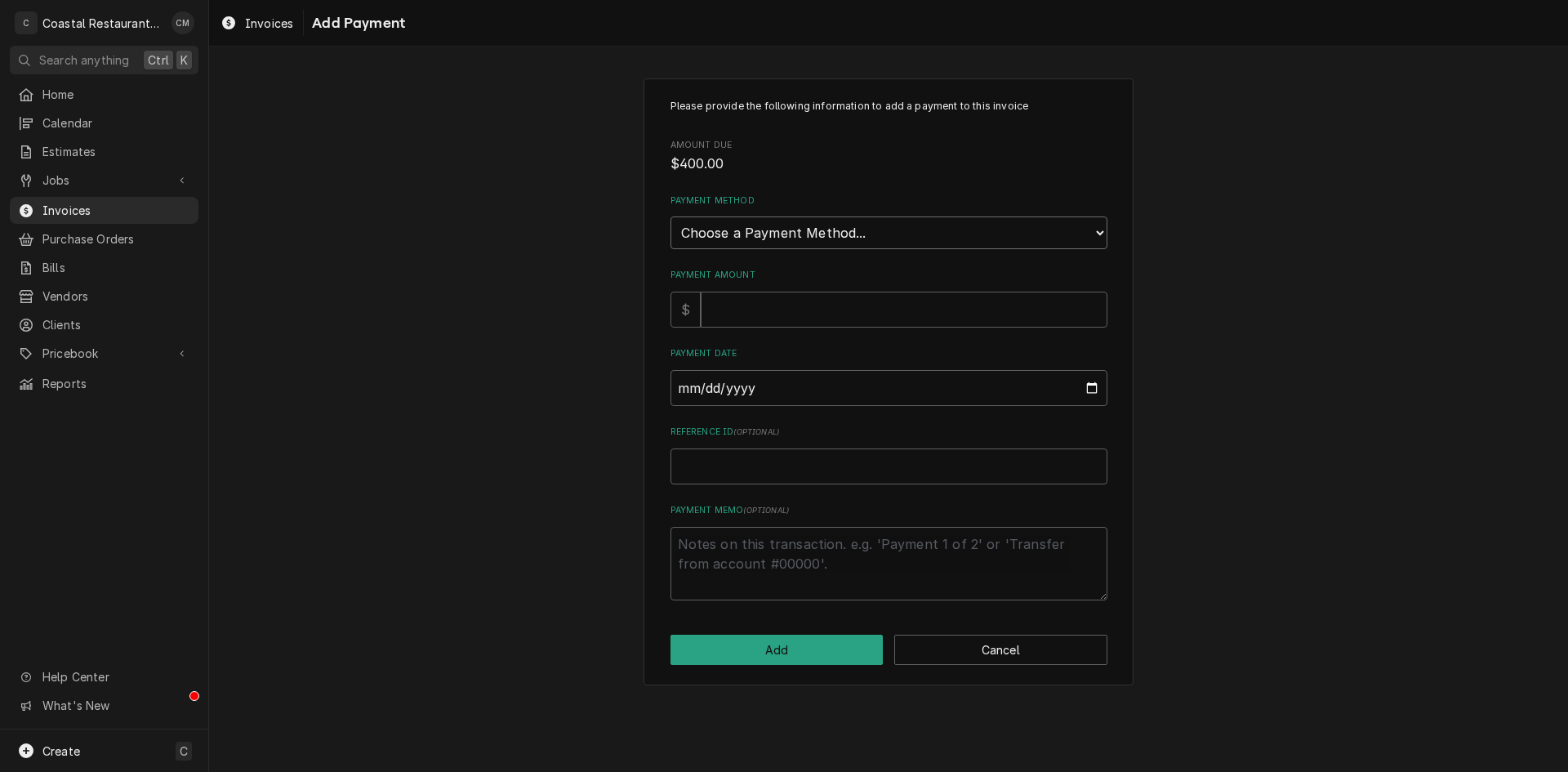
click at [838, 227] on select "Choose a Payment Method... Cash Check Credit/Debit Card ACH/eCheck Other" at bounding box center [888, 233] width 437 height 33
select select "4"
click at [670, 216] on select "Choose a Payment Method... Cash Check Credit/Debit Card ACH/eCheck Other" at bounding box center [888, 233] width 437 height 33
click at [775, 313] on input "Payment Amount" at bounding box center [905, 310] width 407 height 36
type textarea "x"
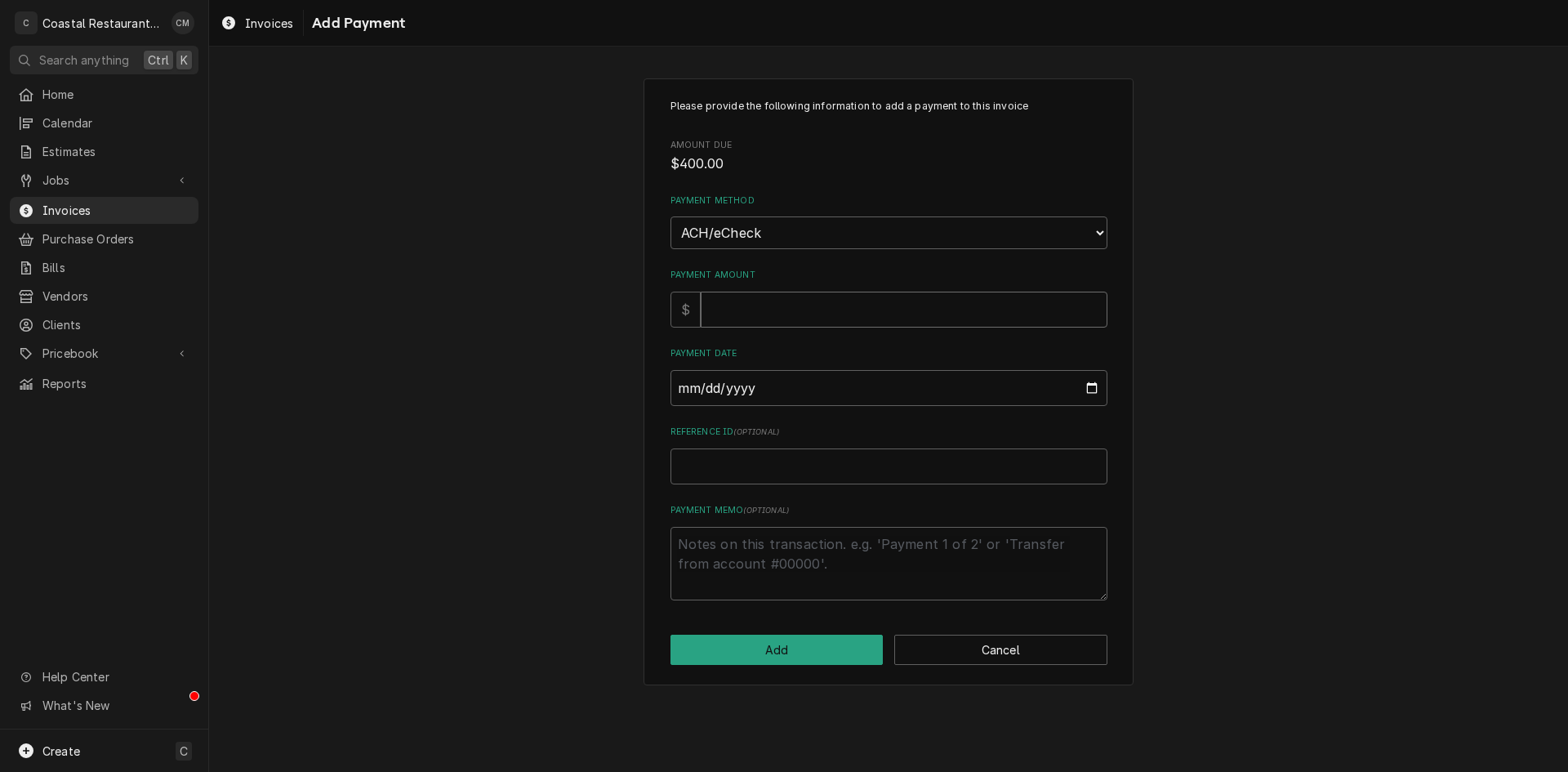
type input "4"
type textarea "x"
type input "40"
type textarea "x"
type input "400"
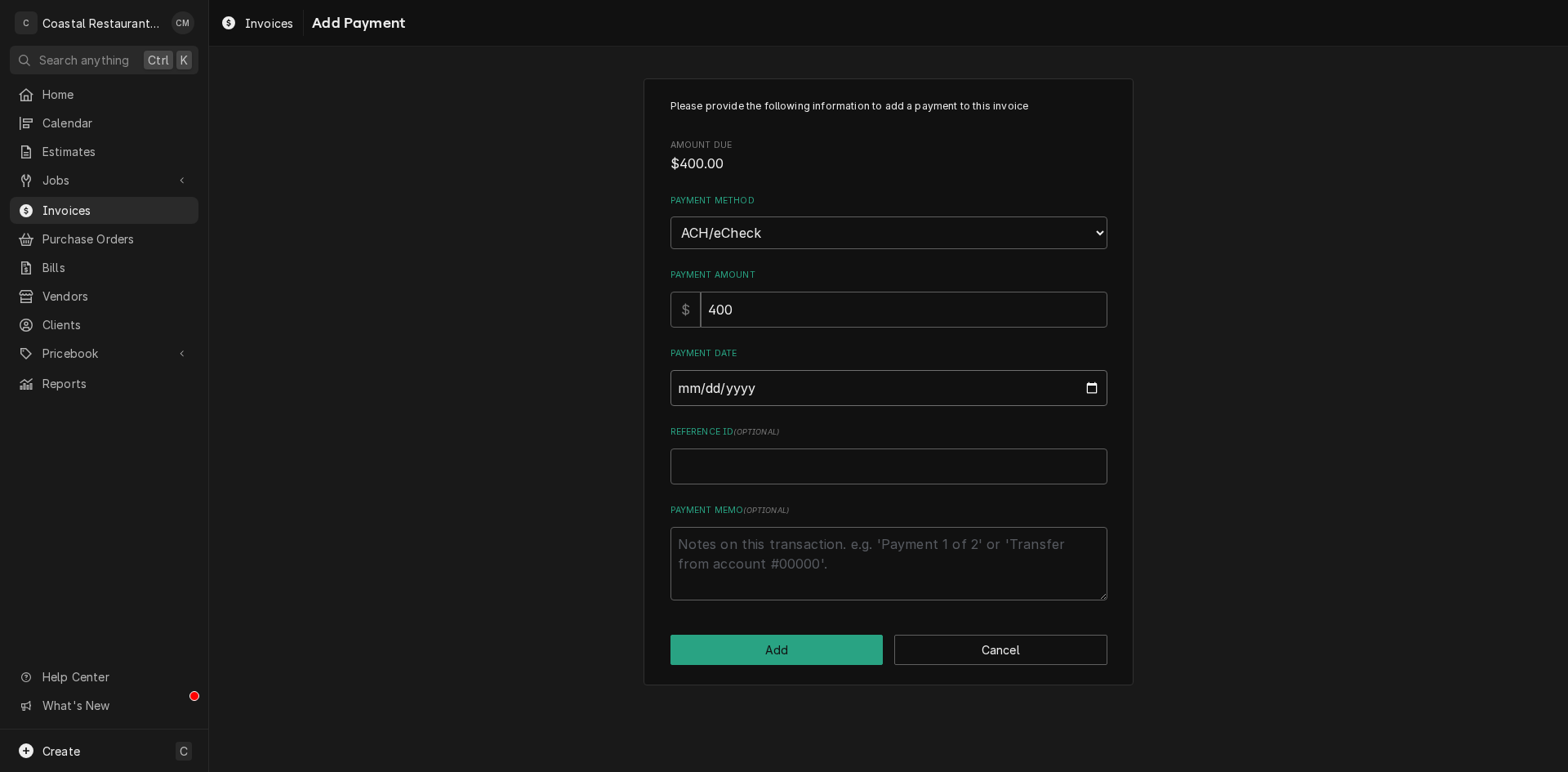
type input "0002-08-11"
type textarea "x"
type input "0020-08-11"
type textarea "x"
type input "0202-08-11"
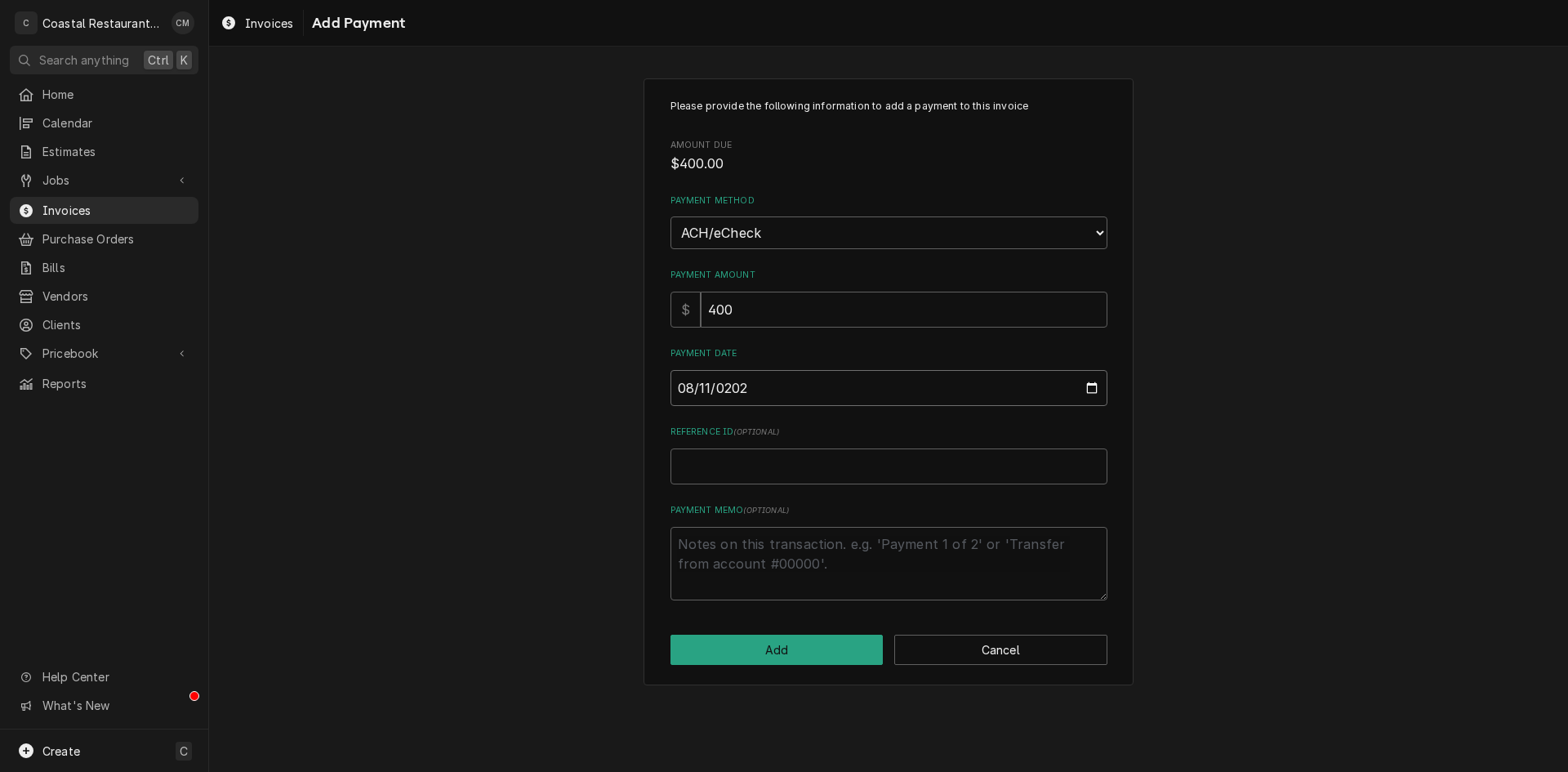
type textarea "x"
type input "2025-08-11"
type textarea "x"
type input "E"
type textarea "x"
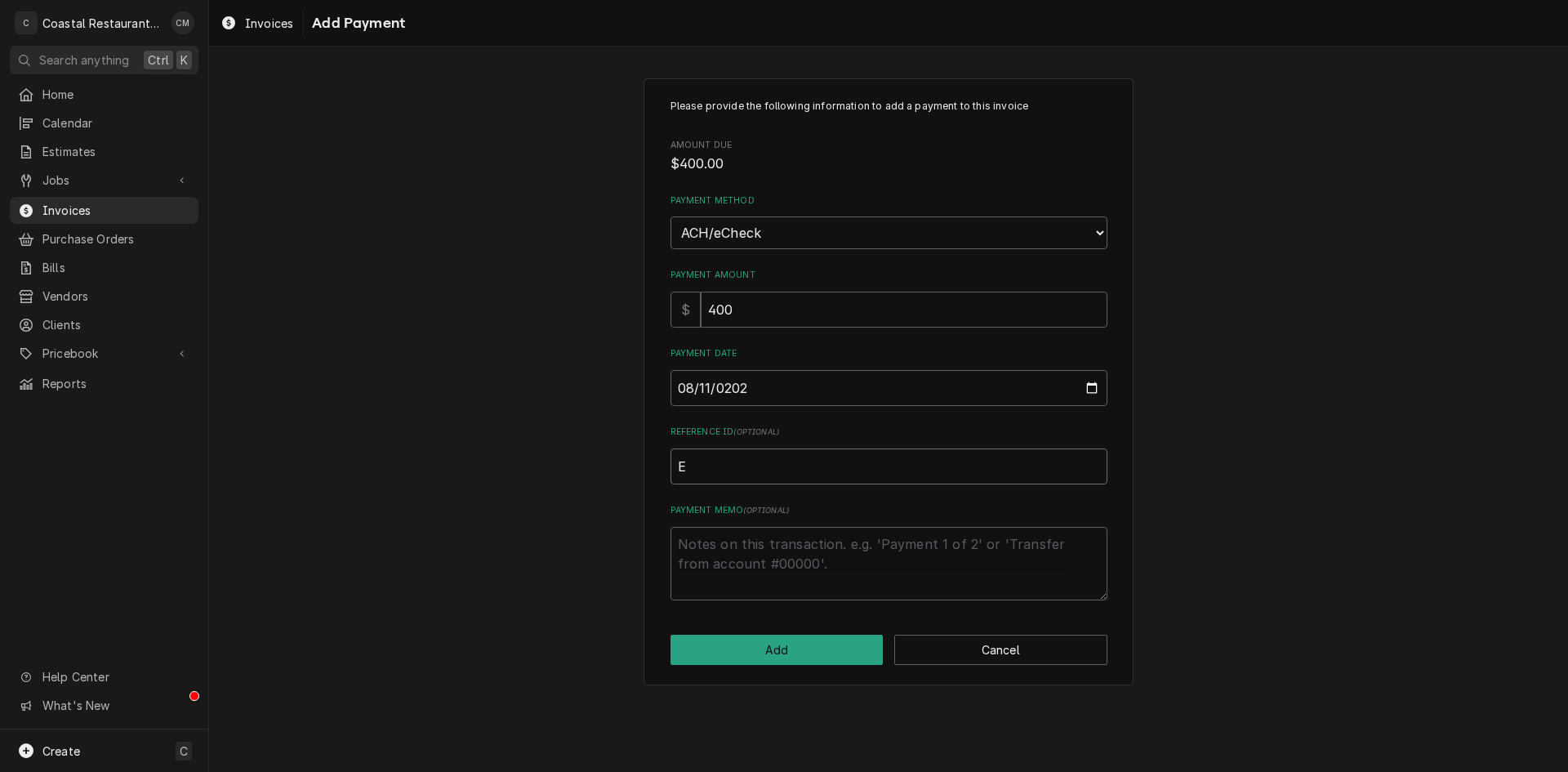
type input "EF"
type textarea "x"
type input "EFT"
type textarea "x"
type input "EFT"
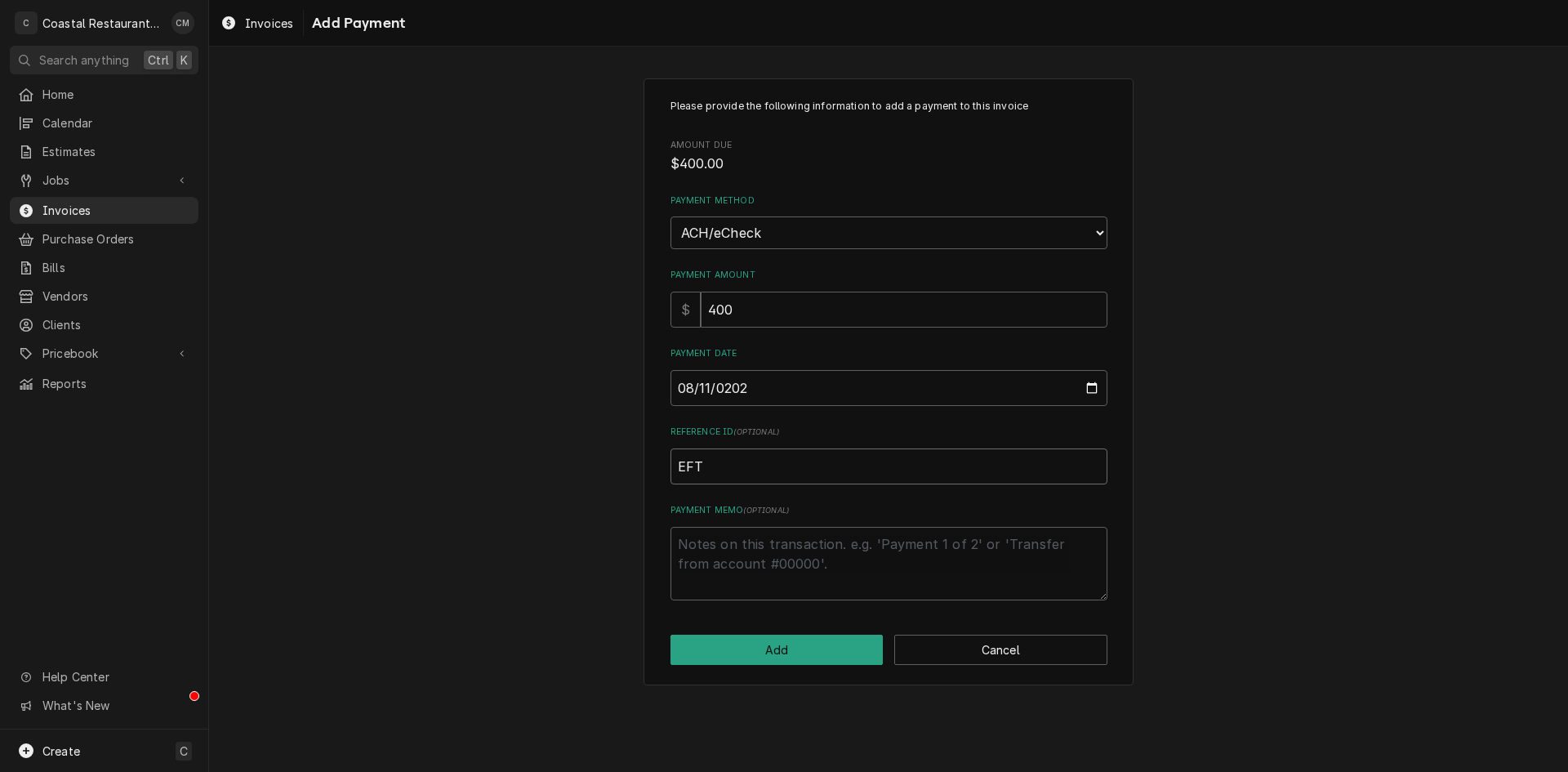
type textarea "x"
type input "EFT 5"
type textarea "x"
type input "EFT 56"
type textarea "x"
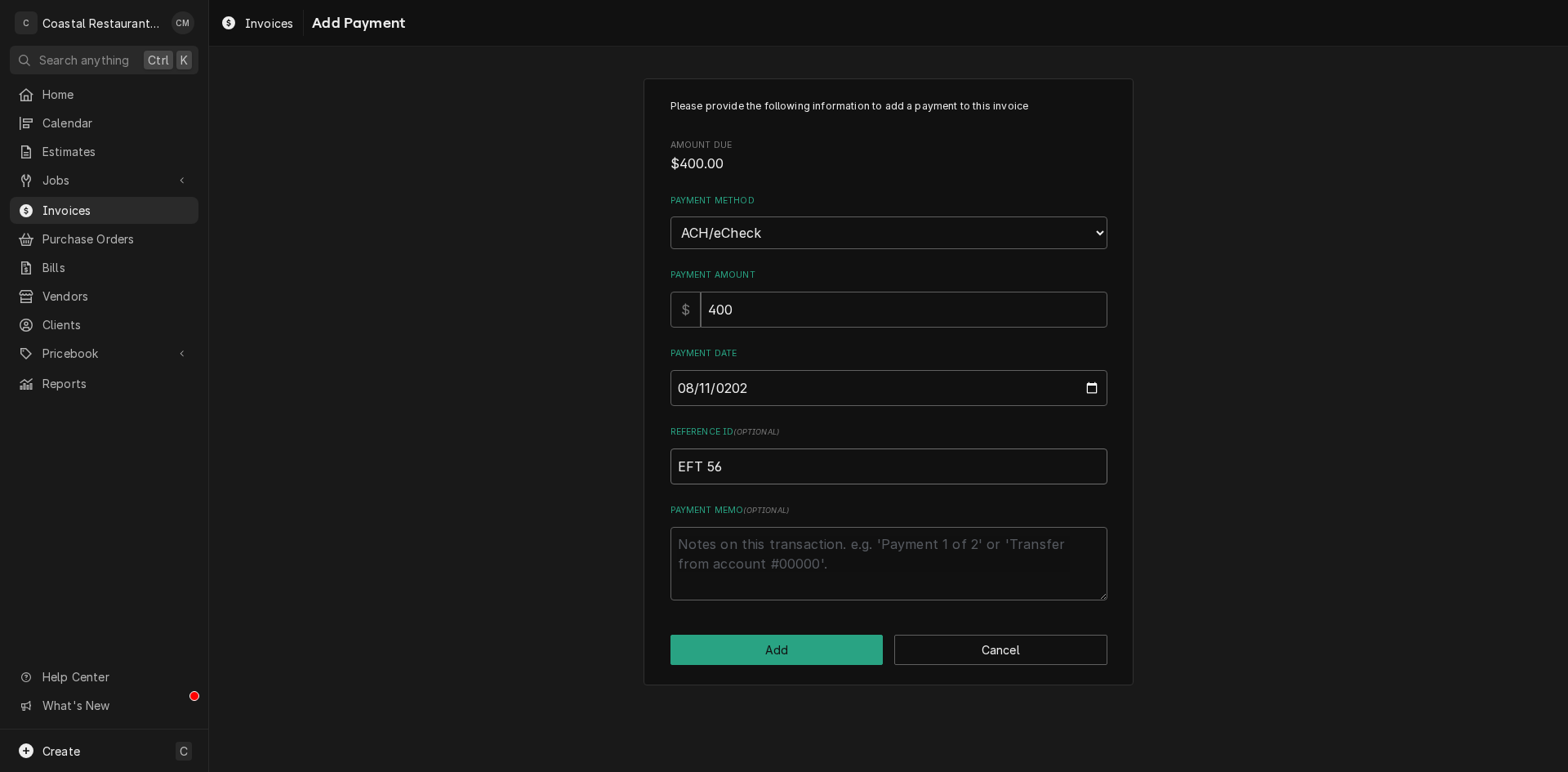
type input "EFT 567"
type textarea "x"
type input "EFT 5671"
type textarea "x"
type input "EFT 56716"
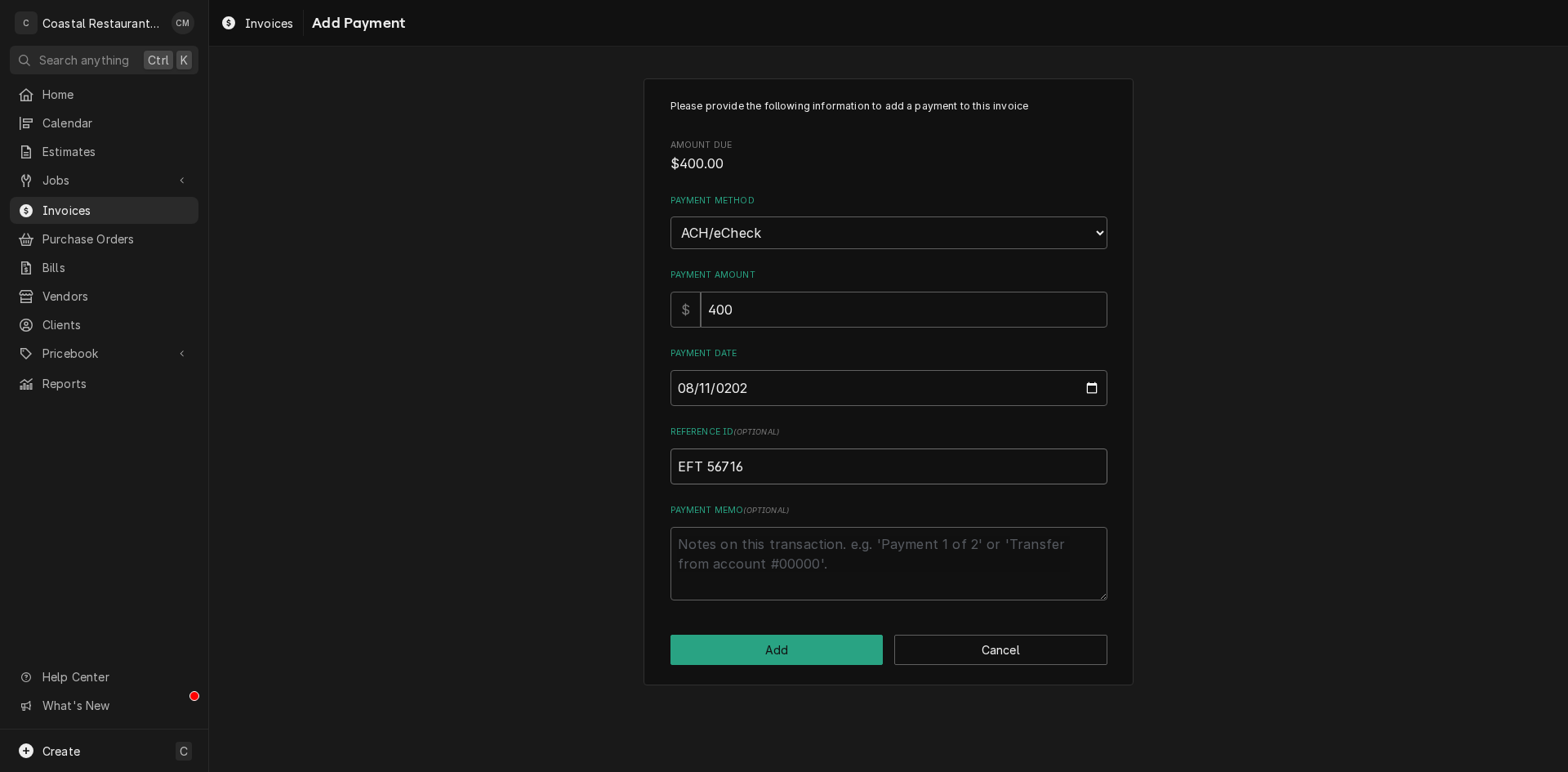
type textarea "x"
type input "EFT 567160"
click button "Add" at bounding box center [777, 650] width 213 height 30
type textarea "x"
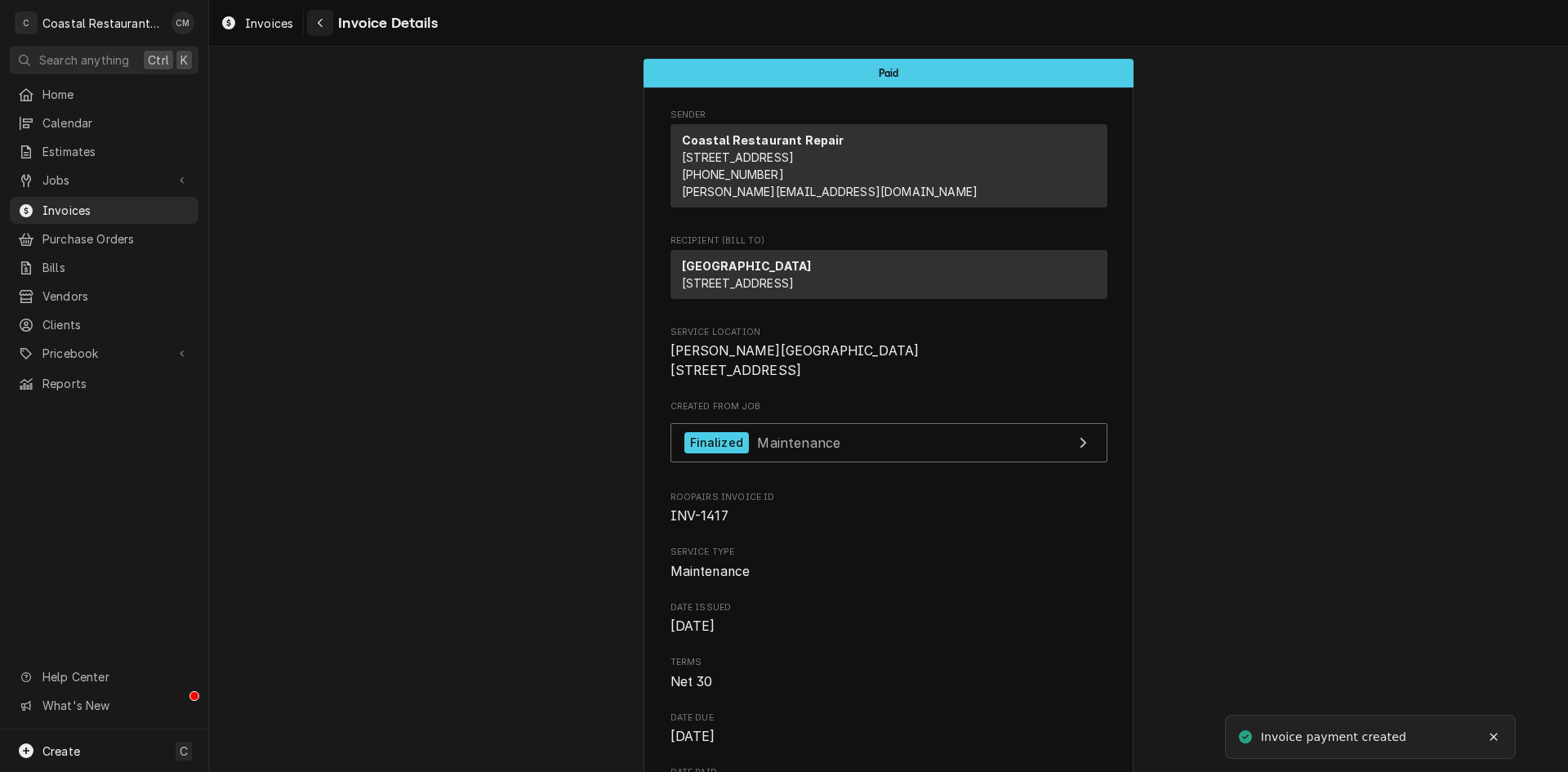
click at [317, 22] on icon "Navigate back" at bounding box center [320, 22] width 8 height 11
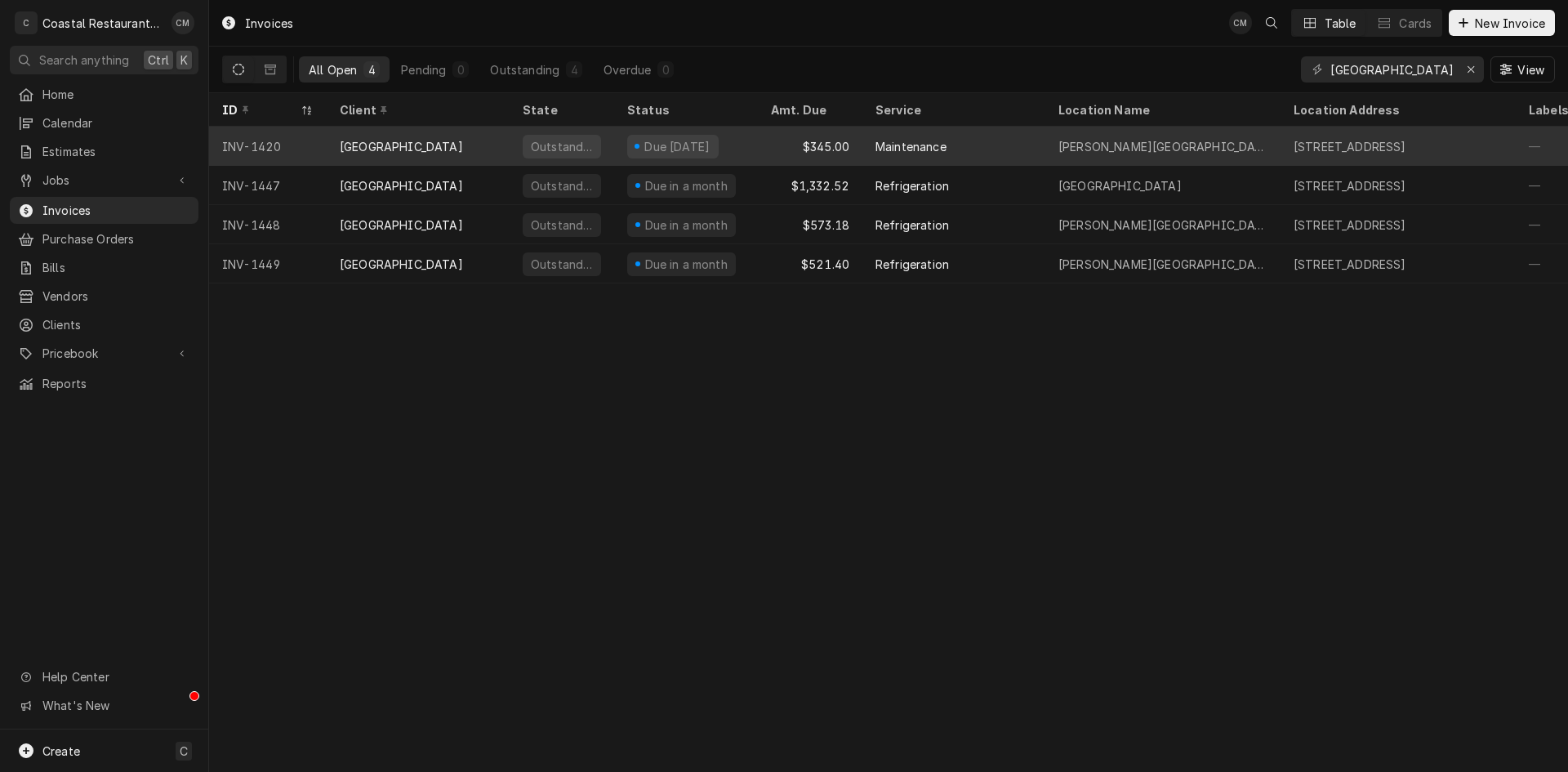
click at [460, 147] on div "[GEOGRAPHIC_DATA]" at bounding box center [402, 147] width 124 height 17
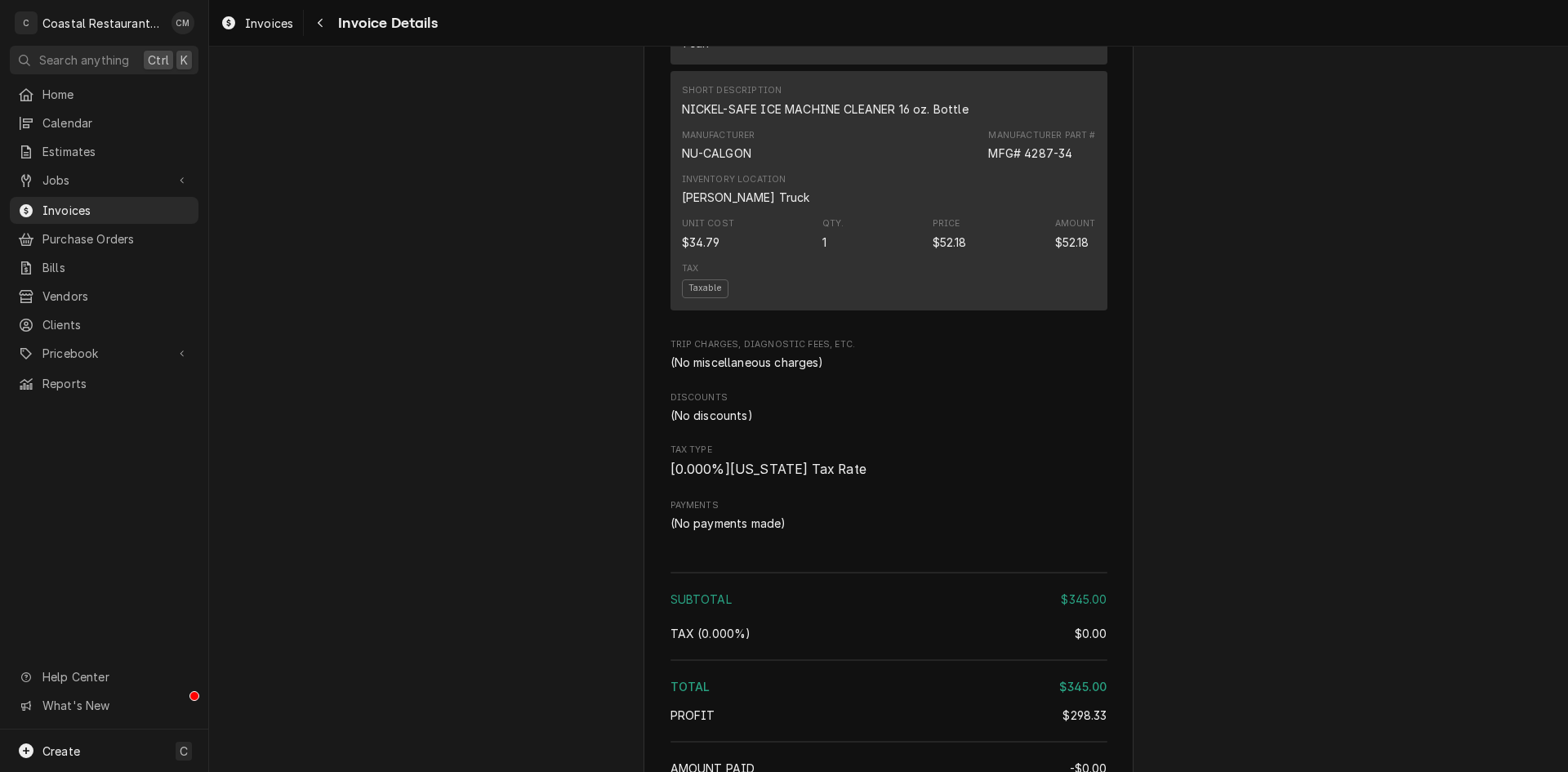
scroll to position [1871, 0]
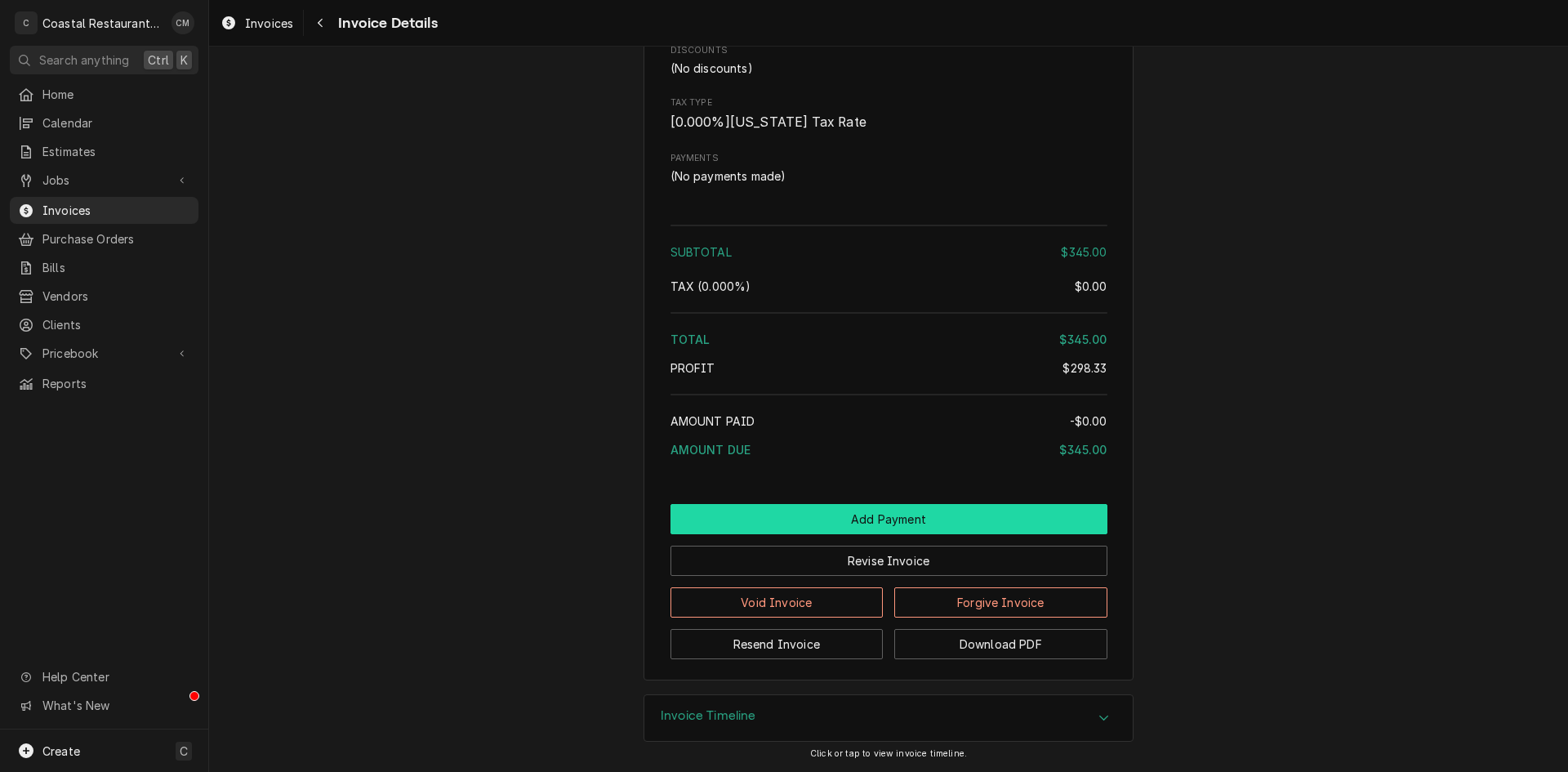
click at [817, 513] on button "Add Payment" at bounding box center [888, 519] width 437 height 30
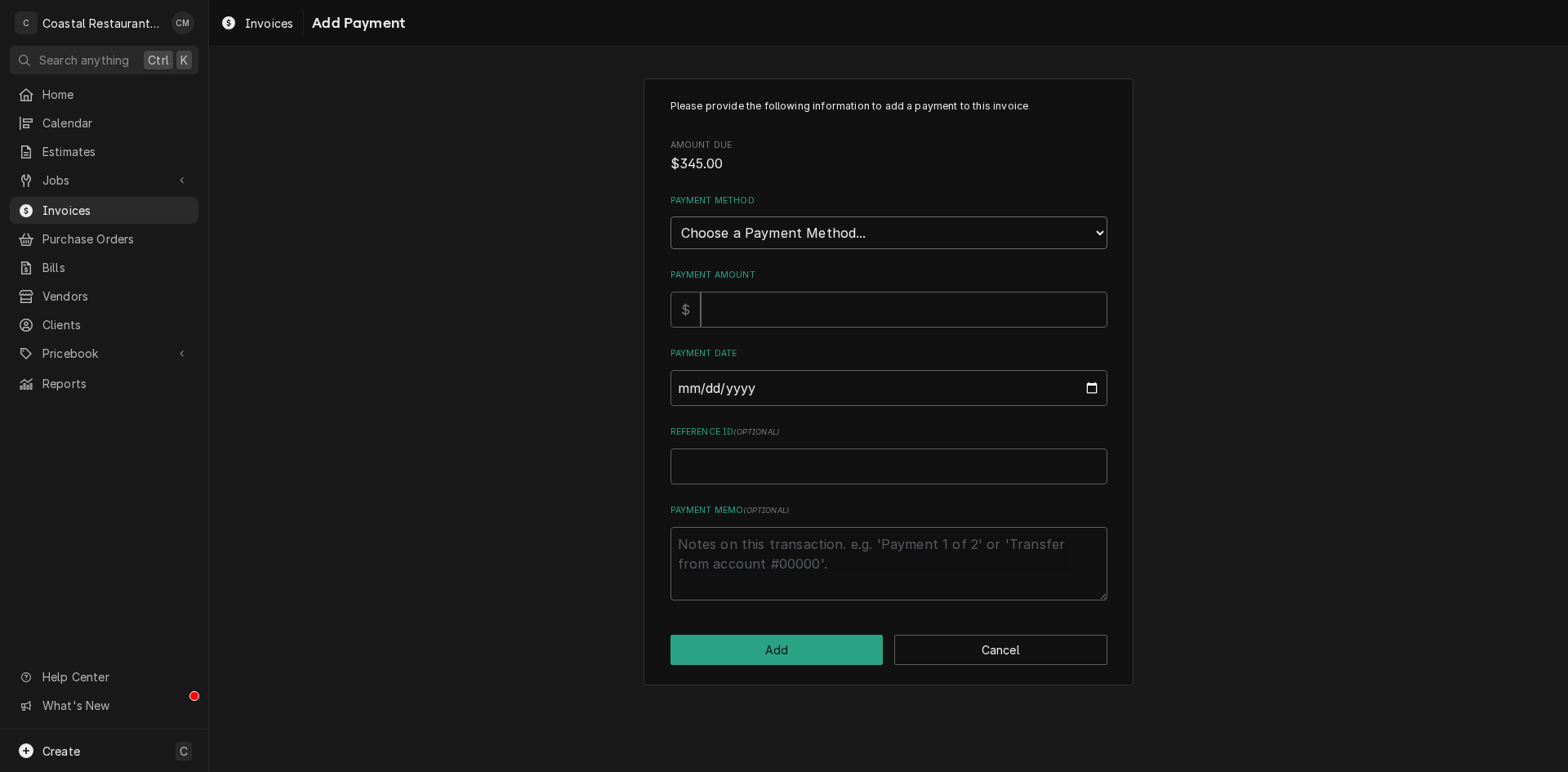
click at [873, 231] on select "Choose a Payment Method... Cash Check Credit/Debit Card ACH/eCheck Other" at bounding box center [888, 233] width 437 height 33
select select "4"
click at [670, 216] on select "Choose a Payment Method... Cash Check Credit/Debit Card ACH/eCheck Other" at bounding box center [888, 233] width 437 height 33
click at [793, 313] on input "Payment Amount" at bounding box center [905, 310] width 407 height 36
type textarea "x"
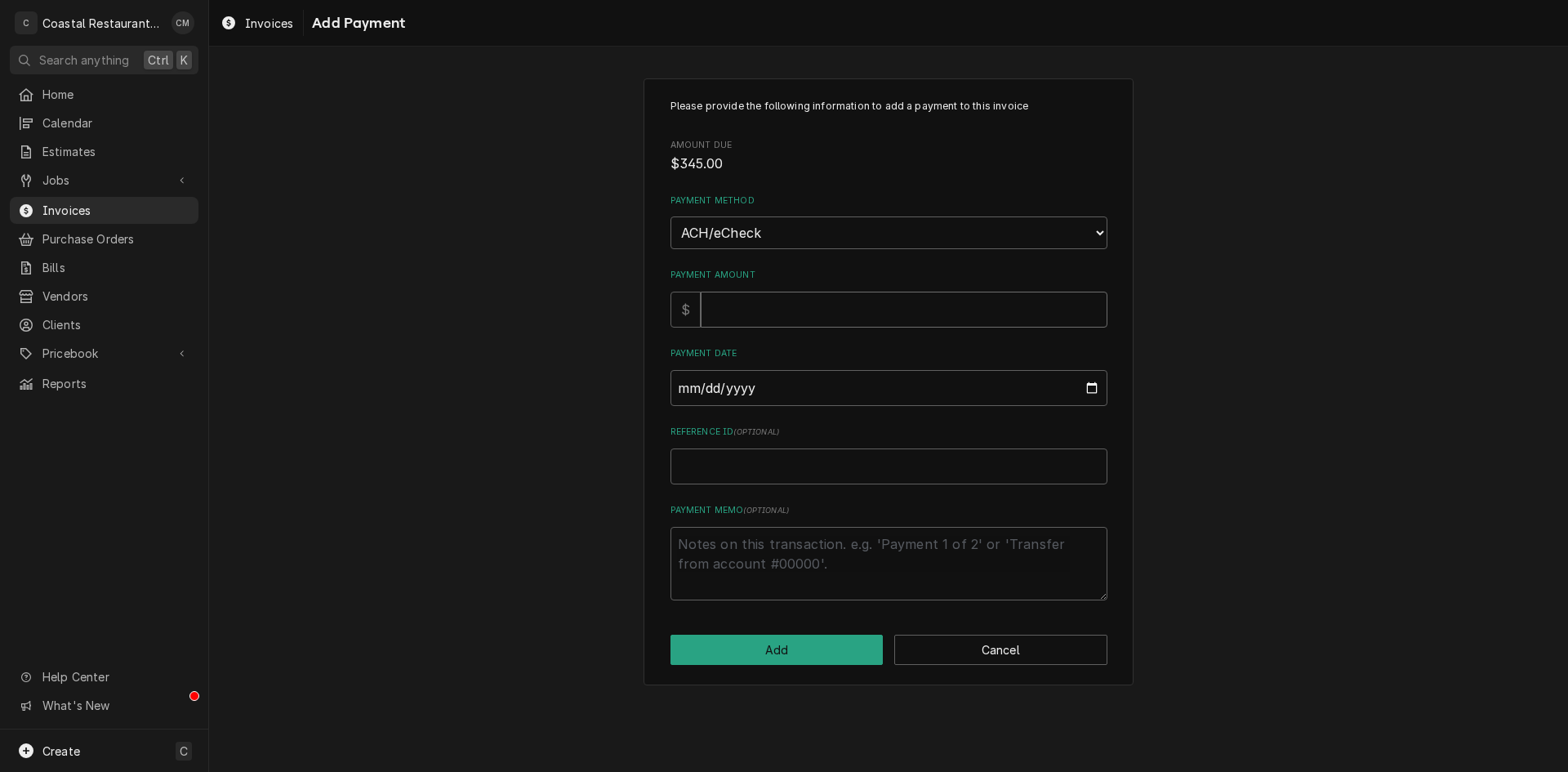
type input "3"
type textarea "x"
type input "34"
type textarea "x"
type input "345"
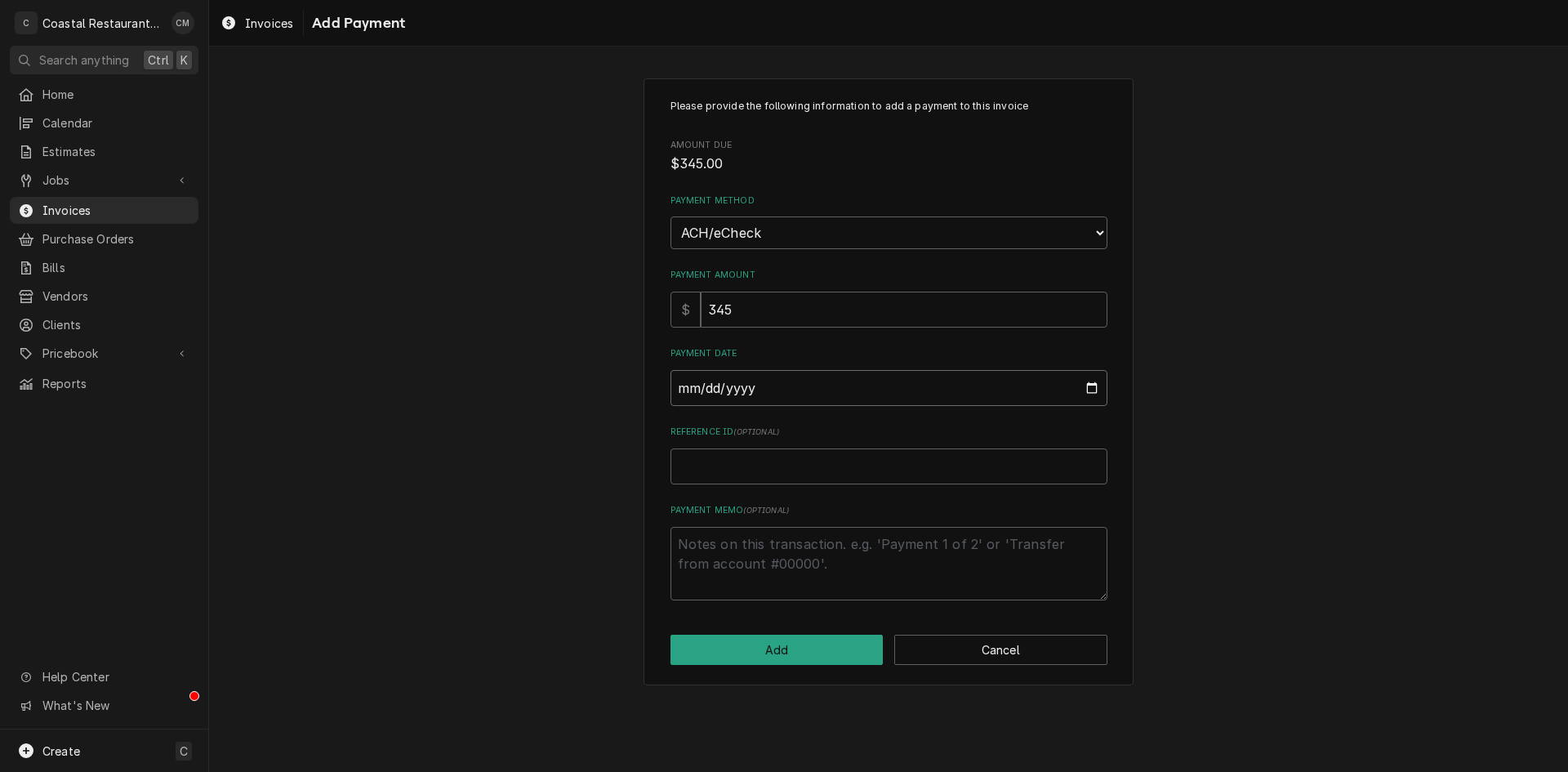
type input "0002-08-11"
type textarea "x"
type input "0020-08-11"
type textarea "x"
type input "0202-08-11"
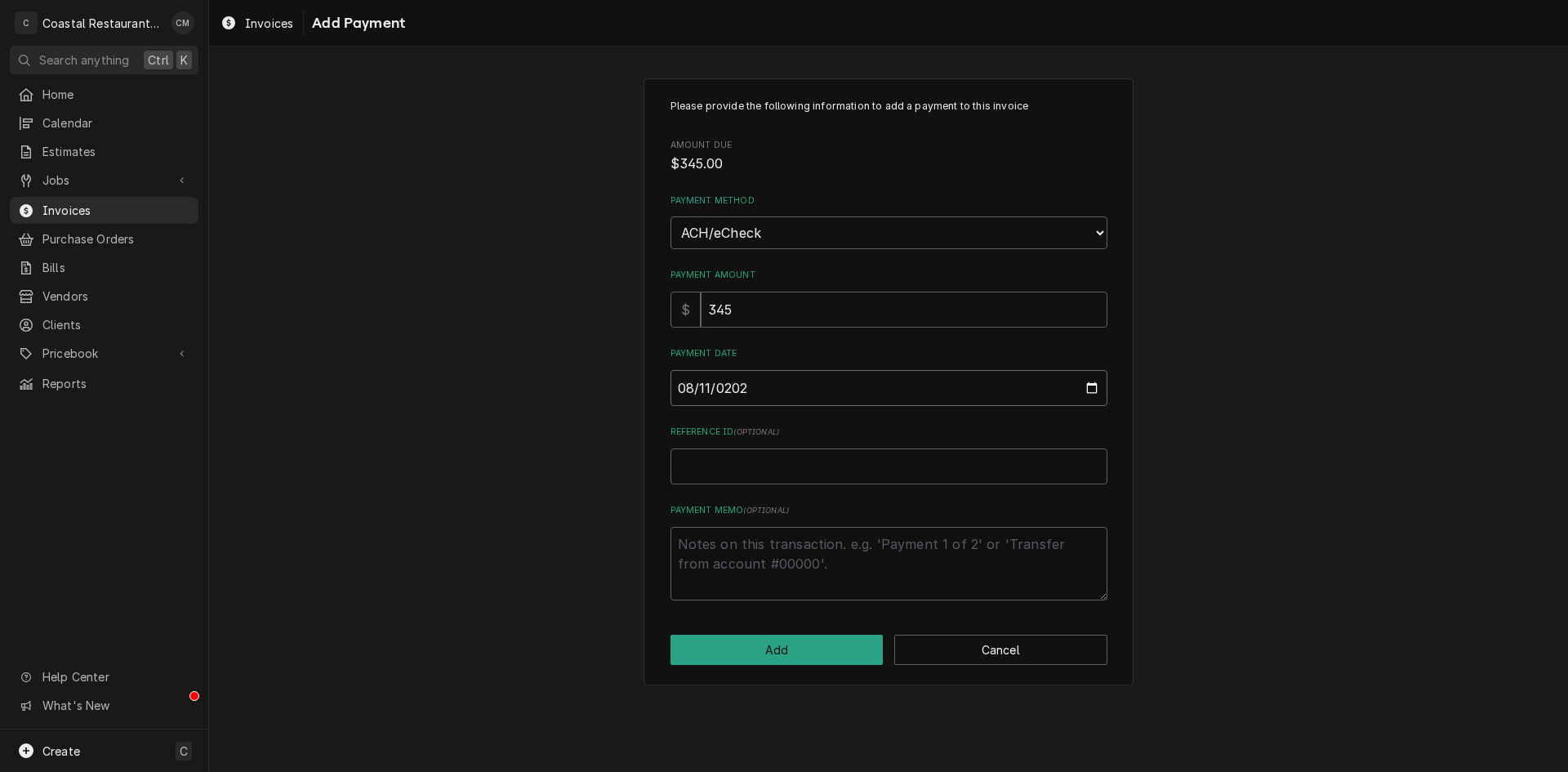
type textarea "x"
type input "2025-08-11"
type textarea "x"
type input "E"
type textarea "x"
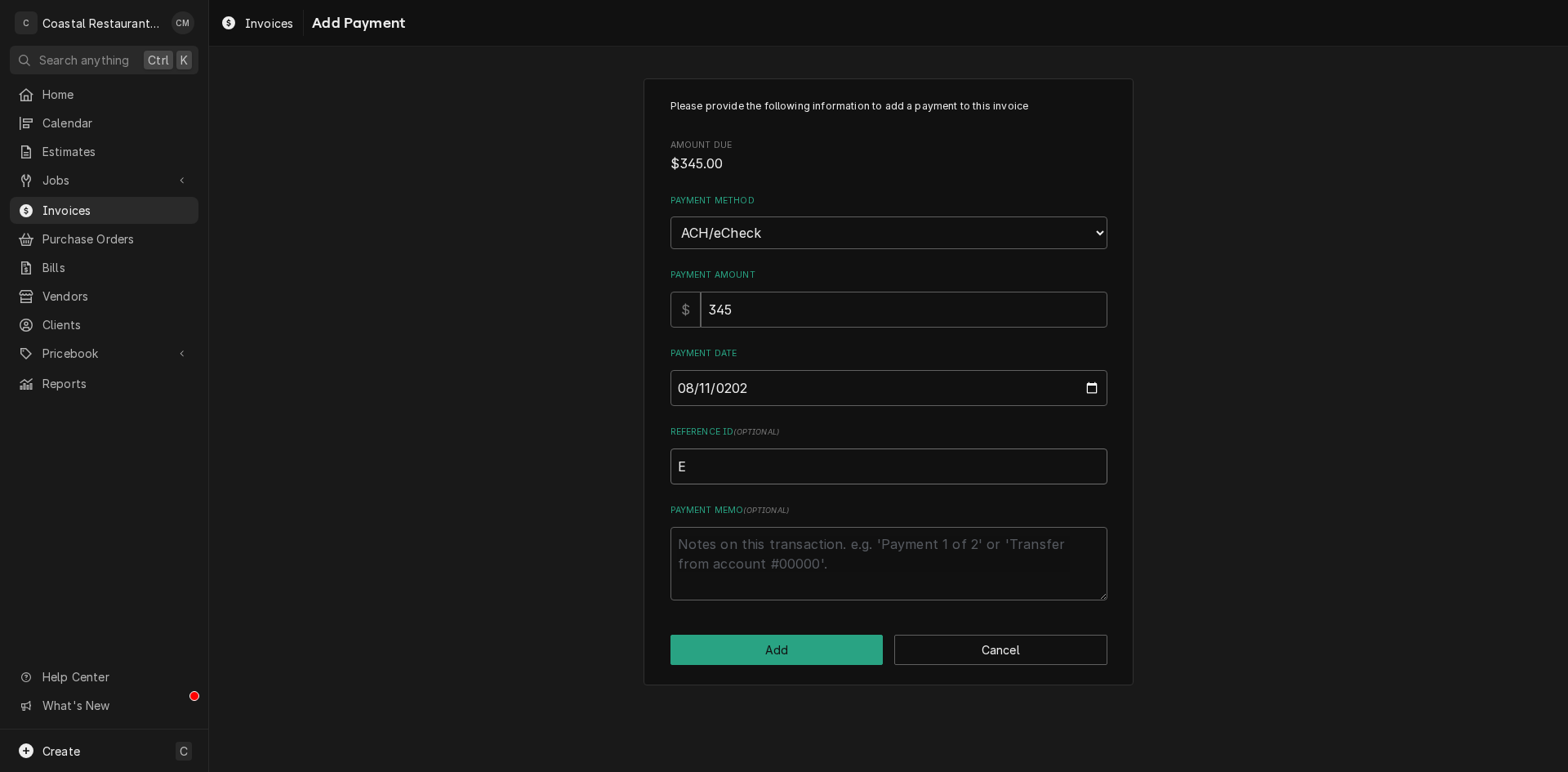
type input "EF"
type textarea "x"
type input "EFT"
type textarea "x"
type input "EFT"
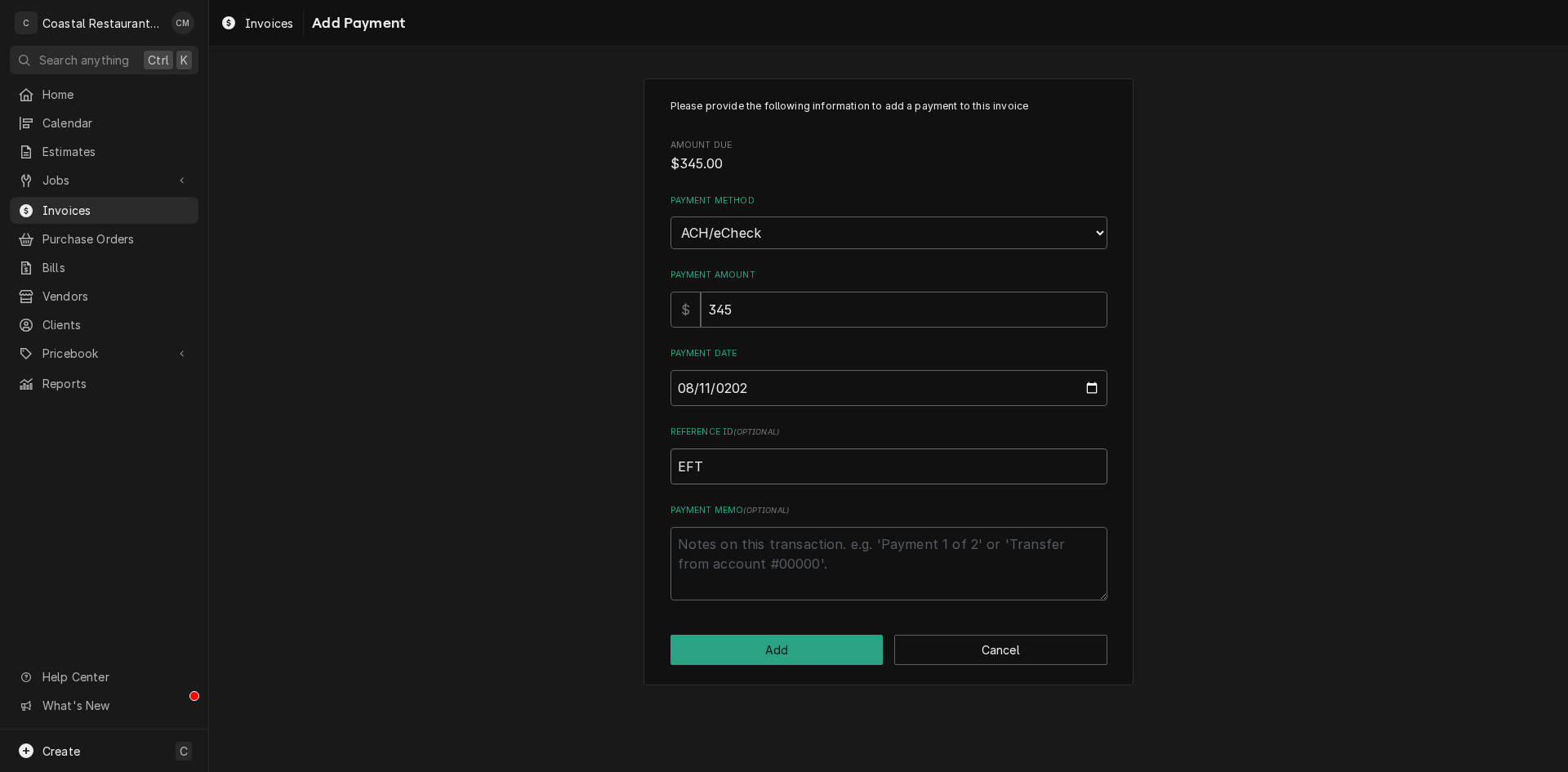
type textarea "x"
type input "EFT 5"
type textarea "x"
type input "EFT 56"
type textarea "x"
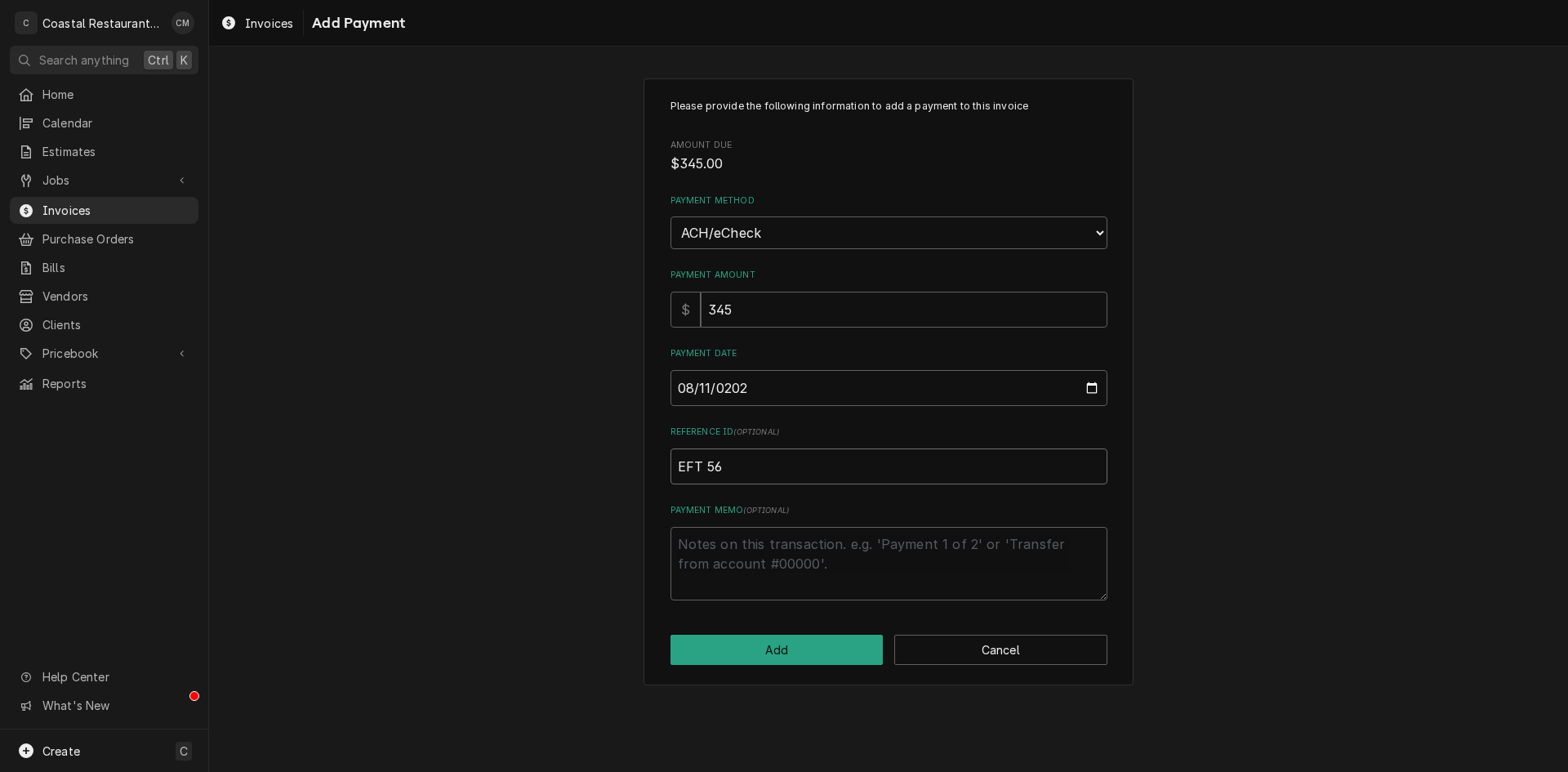
type input "EFT 567"
type textarea "x"
type input "EFT 5671"
type textarea "x"
type input "EFT 56716"
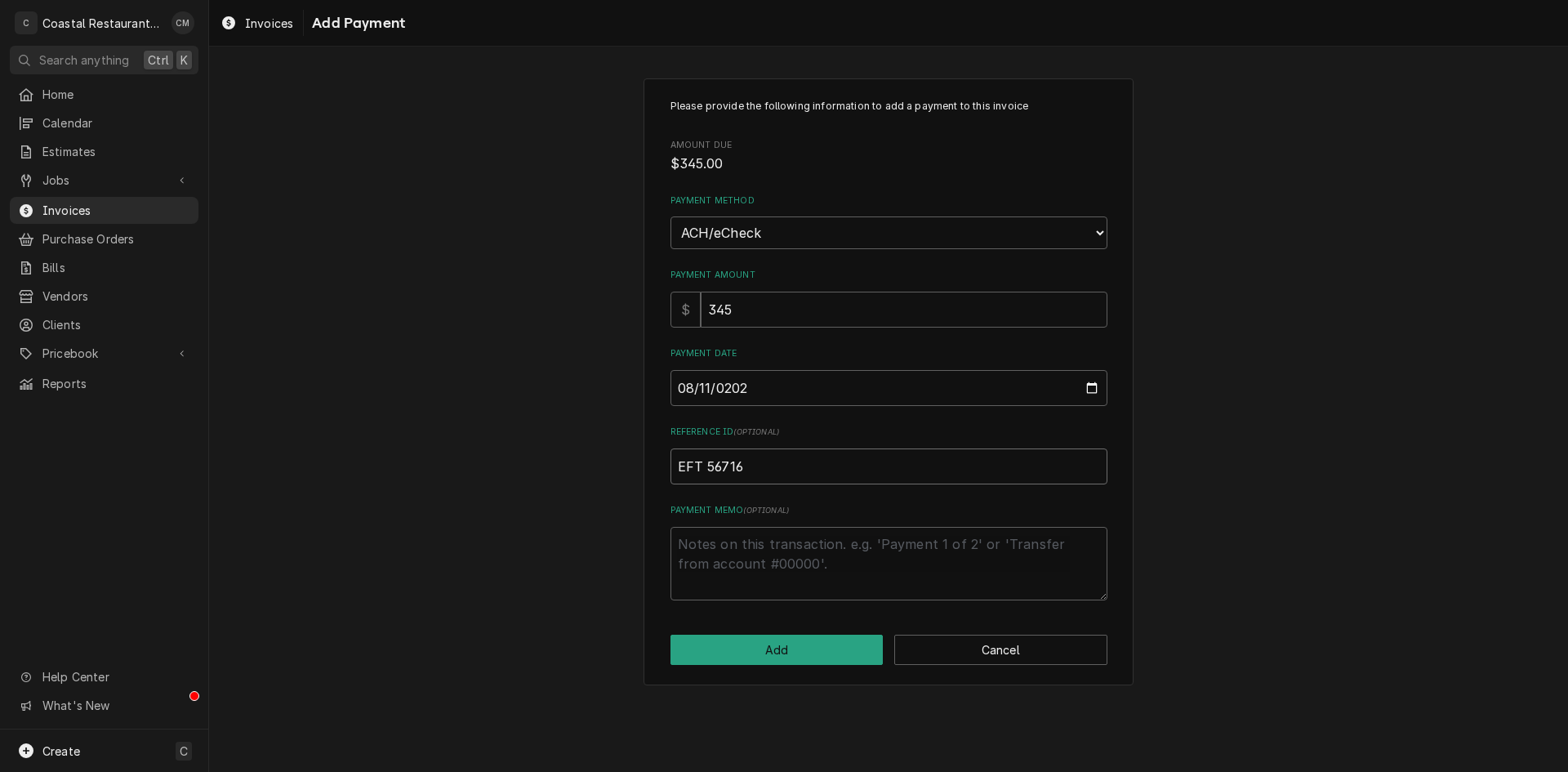
type textarea "x"
type input "EFT 567160"
click button "Add" at bounding box center [777, 650] width 213 height 30
type textarea "x"
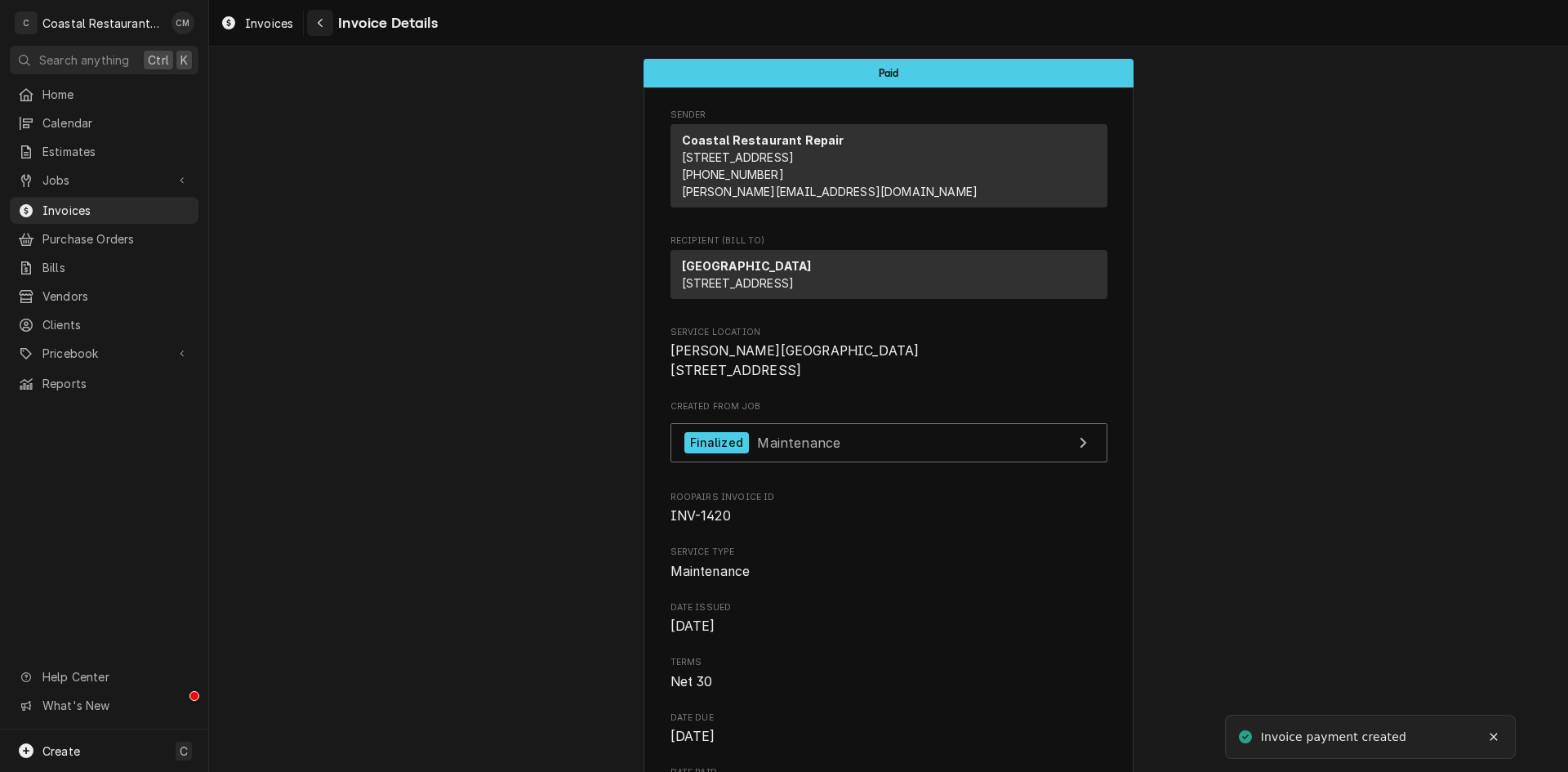
click at [316, 22] on div "Navigate back" at bounding box center [320, 22] width 16 height 16
